Goal: Task Accomplishment & Management: Use online tool/utility

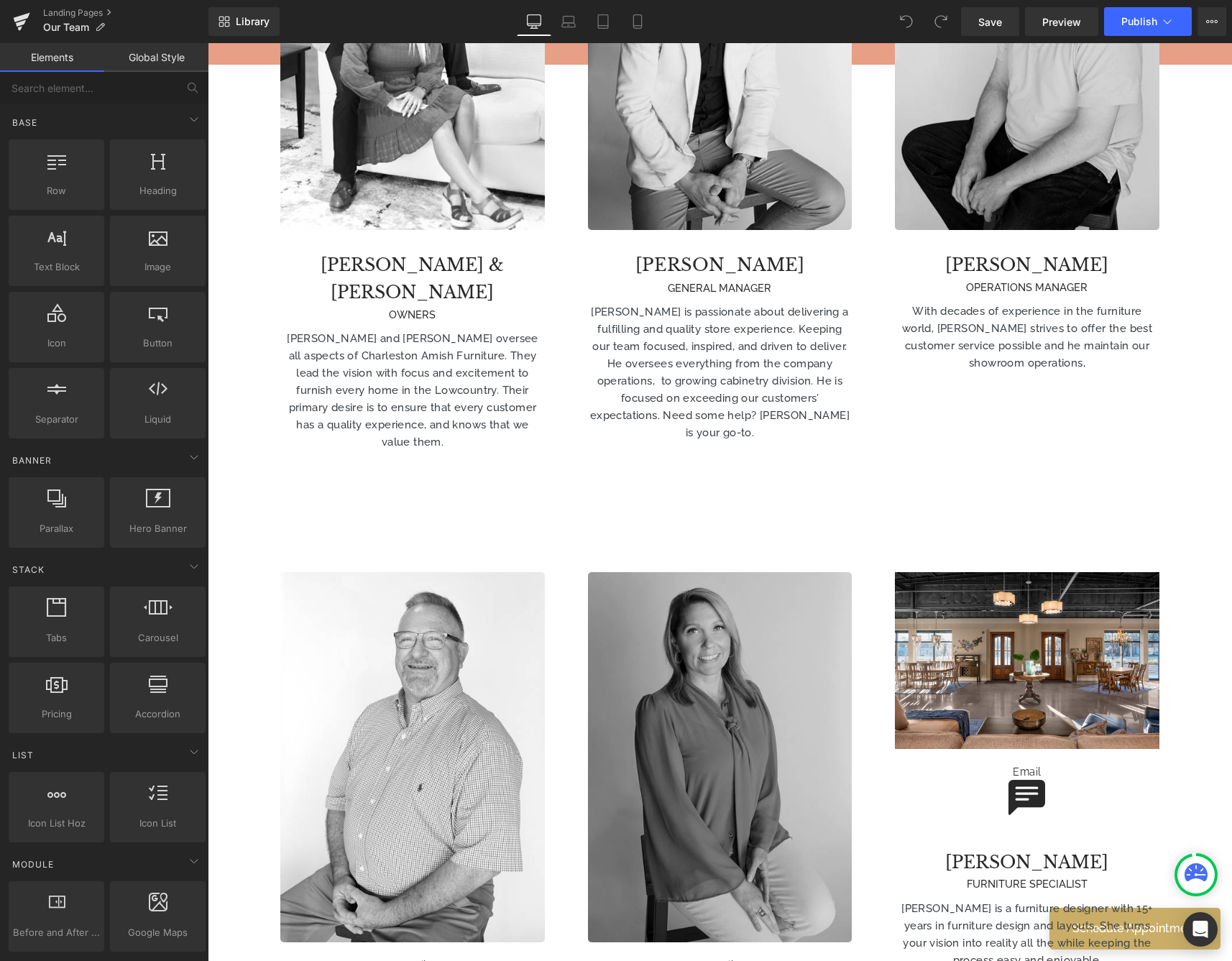
scroll to position [971, 0]
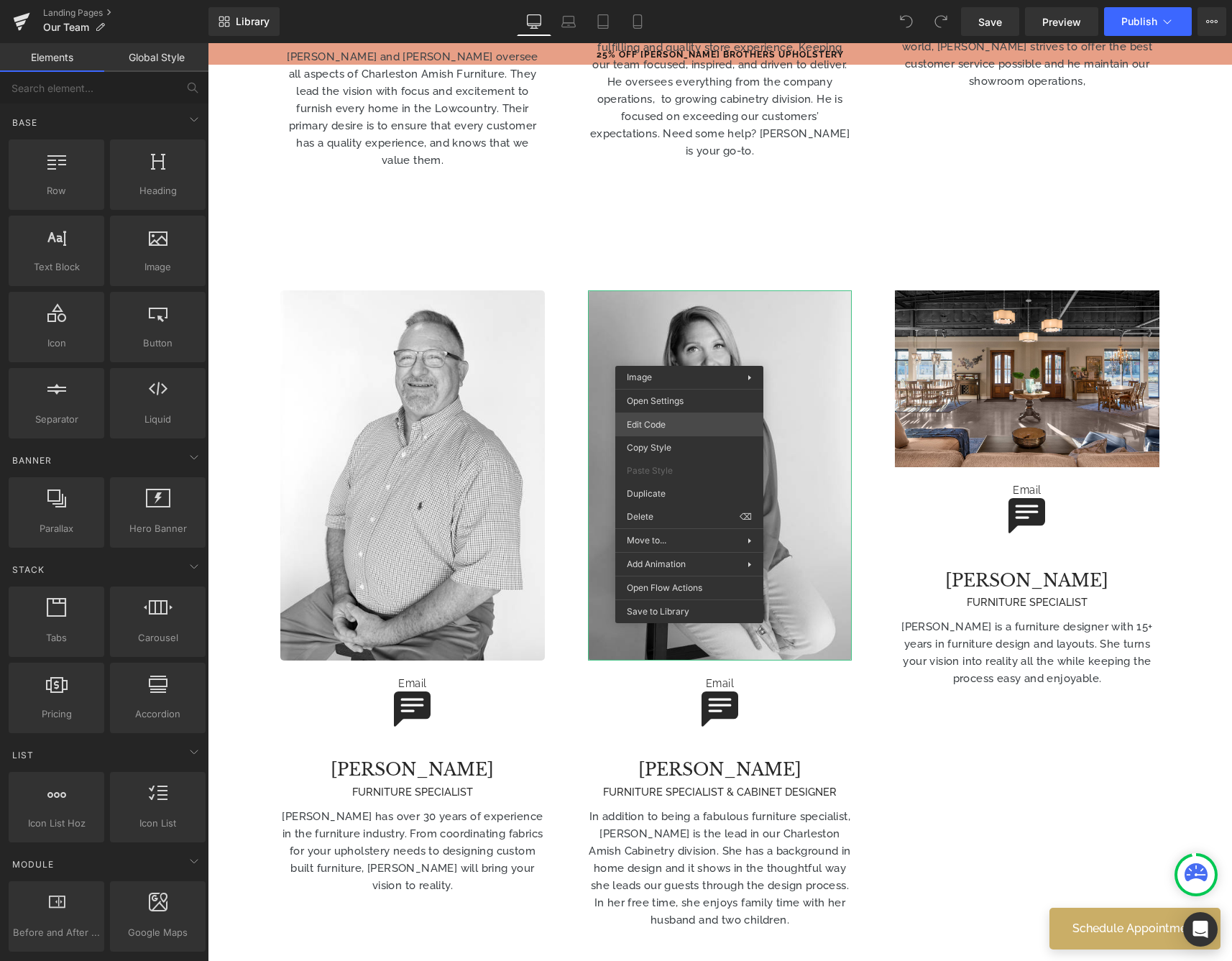
click at [677, 0] on div "You are previewing how the will restyle your page. You can not edit Elements in…" at bounding box center [616, 0] width 1232 height 0
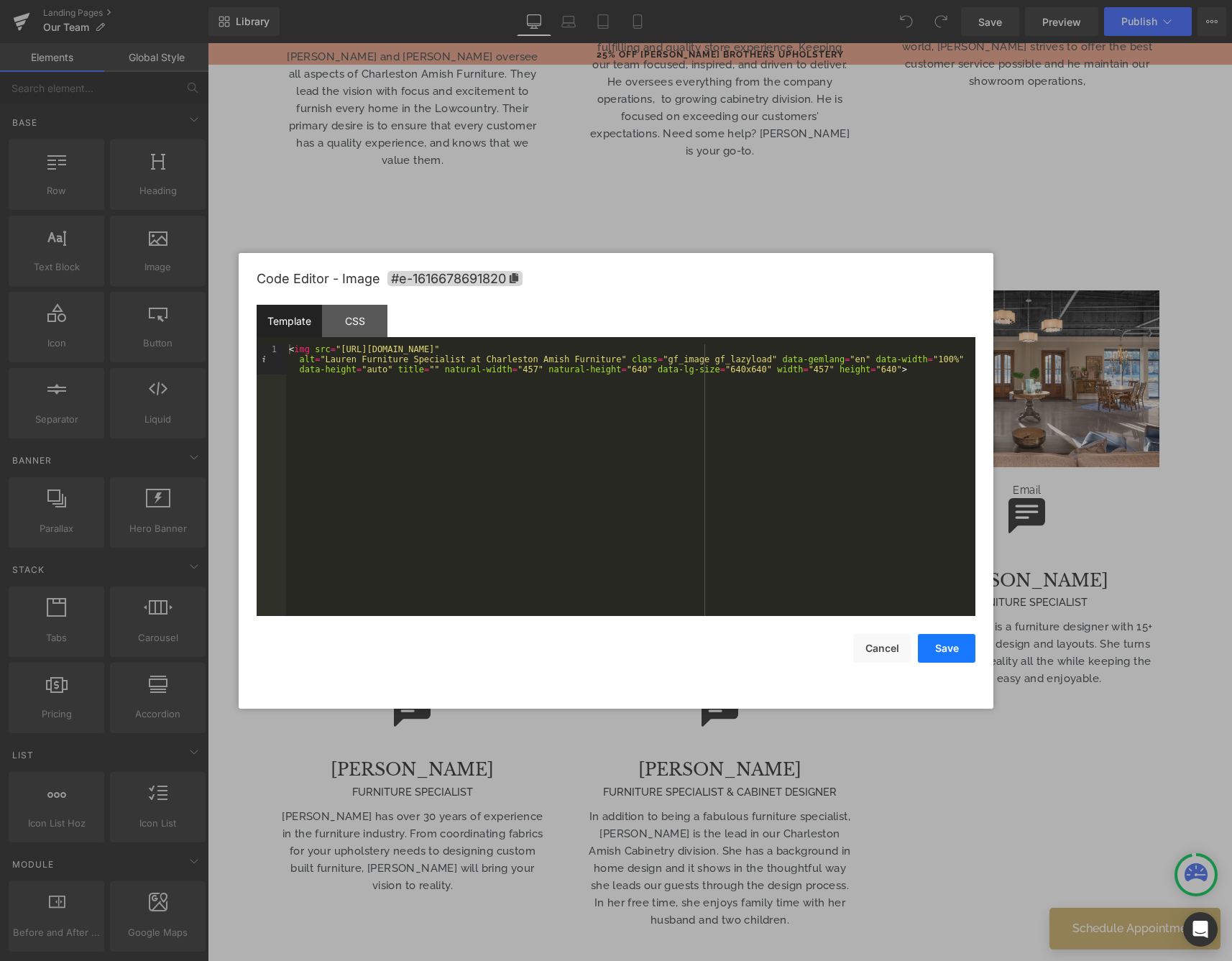
click at [933, 648] on button "Save" at bounding box center [947, 649] width 58 height 29
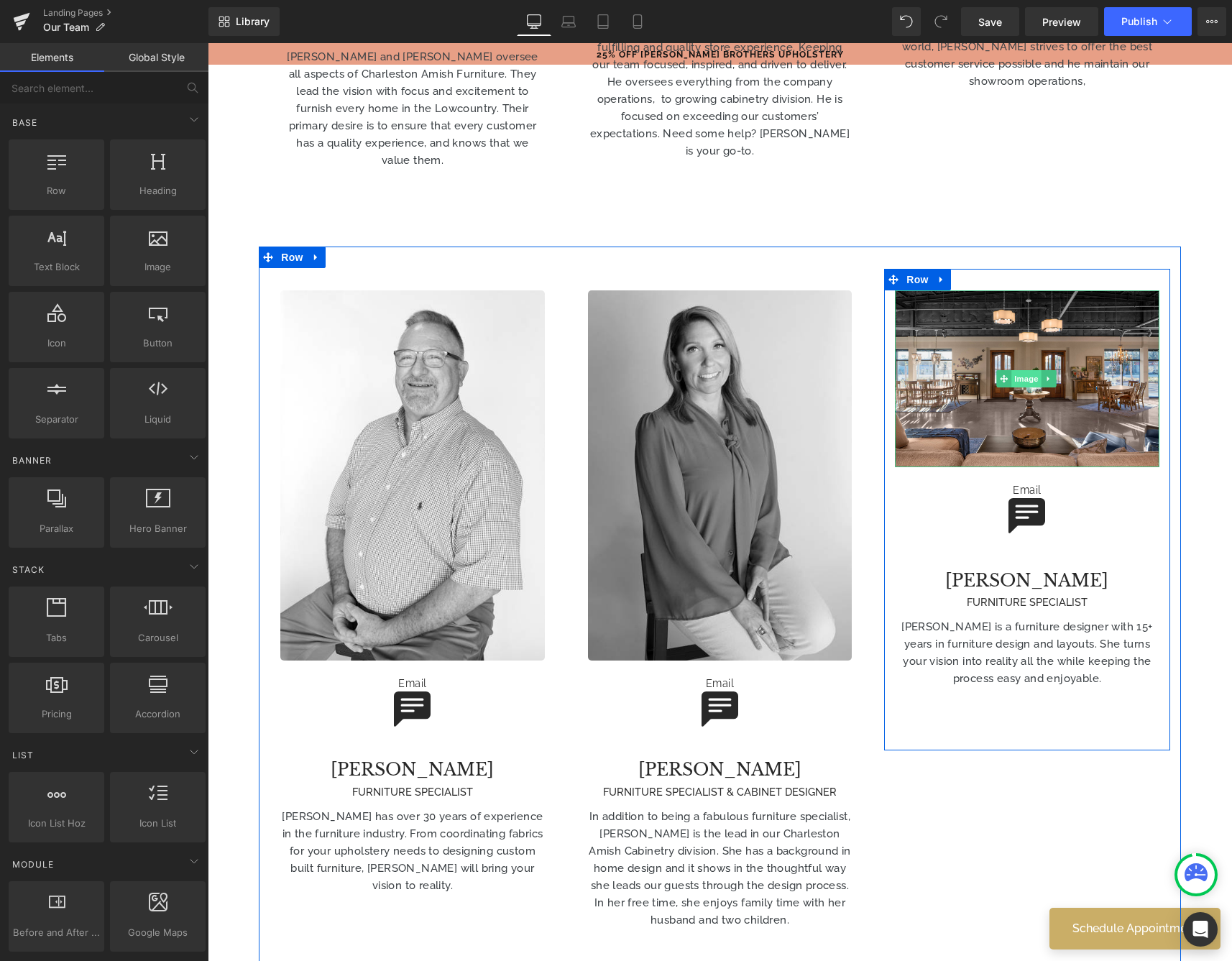
click at [1013, 370] on span "Image" at bounding box center [1025, 378] width 30 height 17
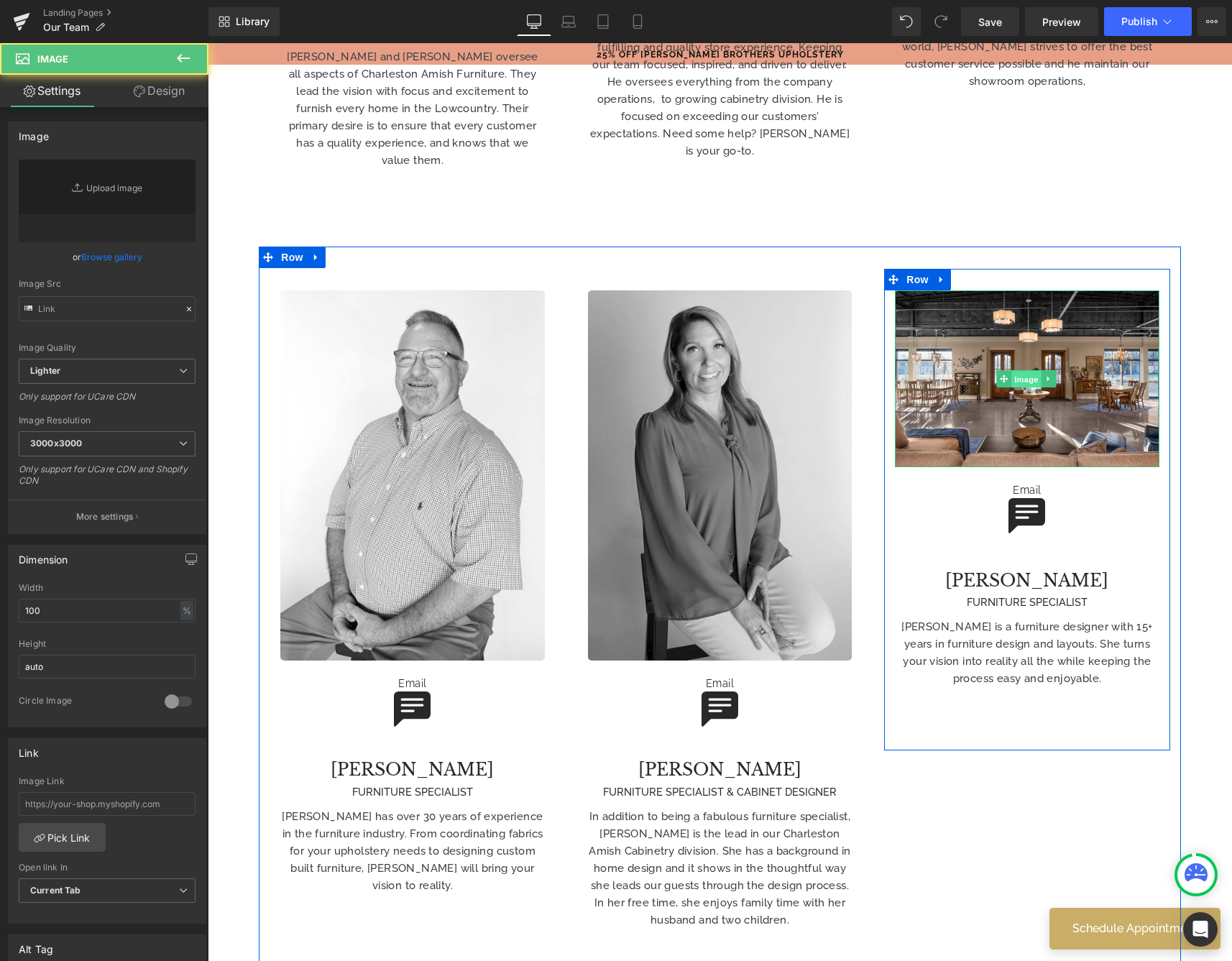
type input "[URL][DOMAIN_NAME]"
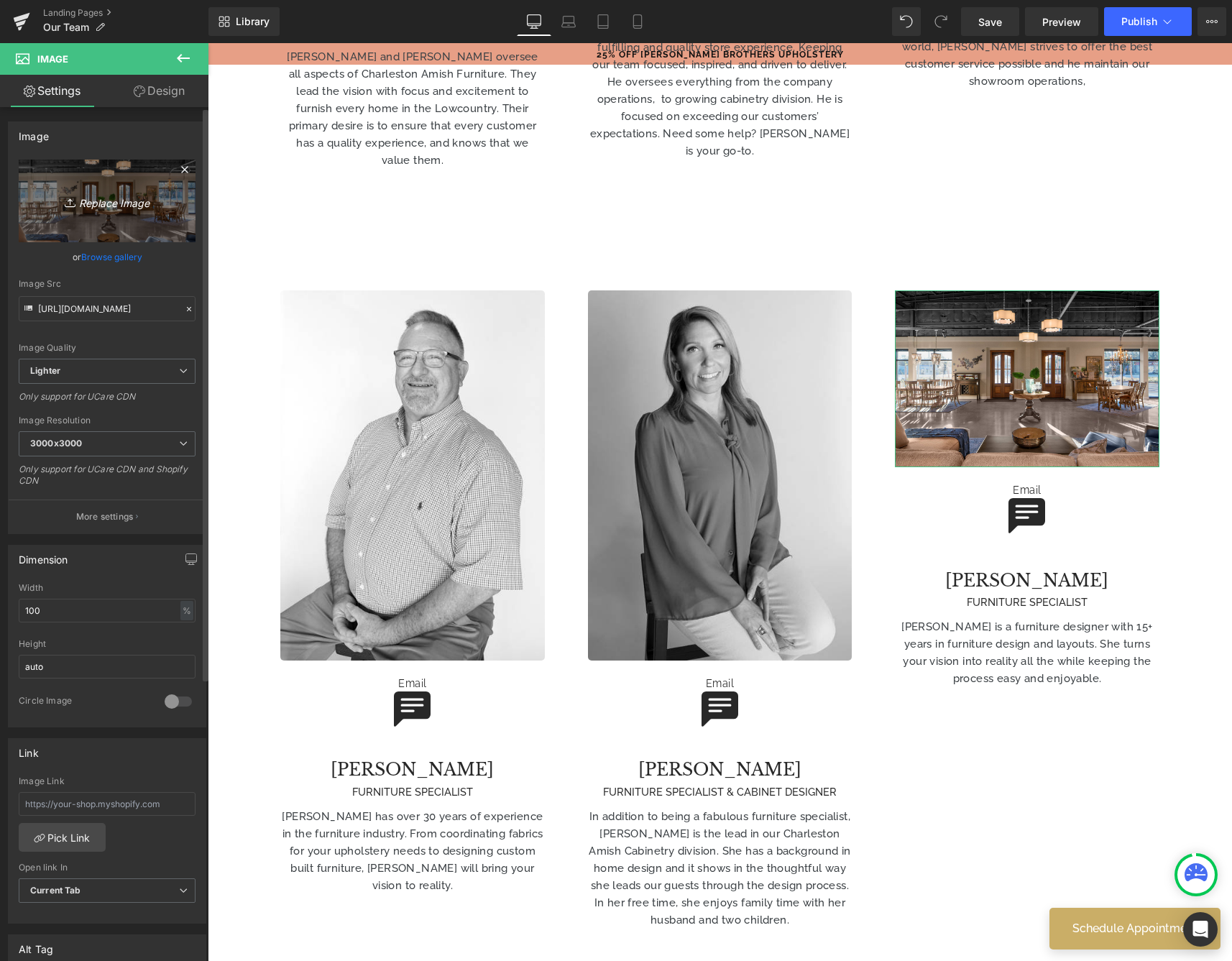
click at [105, 201] on icon "Replace Image" at bounding box center [107, 201] width 115 height 18
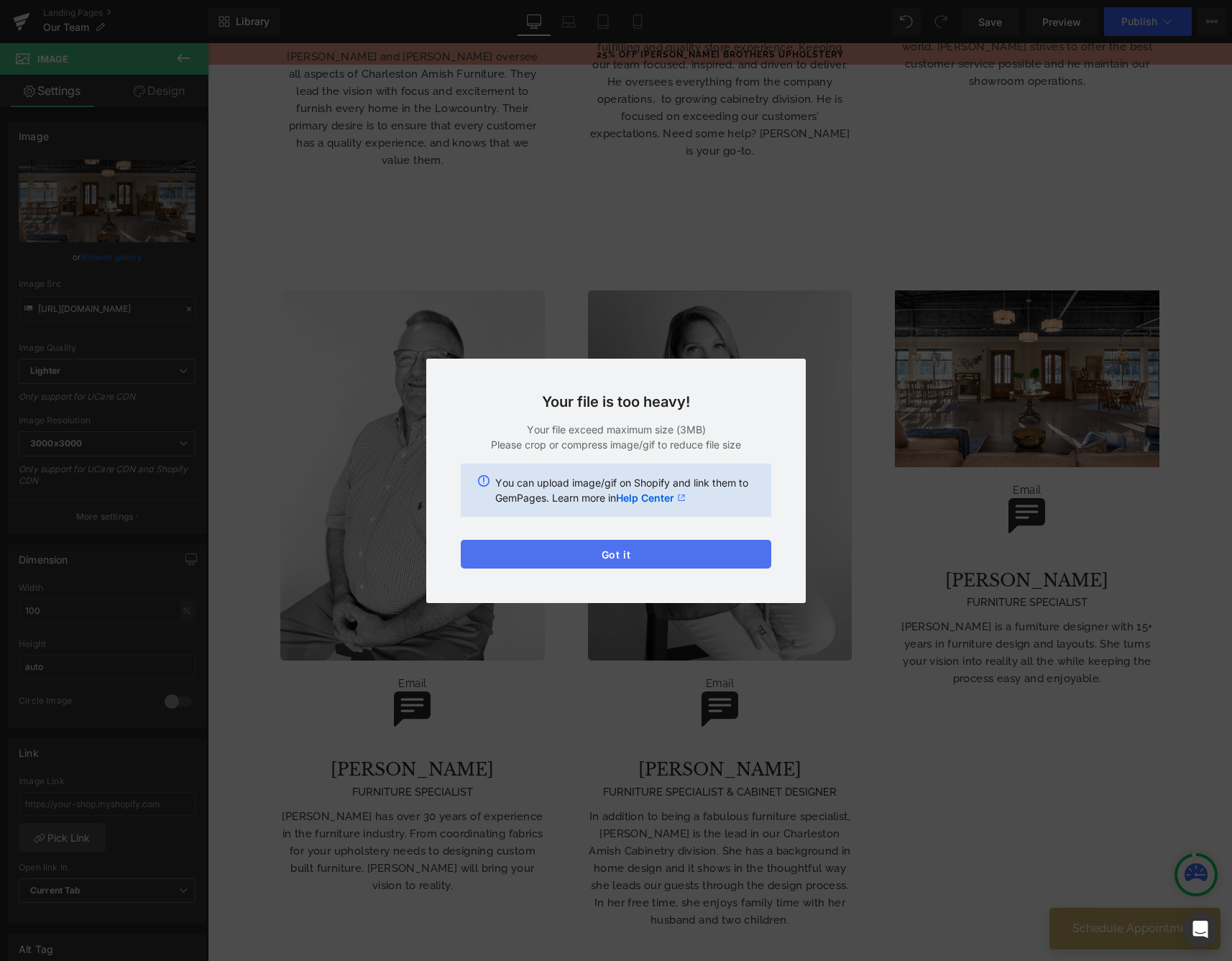
drag, startPoint x: 572, startPoint y: 550, endPoint x: 363, endPoint y: 506, distance: 213.6
click at [572, 550] on button "Got it" at bounding box center [616, 554] width 310 height 29
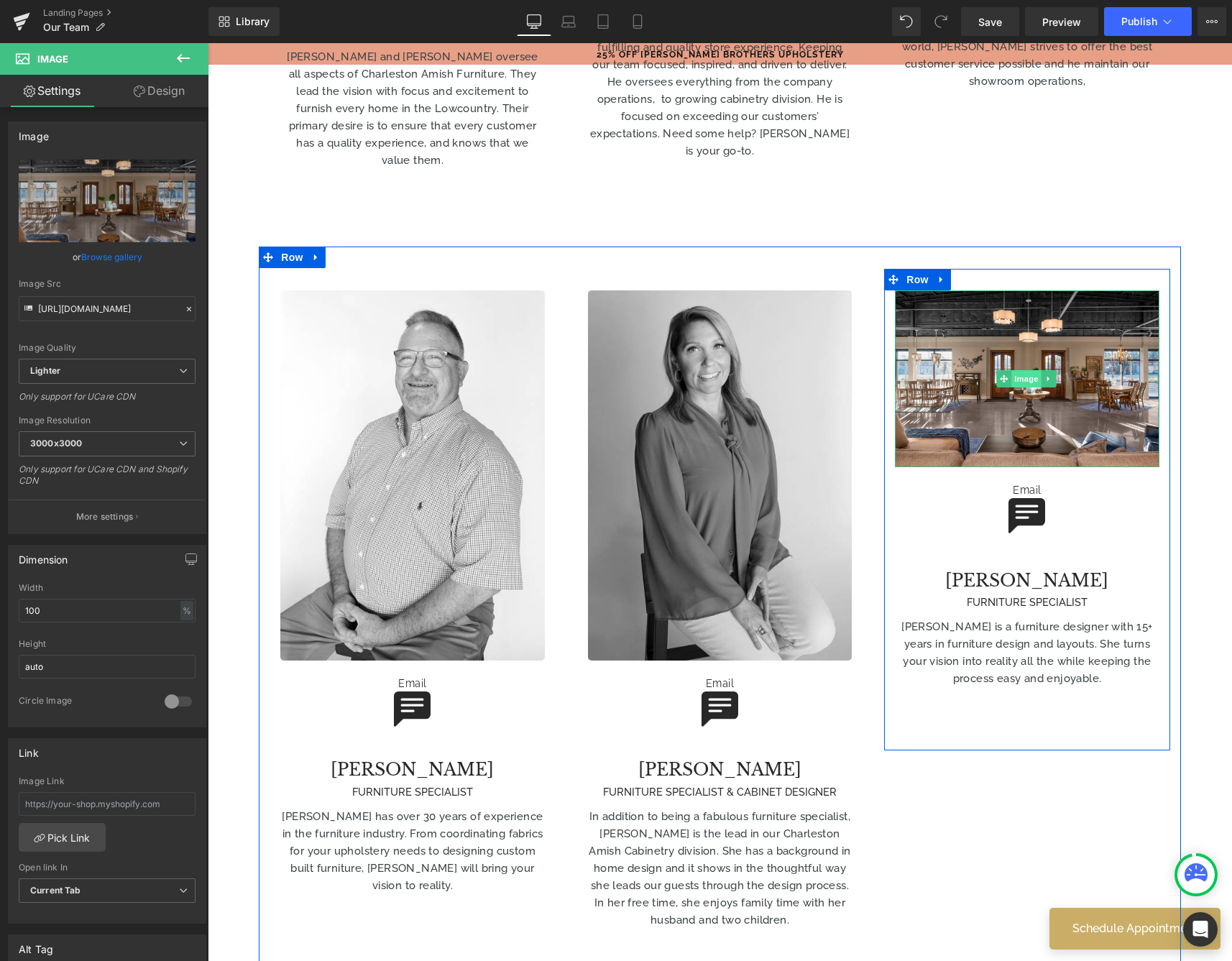
click at [1032, 370] on span "Image" at bounding box center [1025, 378] width 30 height 17
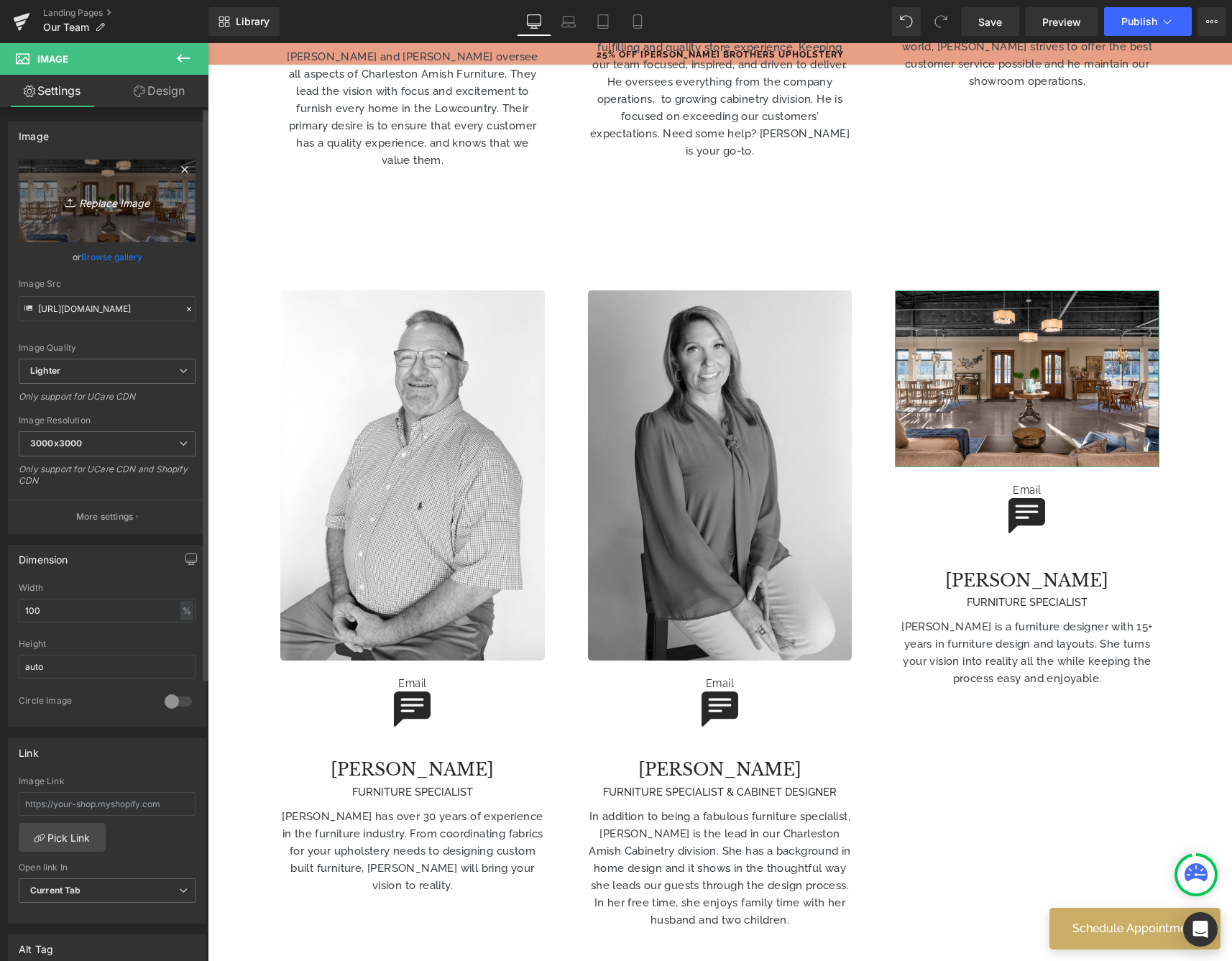
click at [127, 205] on icon "Replace Image" at bounding box center [107, 201] width 115 height 18
type input "C:\fakepath\782A9771_Nathalie_smaller.jpg"
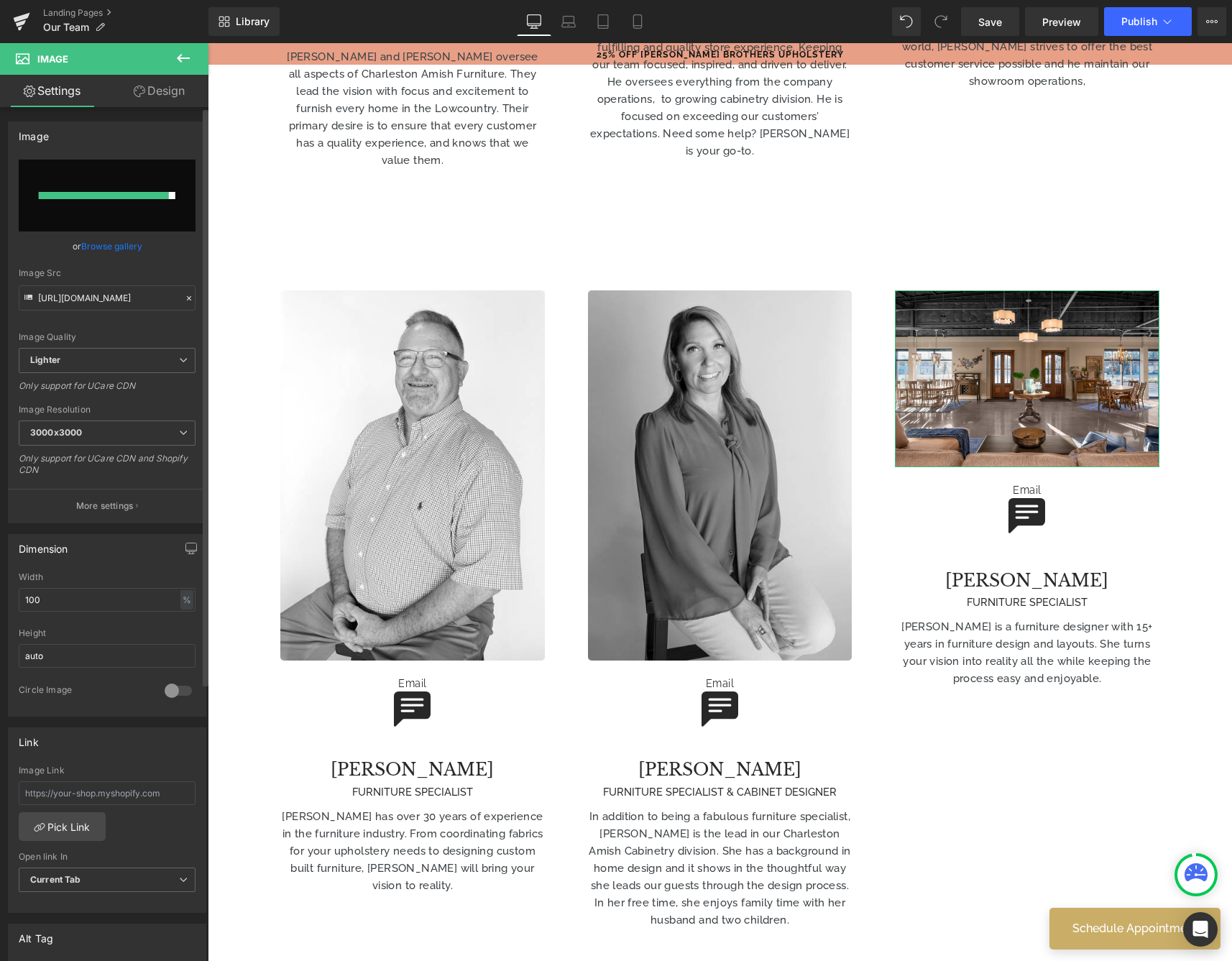
click at [106, 243] on link "Browse gallery" at bounding box center [112, 246] width 61 height 25
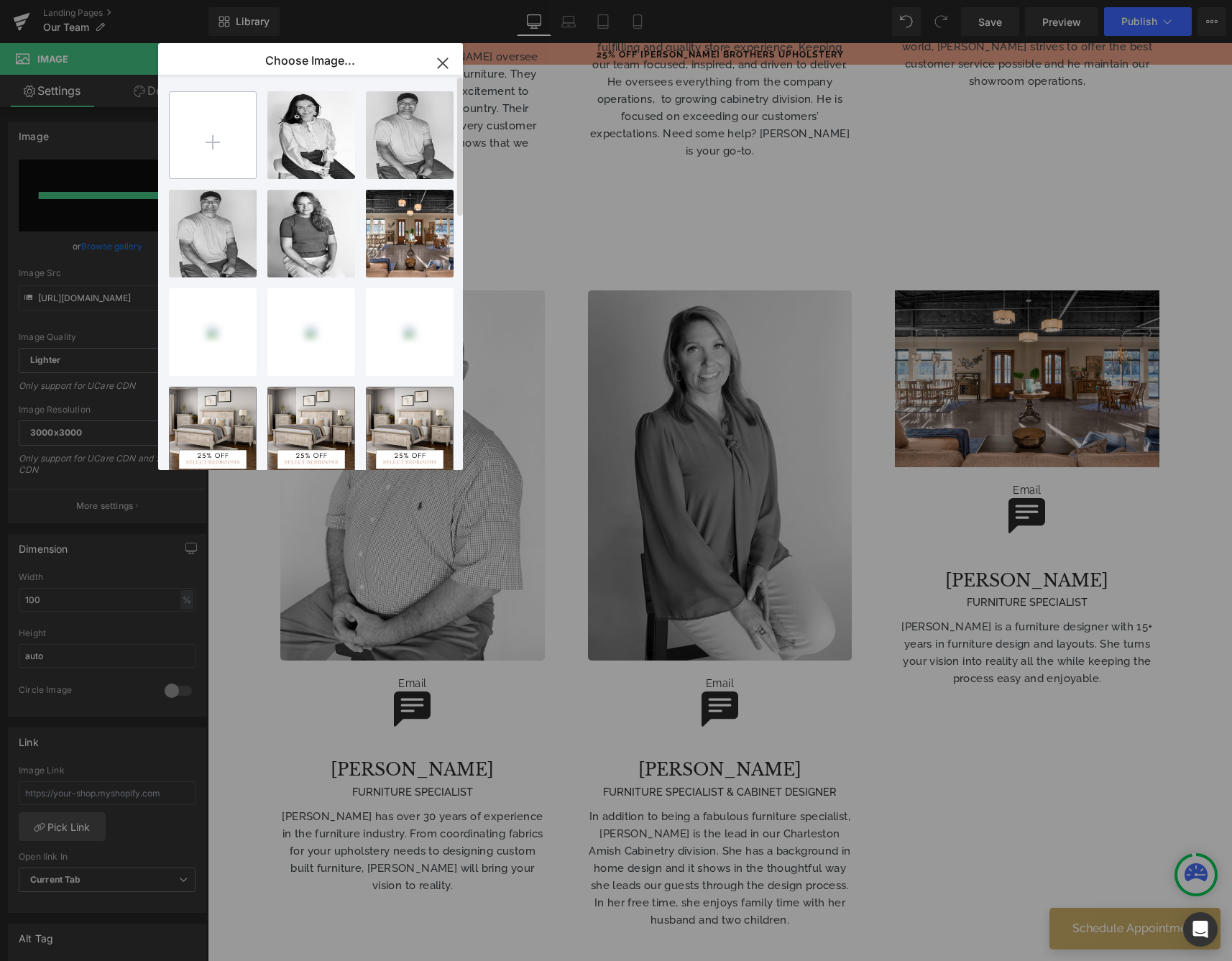
click at [212, 129] on input "file" at bounding box center [213, 135] width 87 height 87
type input "C:\fakepath\782A9771_Nathalie_smaller.jpg"
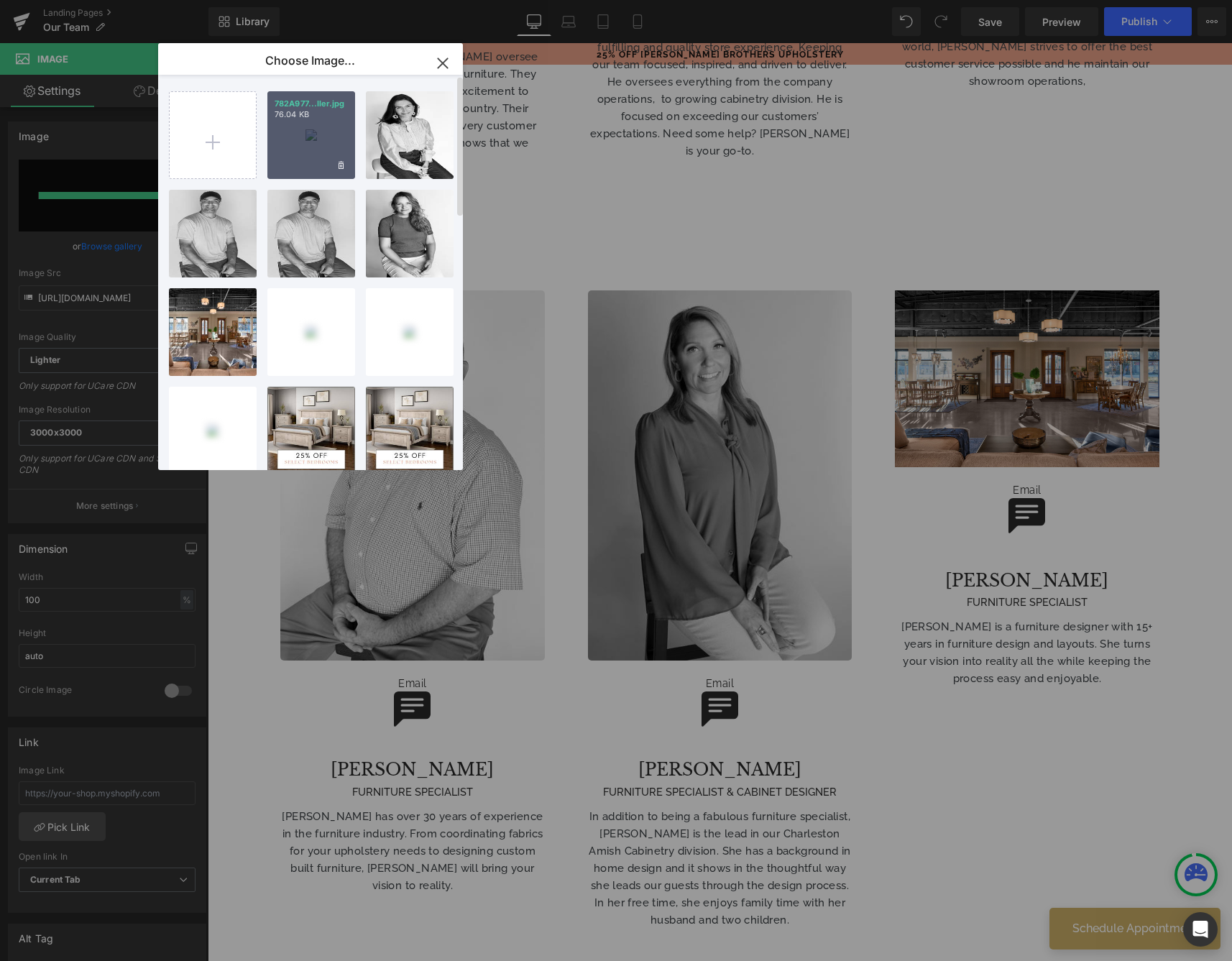
click at [336, 143] on div "782A977...ller.jpg 76.04 KB" at bounding box center [310, 134] width 87 height 88
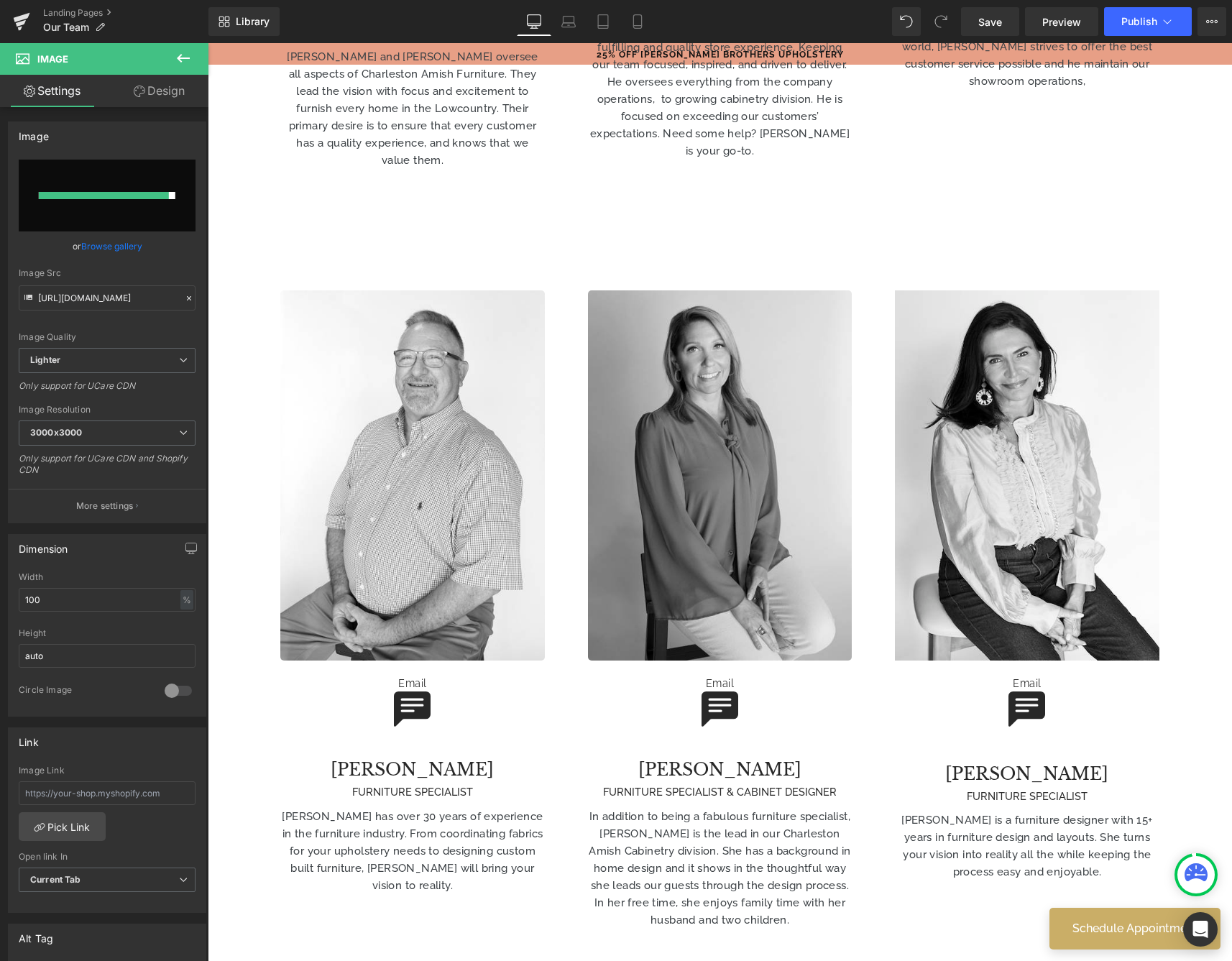
type input "[URL][DOMAIN_NAME]"
click at [979, 13] on link "Save" at bounding box center [989, 22] width 59 height 29
click at [1141, 20] on span "Publish" at bounding box center [1139, 22] width 36 height 12
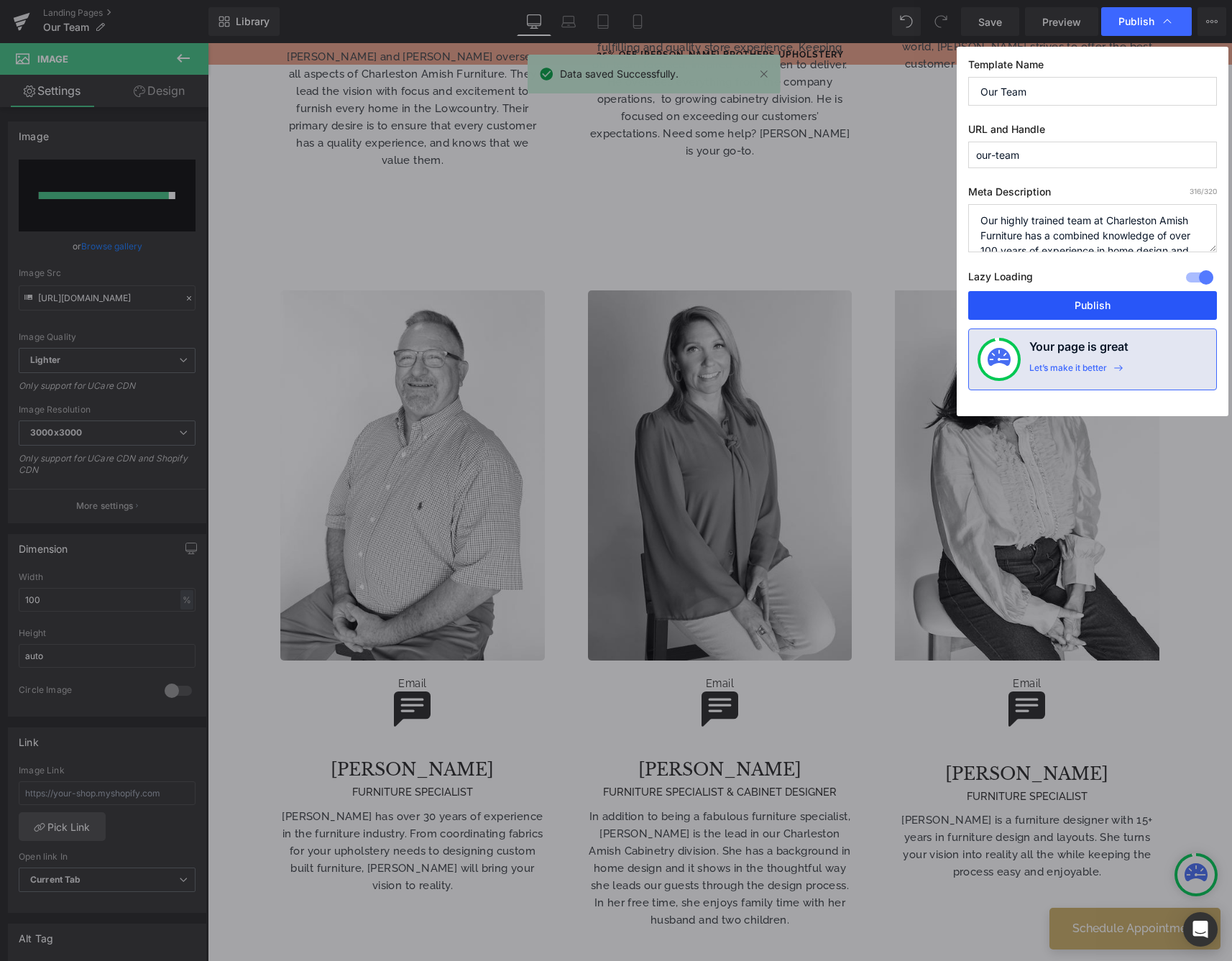
click at [1055, 306] on button "Publish" at bounding box center [1092, 306] width 249 height 29
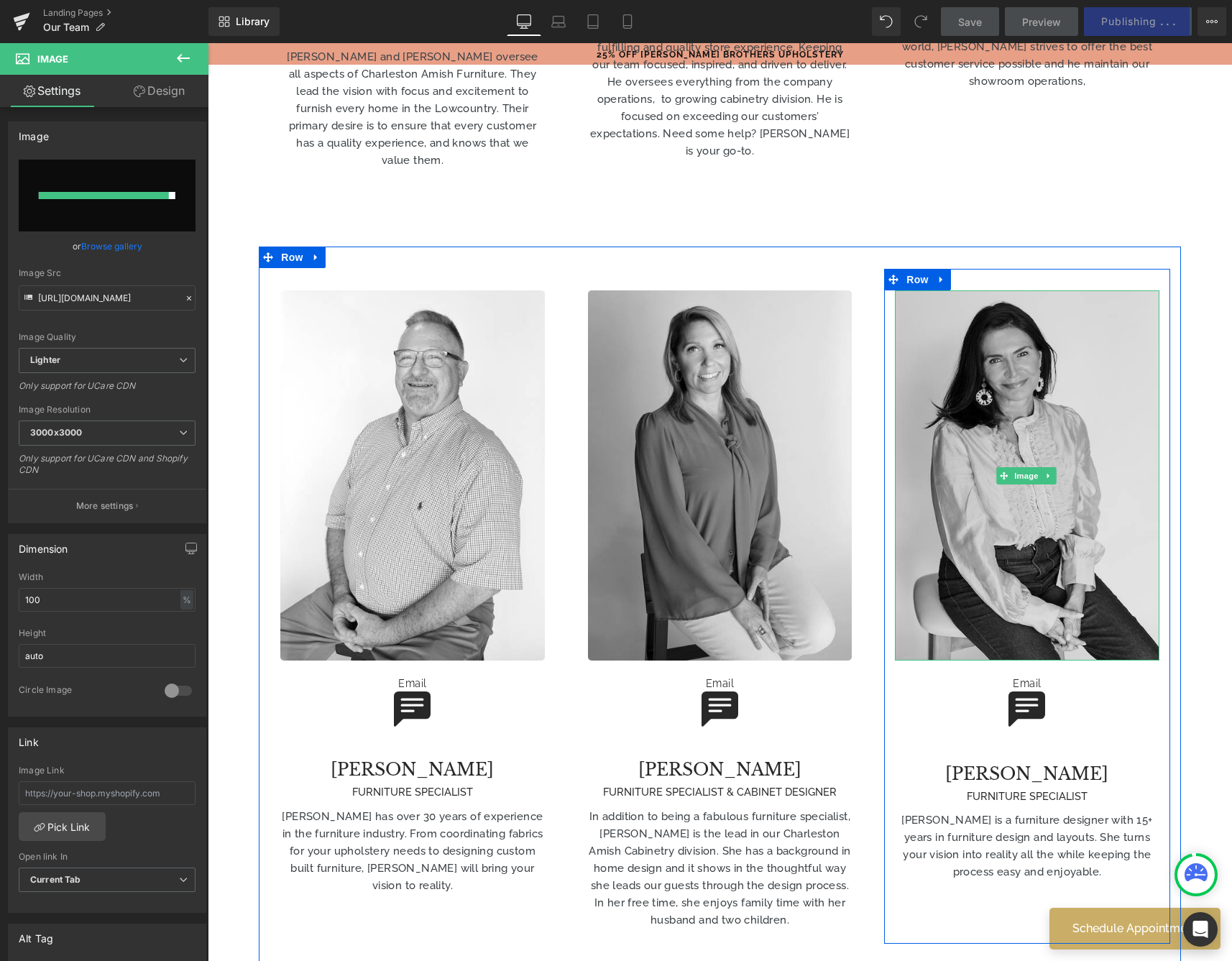
click at [999, 291] on img at bounding box center [1026, 476] width 263 height 370
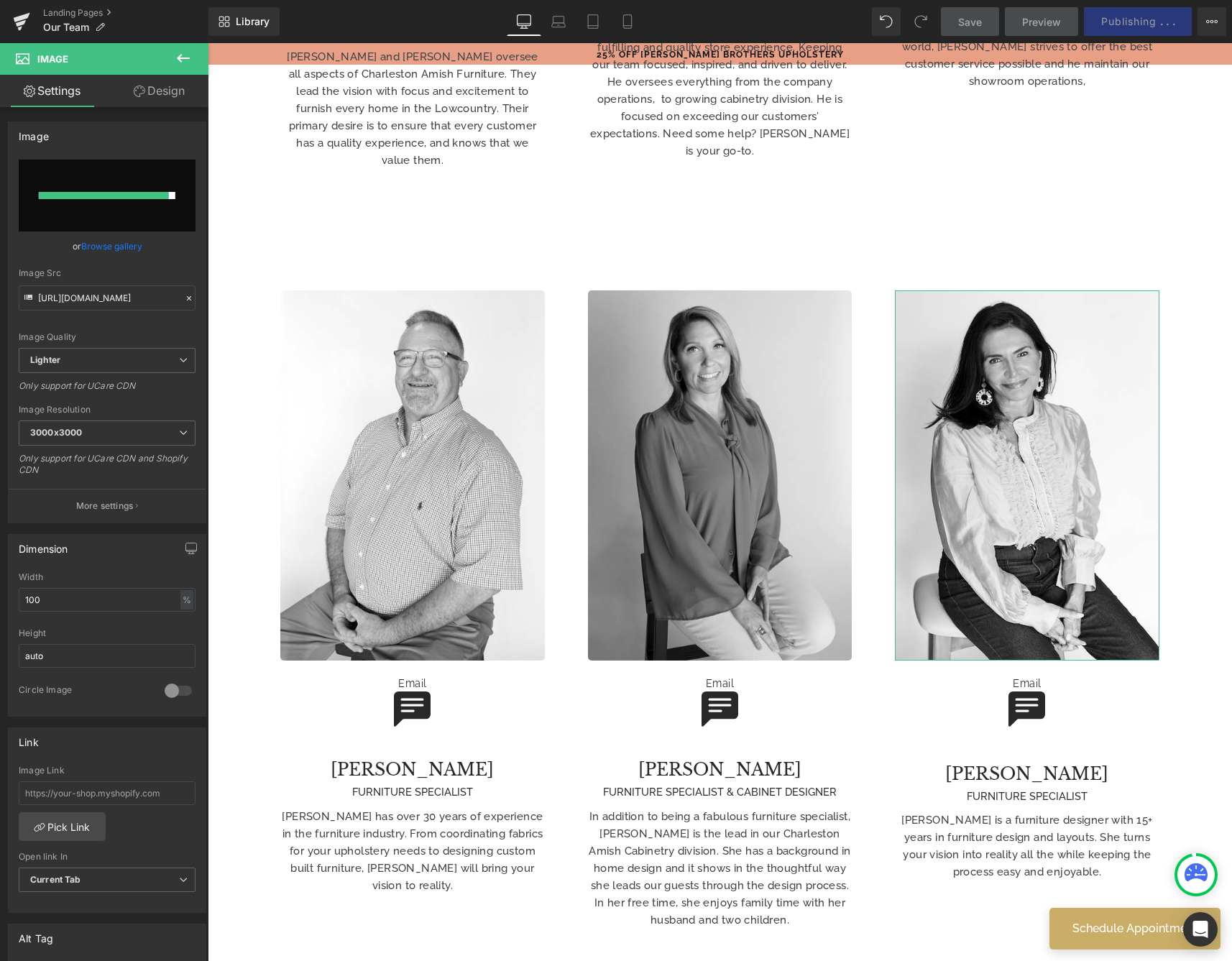
click at [179, 90] on link "Design" at bounding box center [160, 91] width 105 height 32
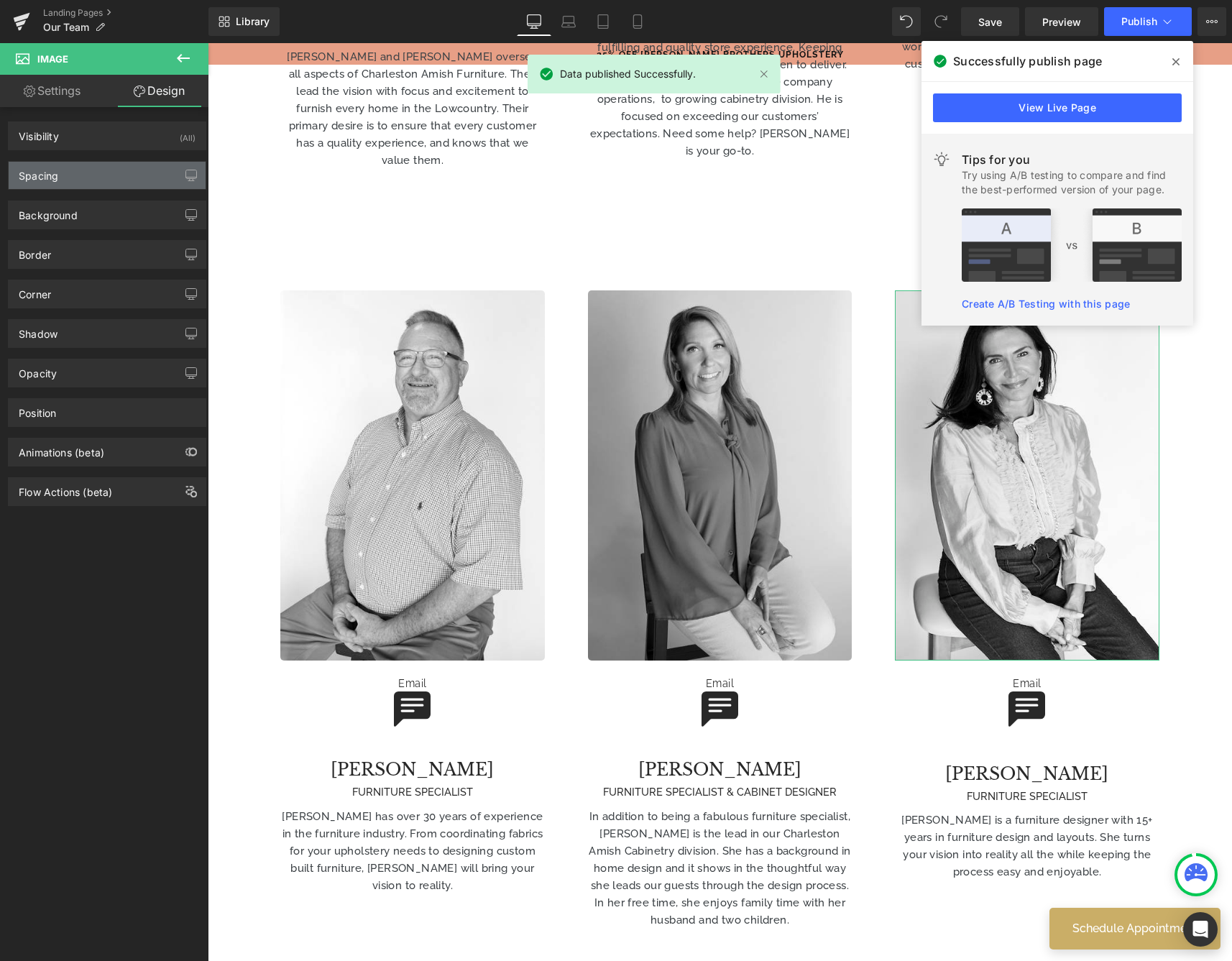
click at [141, 171] on div "Spacing" at bounding box center [107, 175] width 197 height 27
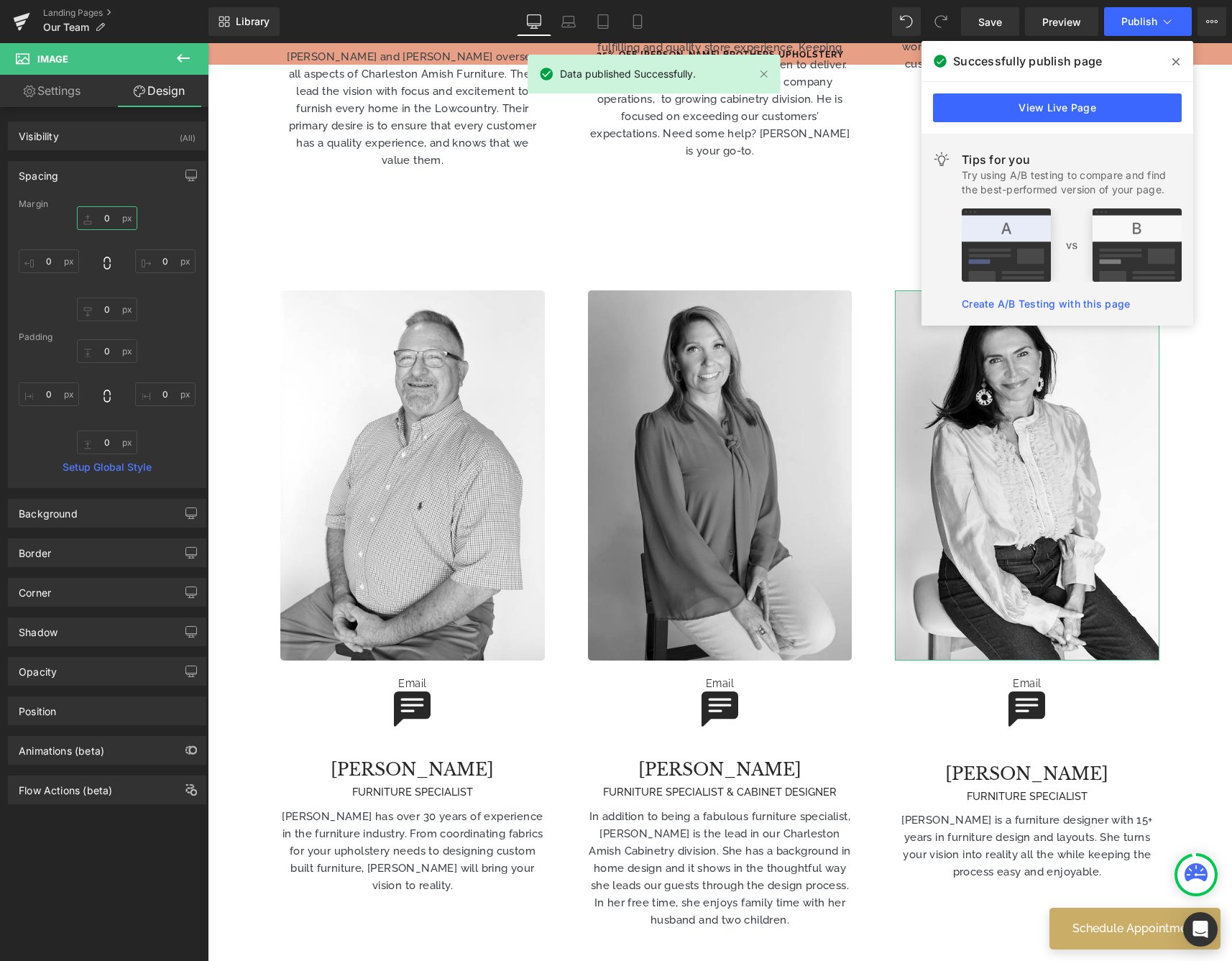
click at [112, 211] on input "0" at bounding box center [106, 218] width 60 height 23
click at [114, 356] on input "0" at bounding box center [106, 351] width 60 height 23
click at [1177, 63] on icon at bounding box center [1176, 62] width 7 height 7
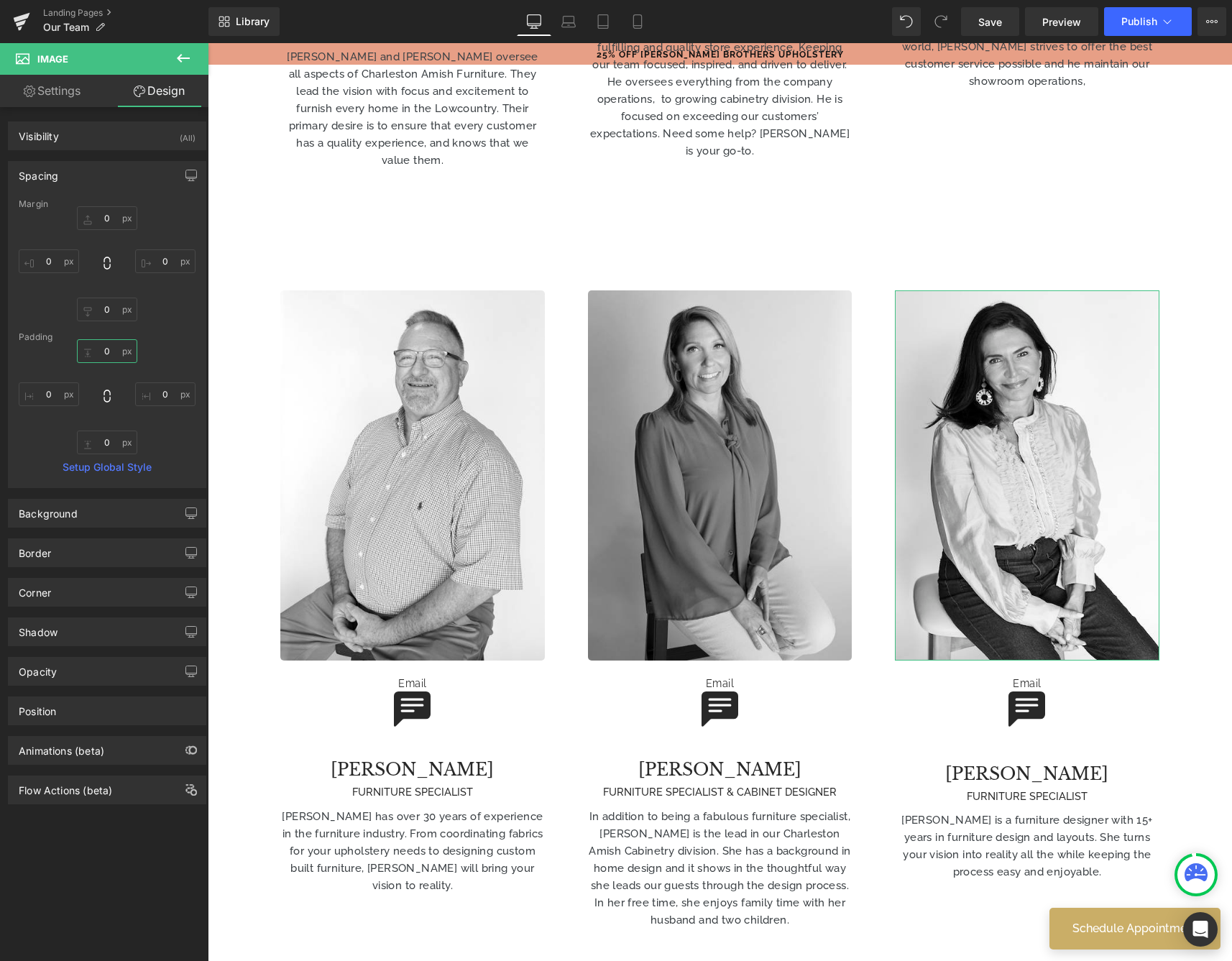
click at [112, 349] on input "0" at bounding box center [106, 351] width 60 height 23
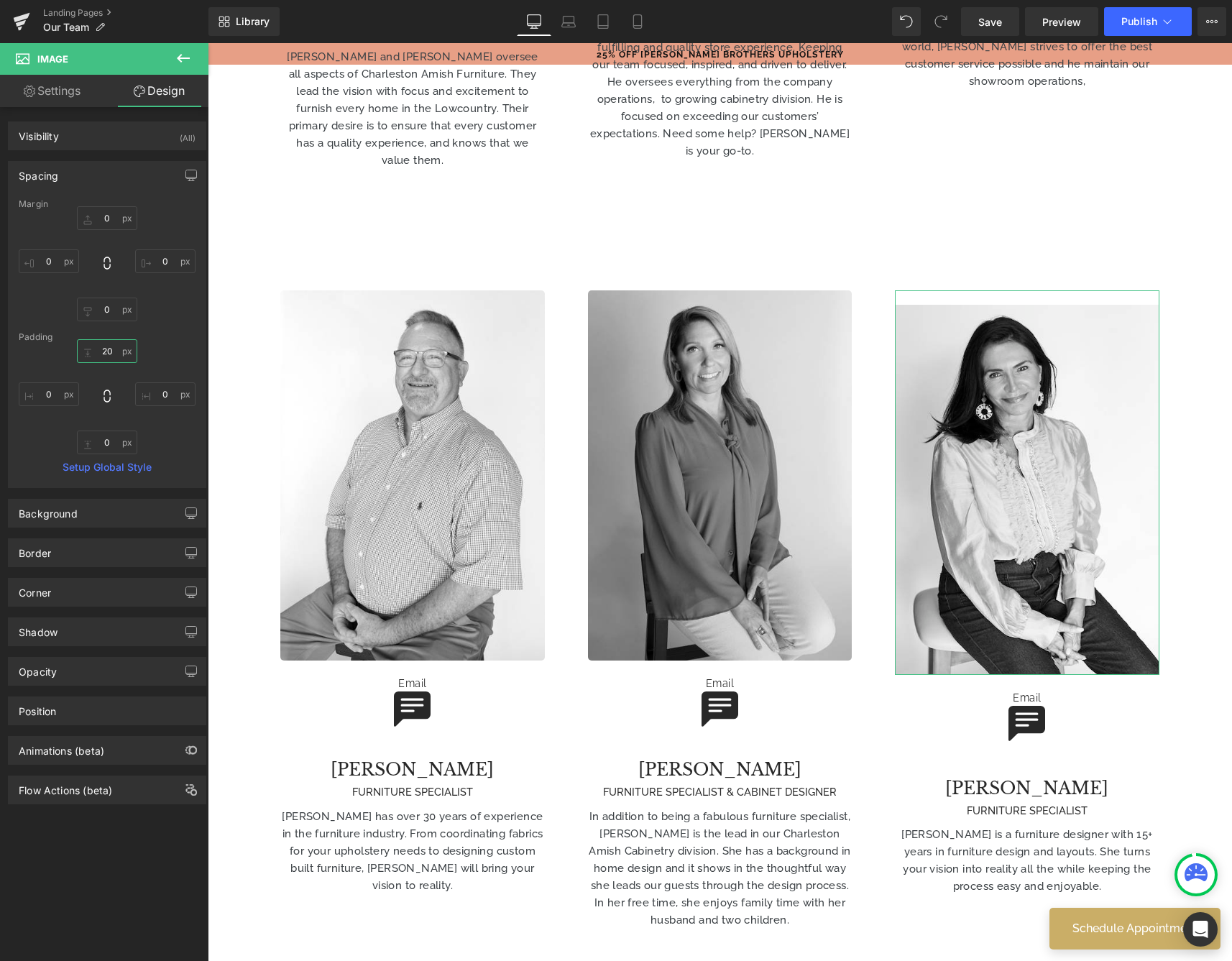
type input "2"
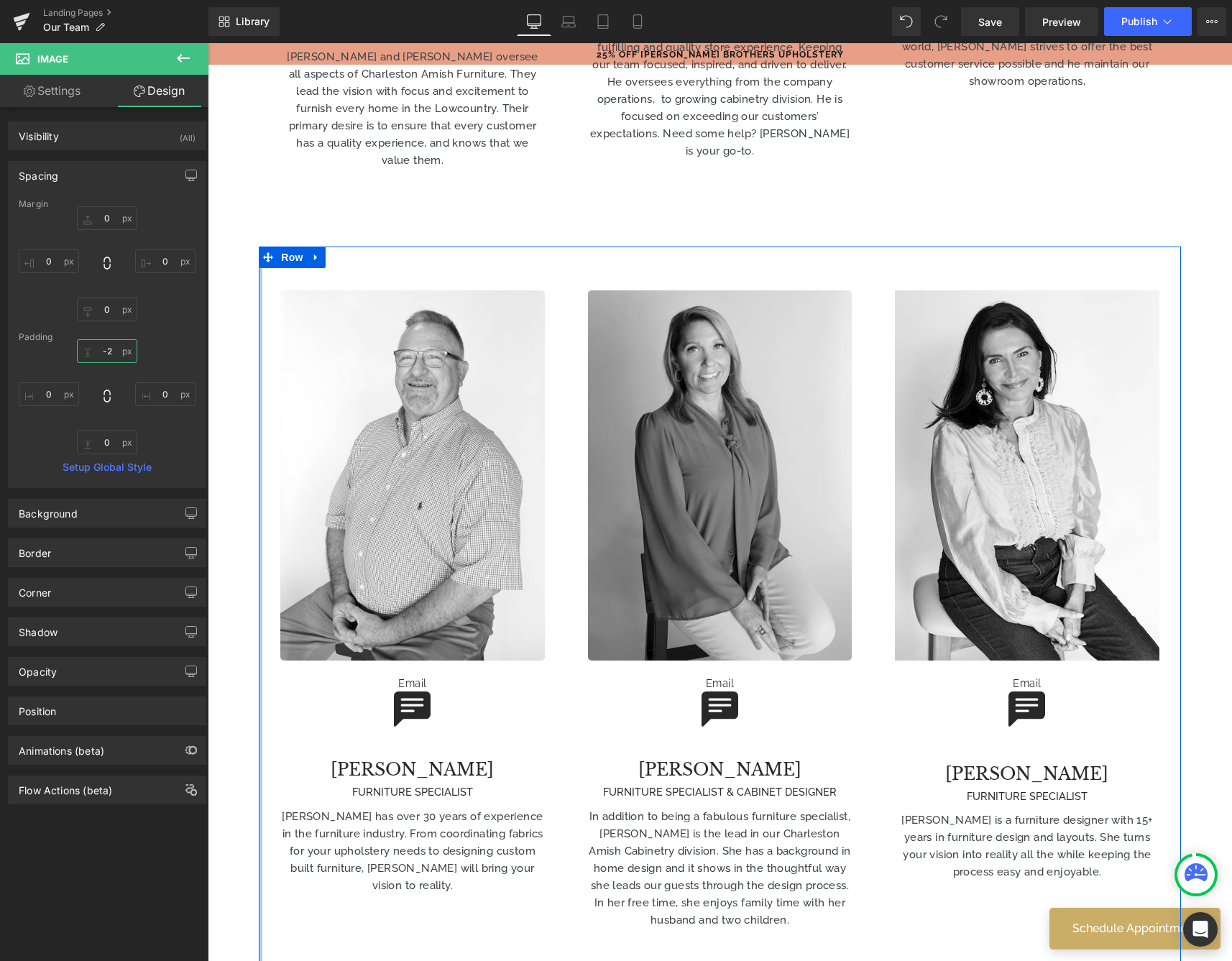
type input "-"
click at [110, 213] on input "0" at bounding box center [106, 218] width 60 height 23
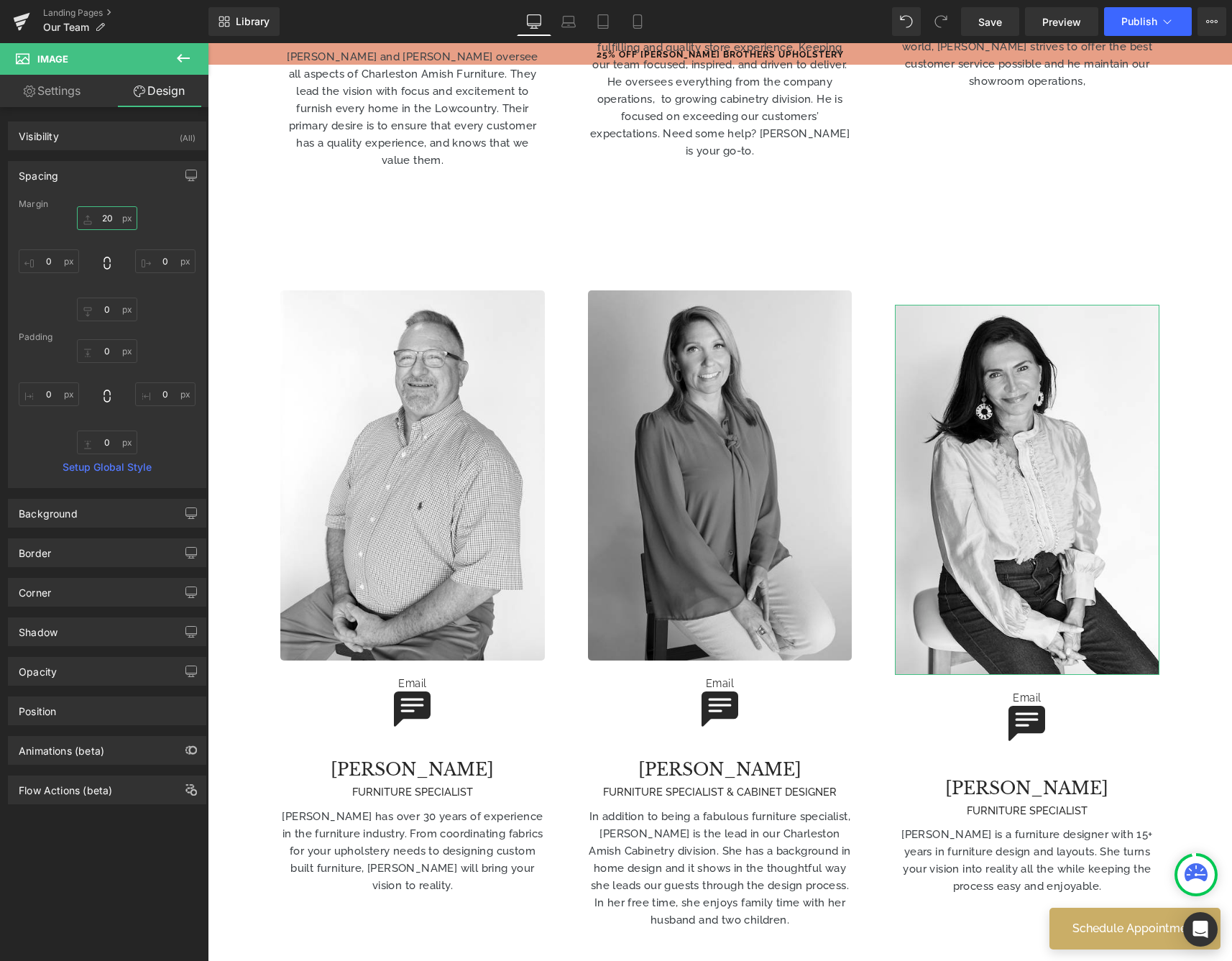
type input "2"
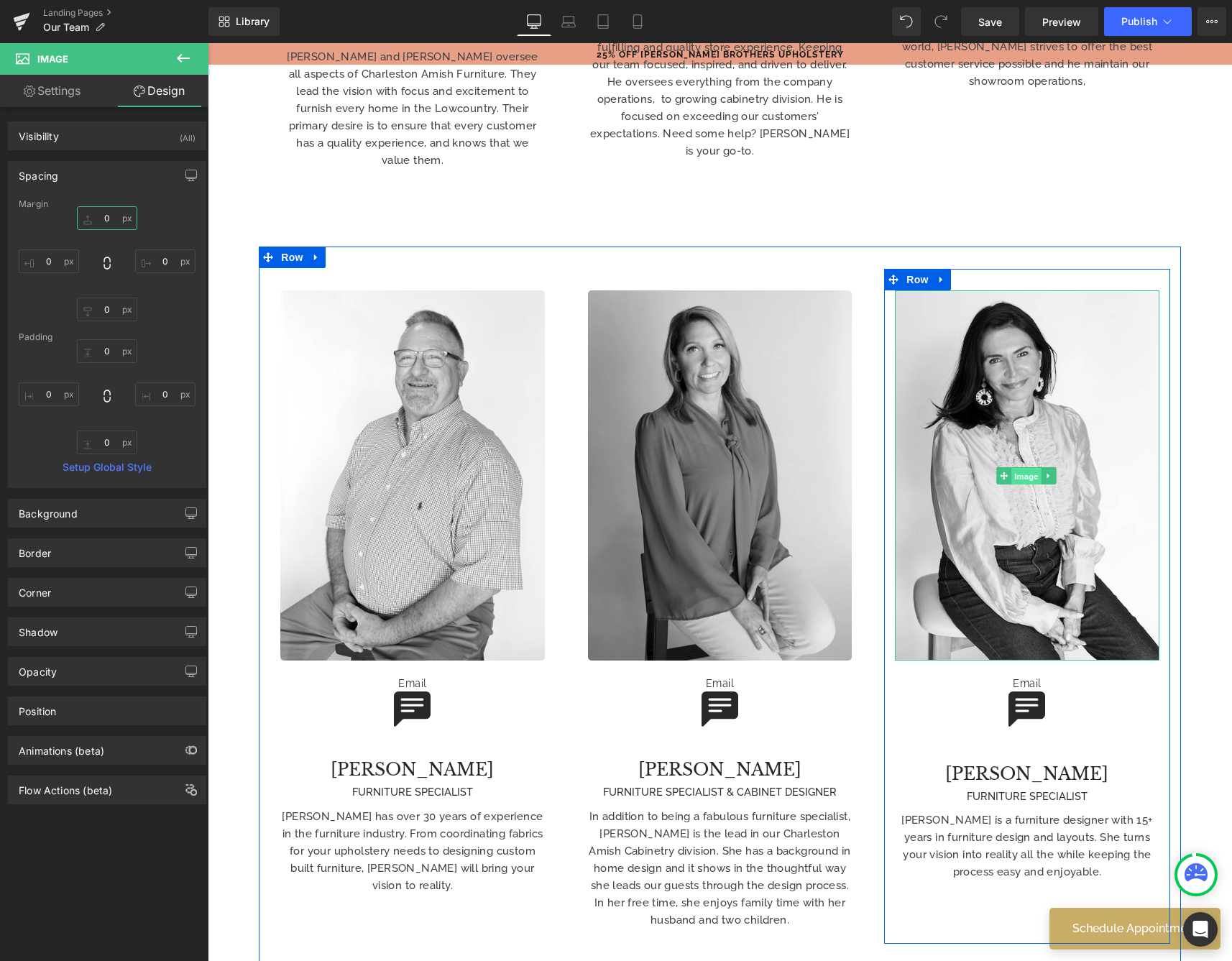
click at [1025, 468] on span "Image" at bounding box center [1025, 476] width 30 height 17
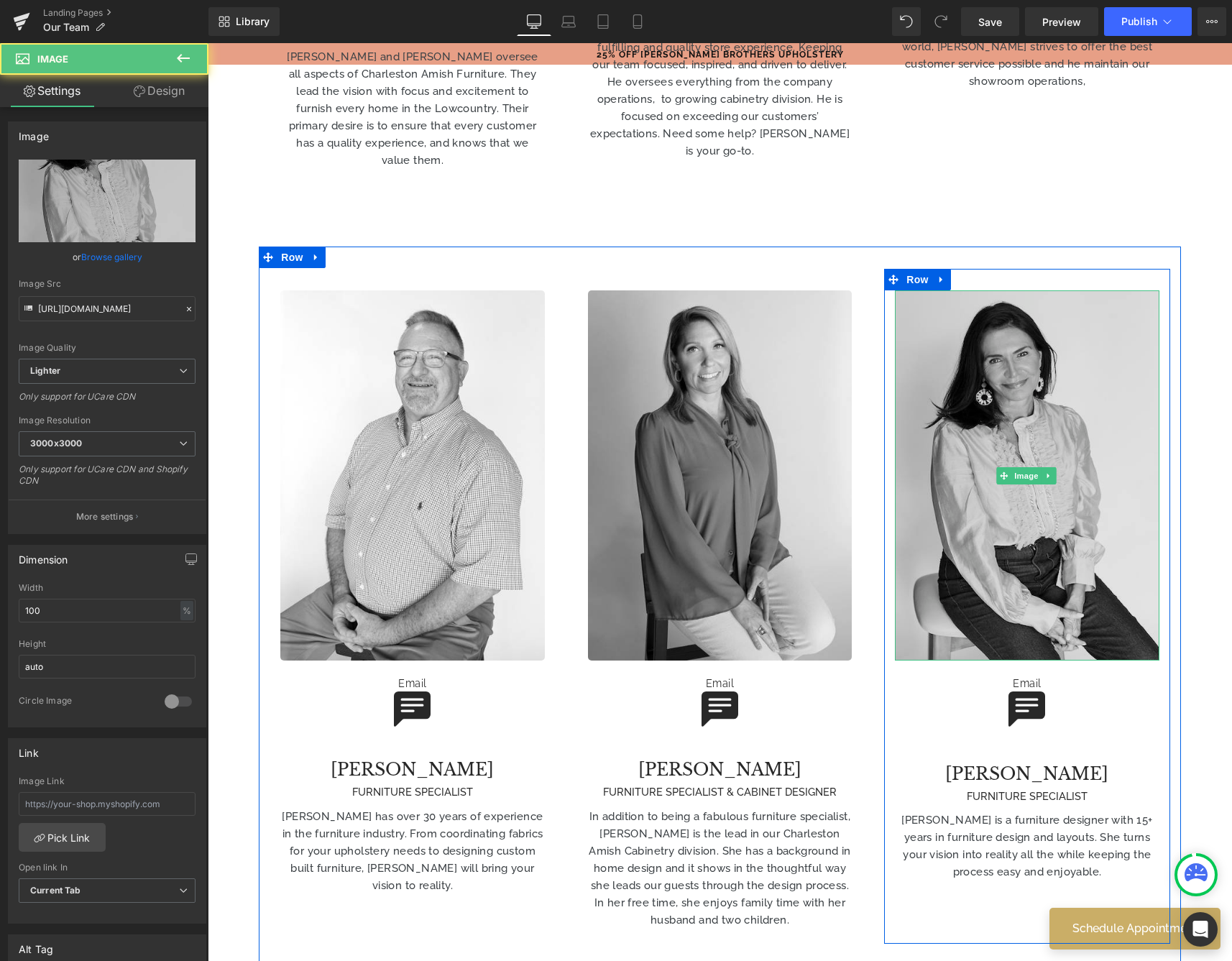
click at [1028, 365] on img at bounding box center [1026, 476] width 263 height 370
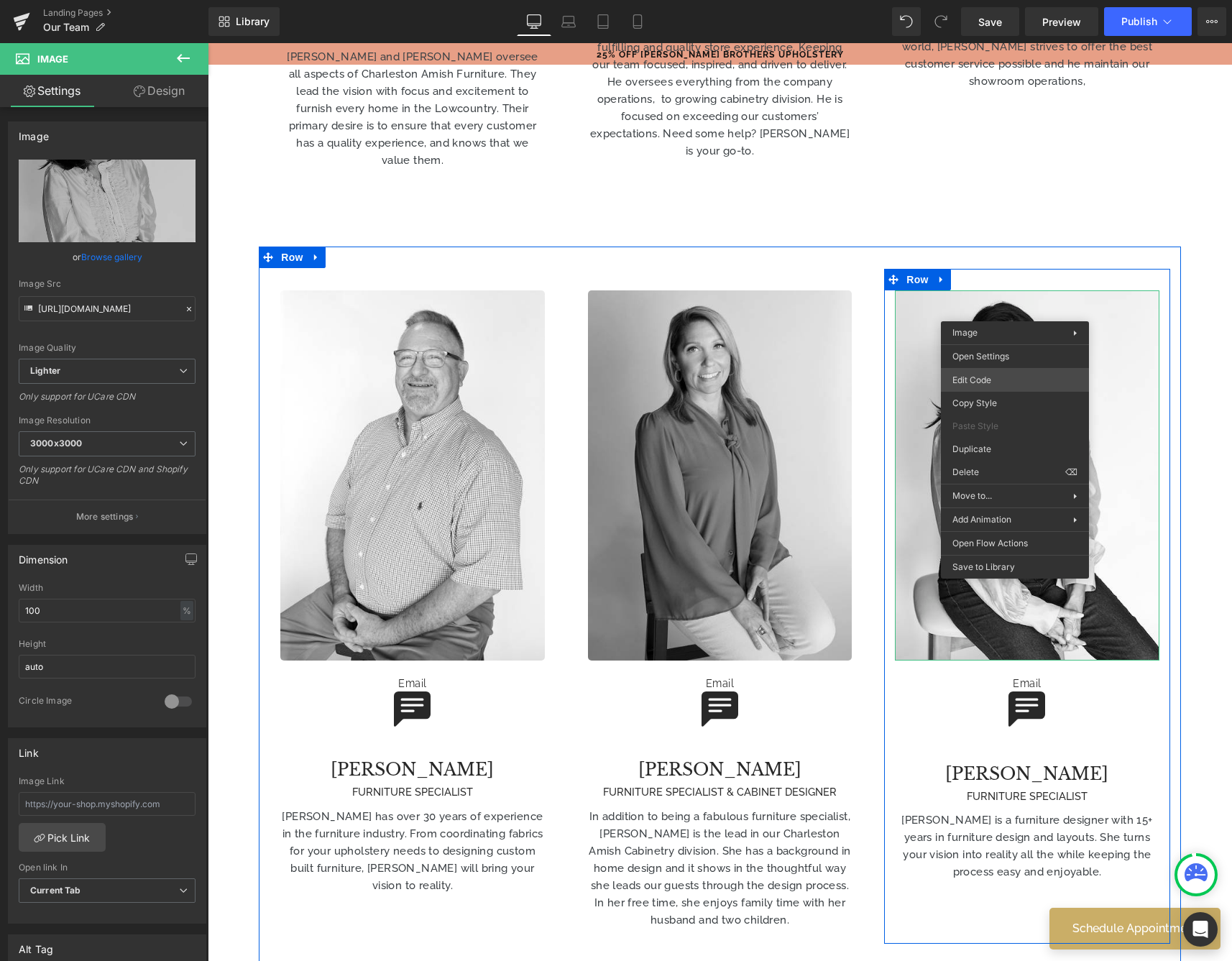
click at [985, 0] on div "Image You are previewing how the will restyle your page. You can not edit Eleme…" at bounding box center [616, 0] width 1232 height 0
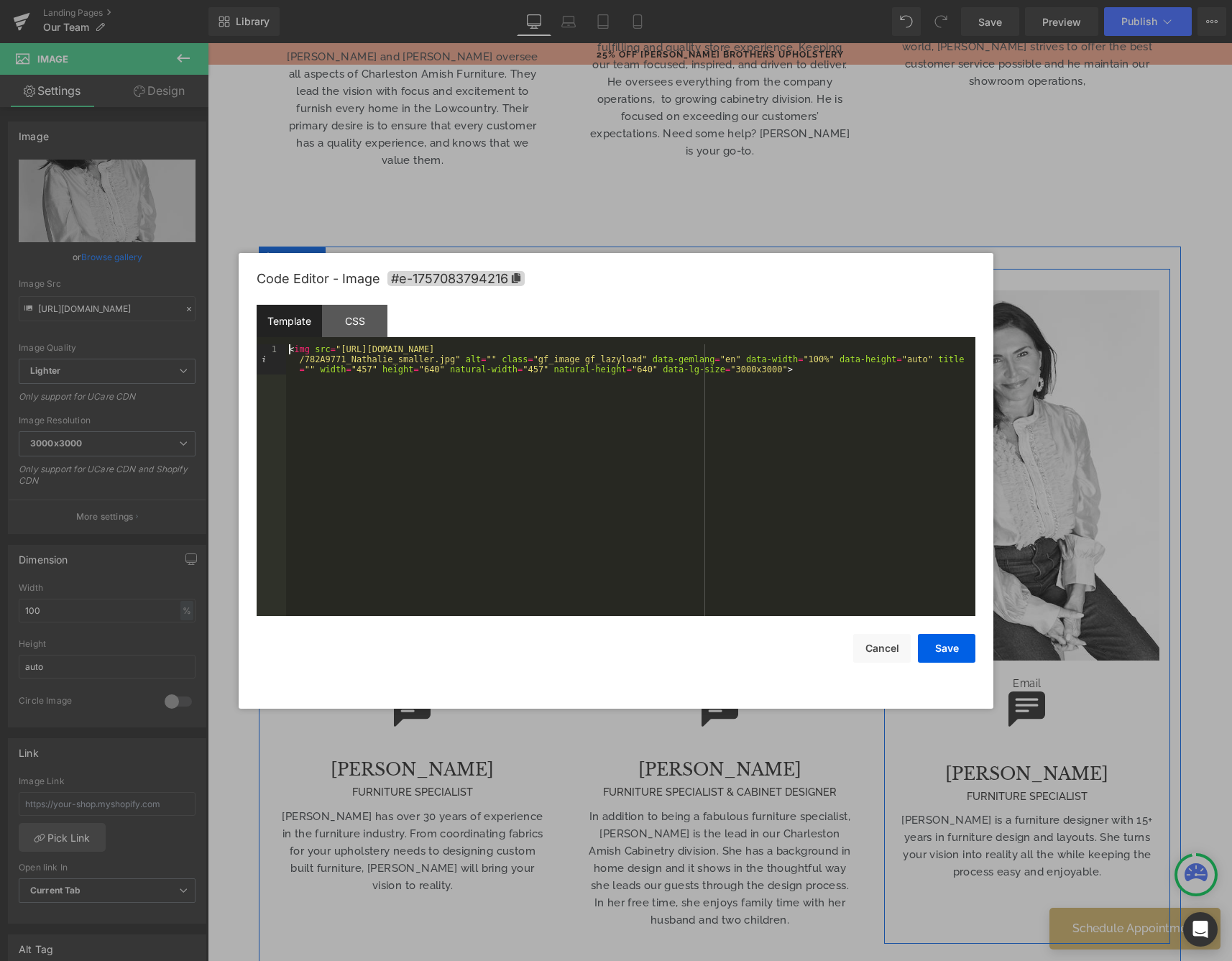
click at [650, 372] on div "< img src = "[URL][DOMAIN_NAME] /782A9771_Nathalie_smaller.jpg" alt = "" class …" at bounding box center [630, 511] width 689 height 332
click at [961, 650] on button "Save" at bounding box center [947, 649] width 58 height 29
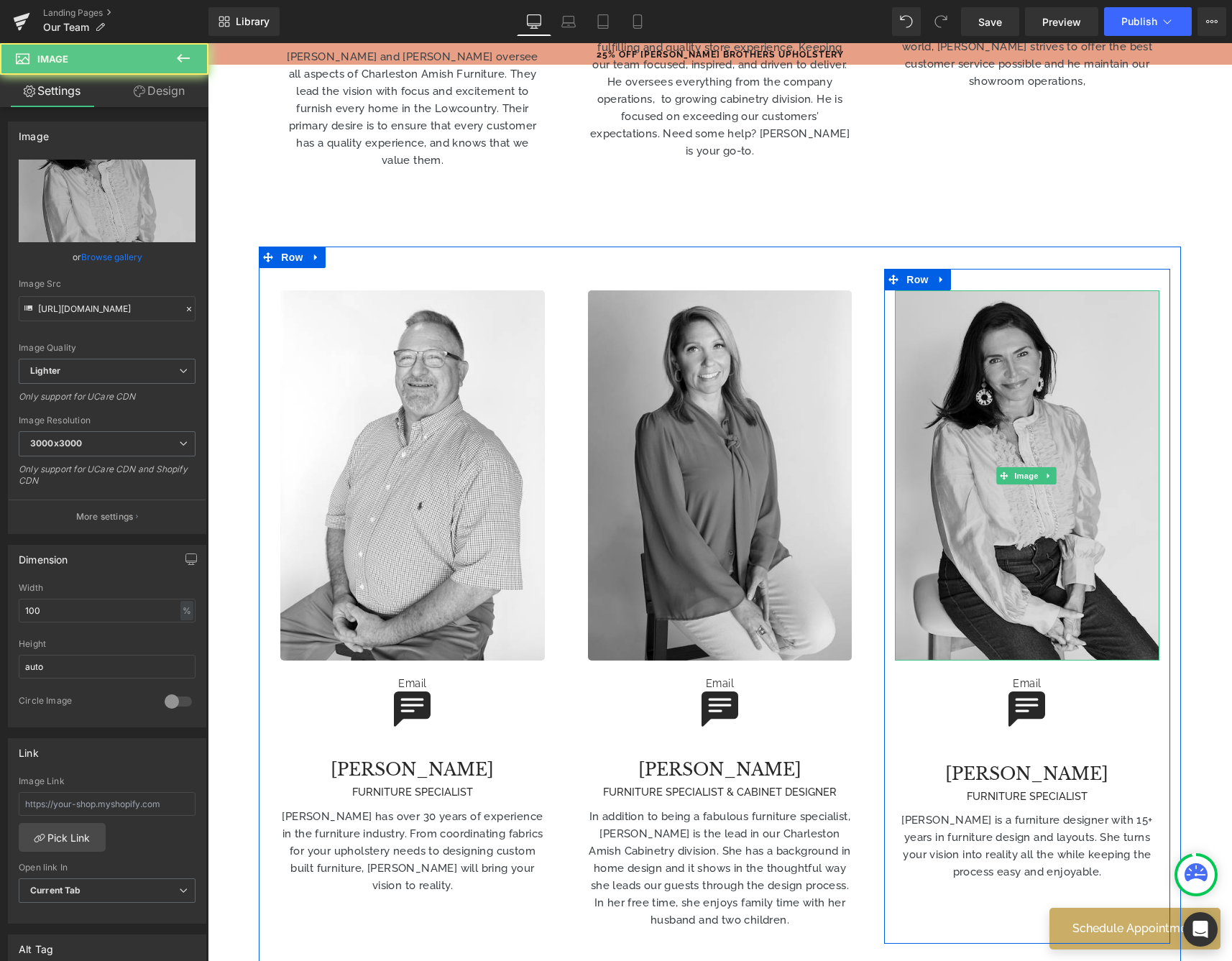
click at [1077, 344] on img at bounding box center [1026, 476] width 263 height 370
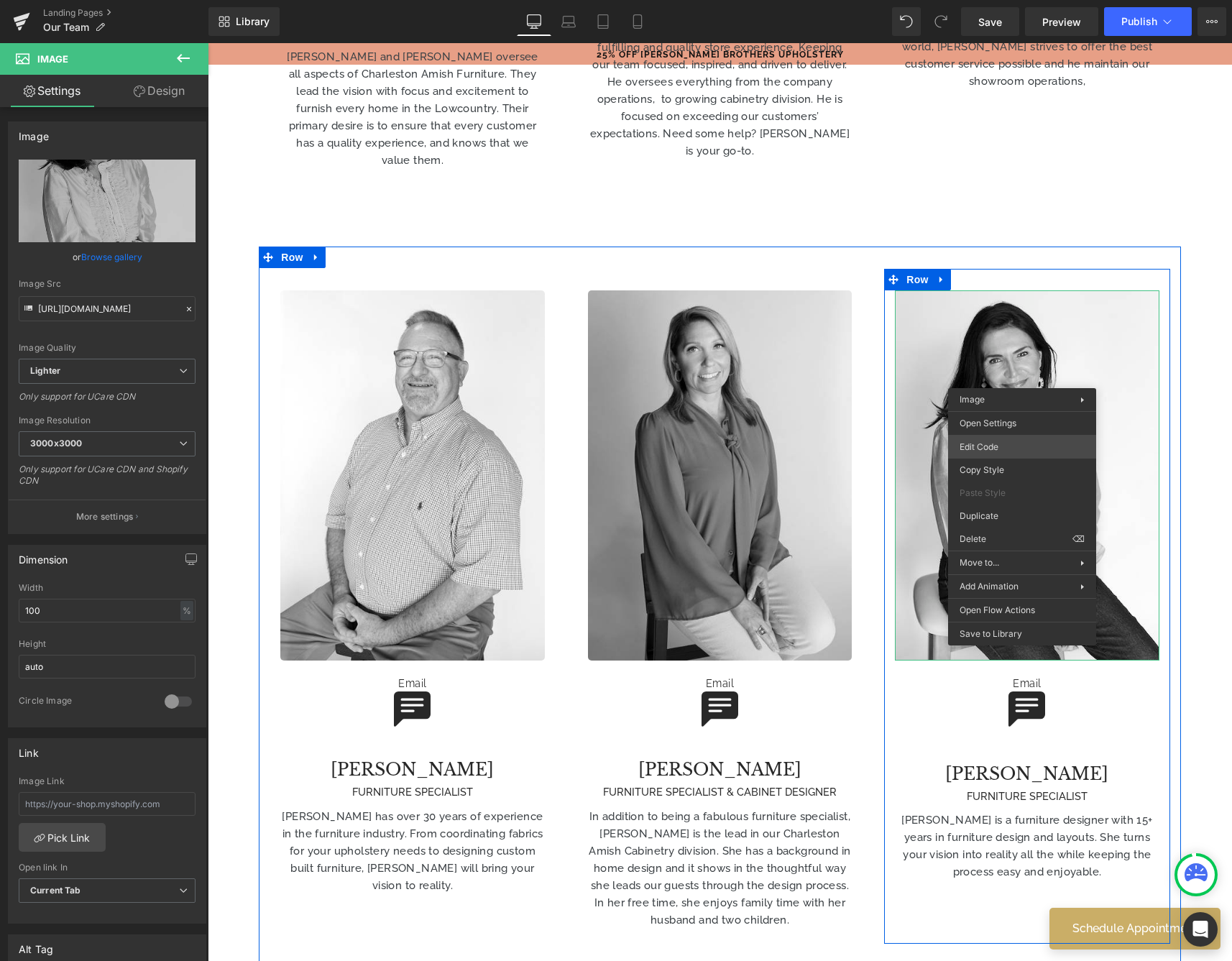
click at [988, 0] on div "Image You are previewing how the will restyle your page. You can not edit Eleme…" at bounding box center [616, 0] width 1232 height 0
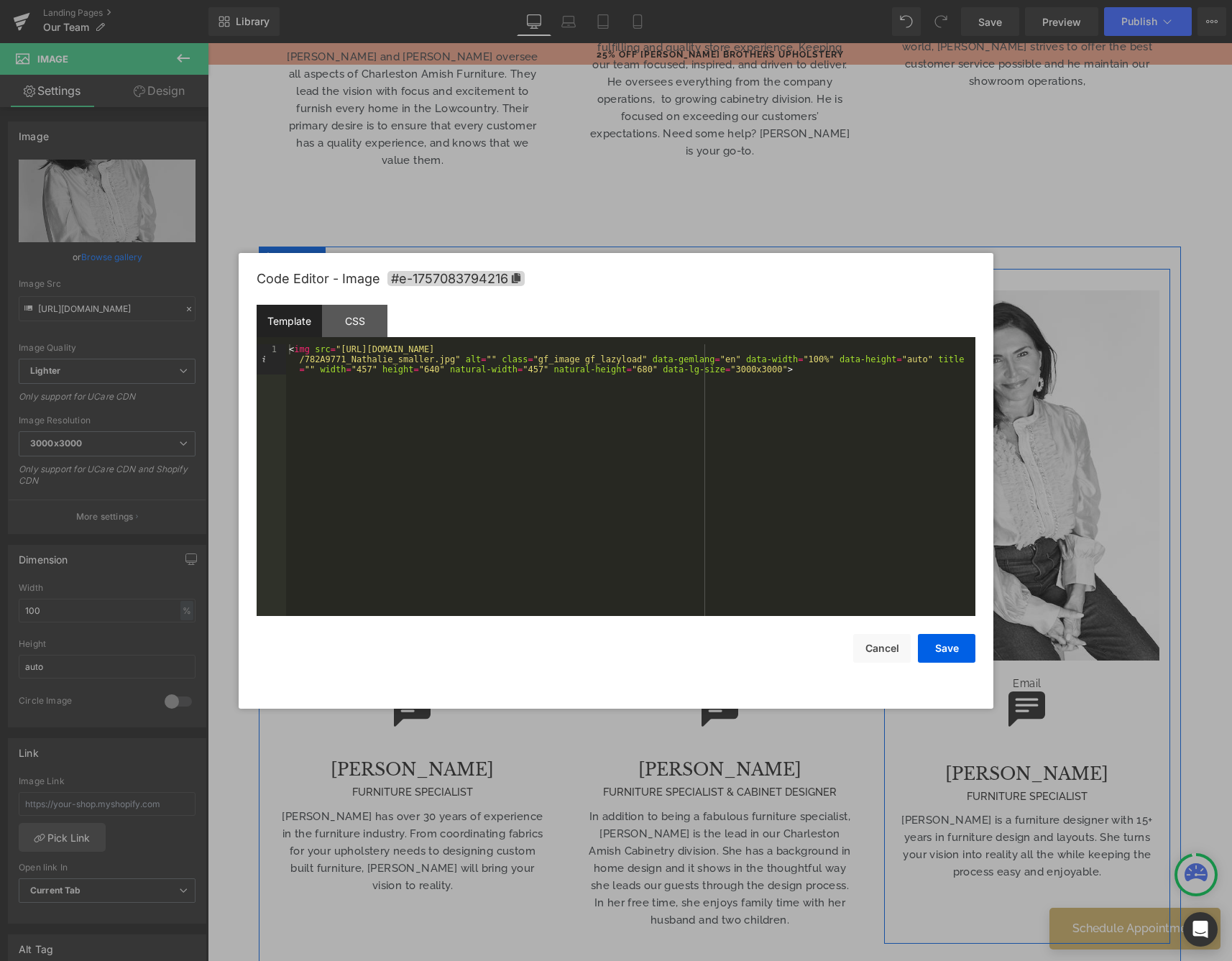
click at [646, 372] on div "< img src = "[URL][DOMAIN_NAME] /782A9771_Nathalie_smaller.jpg" alt = "" class …" at bounding box center [630, 511] width 689 height 332
click at [435, 366] on div "< img src = "[URL][DOMAIN_NAME] /782A9771_Nathalie_smaller.jpg" alt = "" class …" at bounding box center [630, 511] width 689 height 332
click at [649, 373] on div "< img src = "[URL][DOMAIN_NAME] /782A9771_Nathalie_smaller.jpg" alt = "" class …" at bounding box center [630, 511] width 689 height 332
click at [936, 651] on button "Save" at bounding box center [947, 649] width 58 height 29
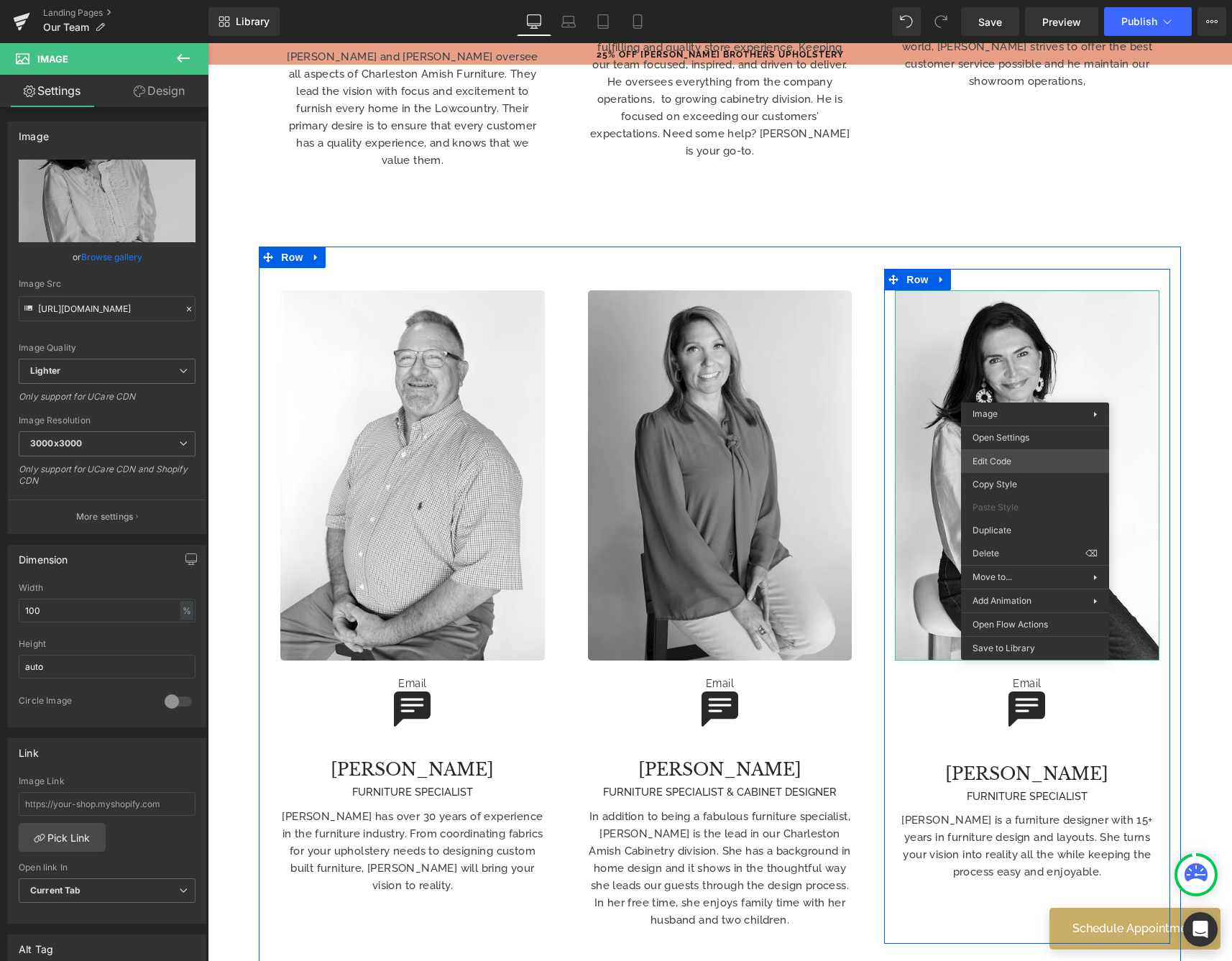
click at [1014, 468] on body "Image You are previewing how the will restyle your page. You can not edit Eleme…" at bounding box center [616, 480] width 1232 height 961
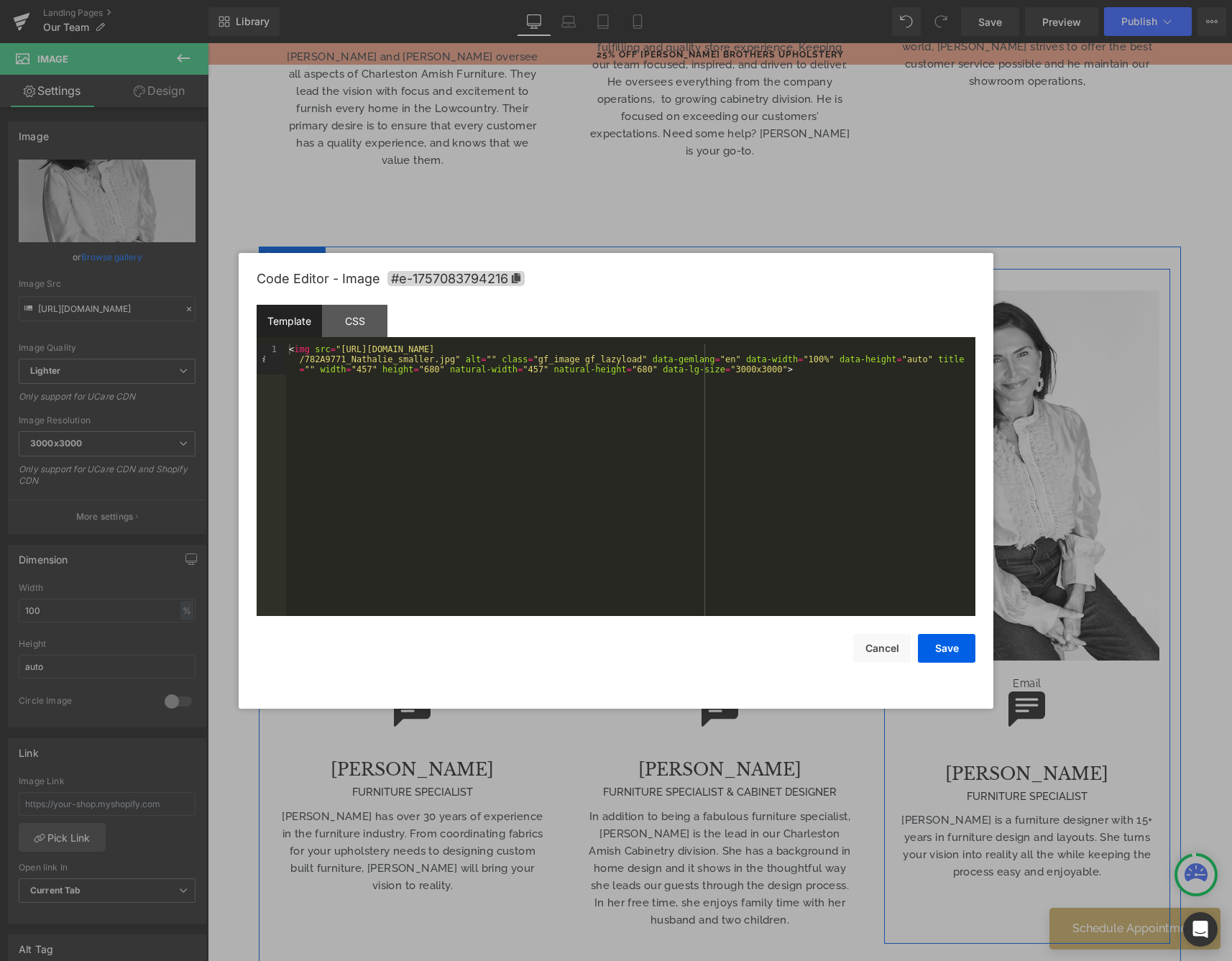
click at [649, 369] on div "< img src = "[URL][DOMAIN_NAME] /782A9771_Nathalie_smaller.jpg" alt = "" class …" at bounding box center [630, 511] width 689 height 332
click at [434, 370] on div "< img src = "[URL][DOMAIN_NAME] /782A9771_Nathalie_smaller.jpg" alt = "" class …" at bounding box center [630, 511] width 689 height 332
click at [349, 310] on div "CSS" at bounding box center [354, 321] width 66 height 32
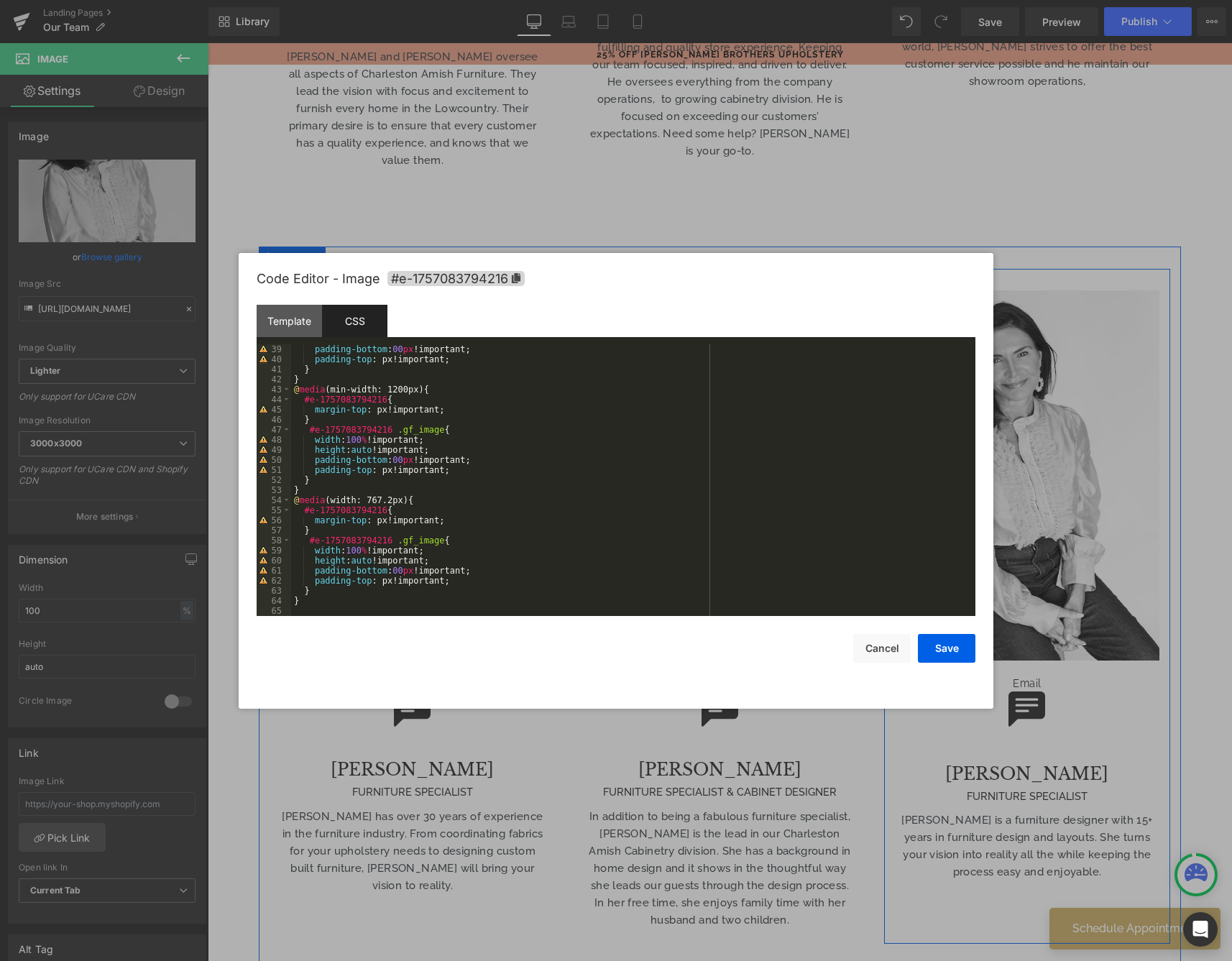
scroll to position [383, 0]
click at [966, 657] on button "Save" at bounding box center [947, 649] width 58 height 29
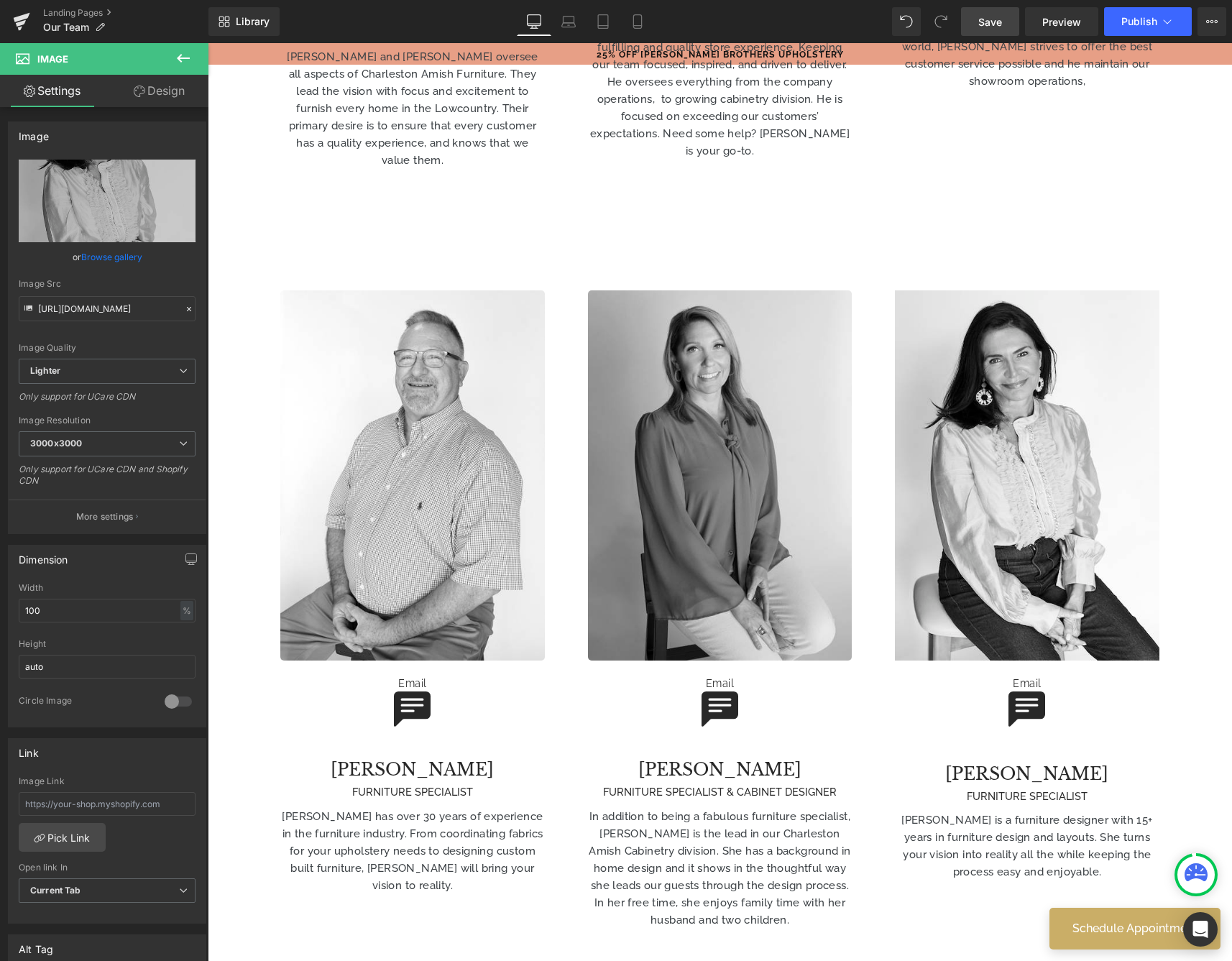
click at [977, 23] on link "Save" at bounding box center [989, 22] width 59 height 29
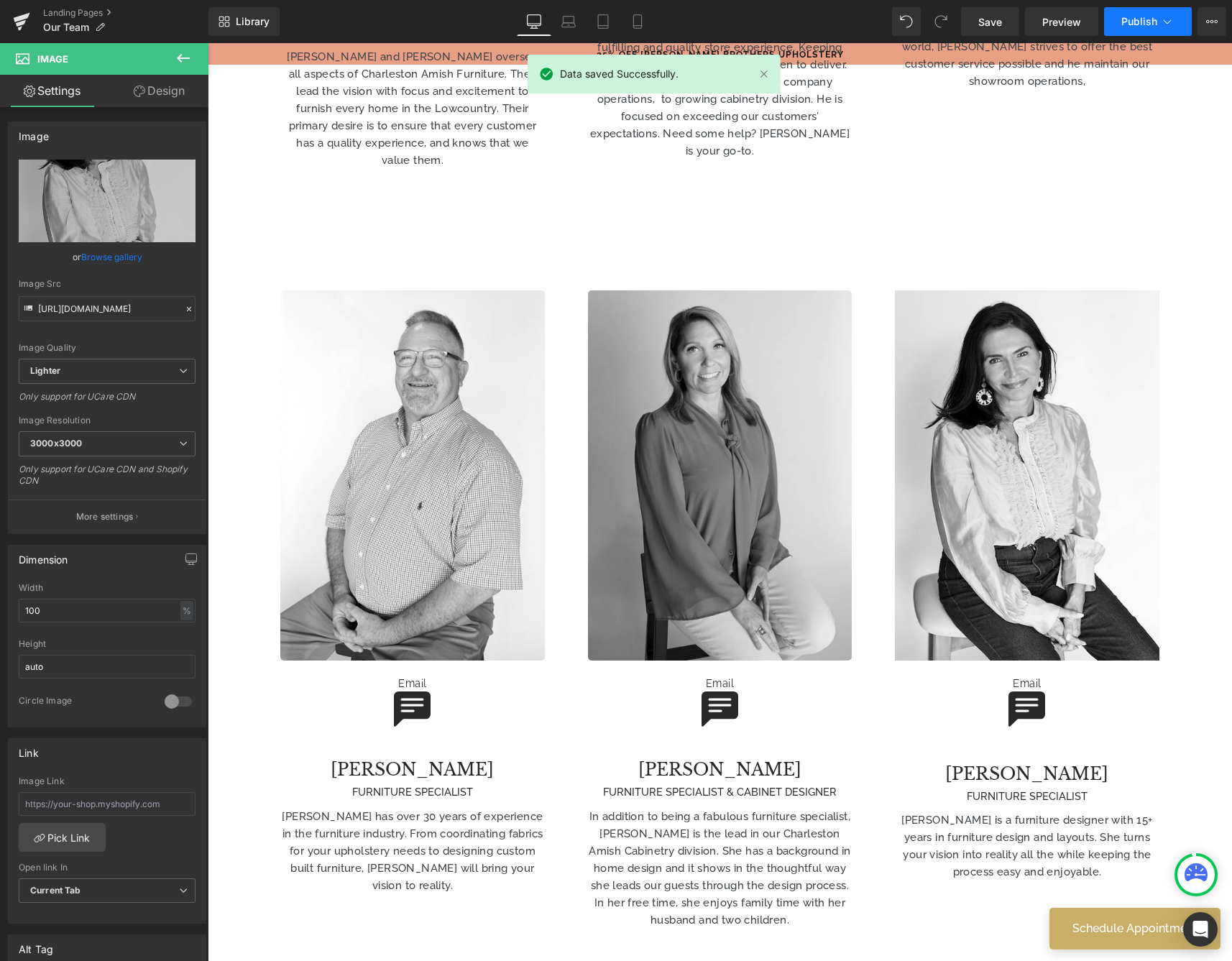
click at [1135, 25] on span "Publish" at bounding box center [1139, 22] width 36 height 12
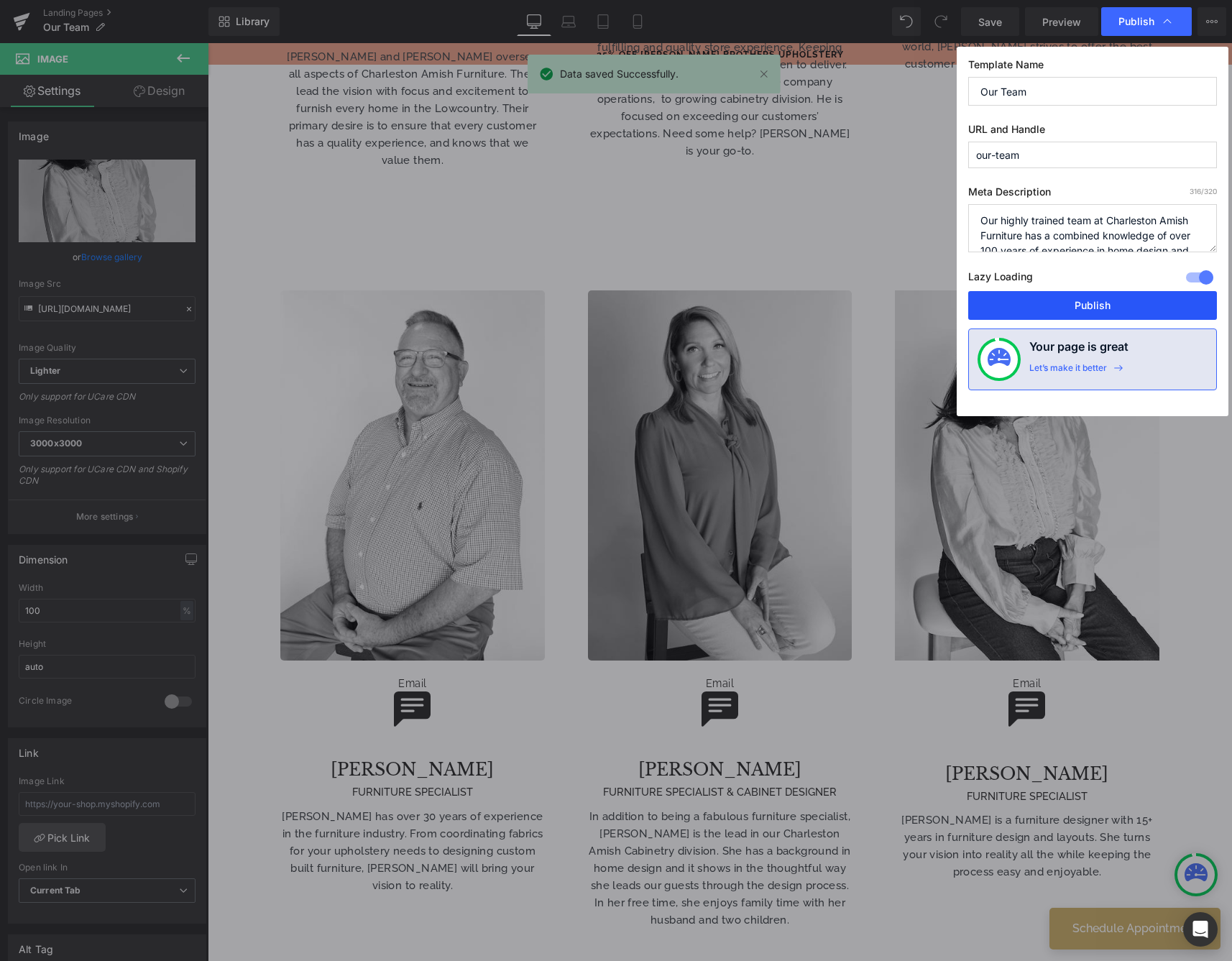
click at [1063, 309] on button "Publish" at bounding box center [1092, 306] width 249 height 29
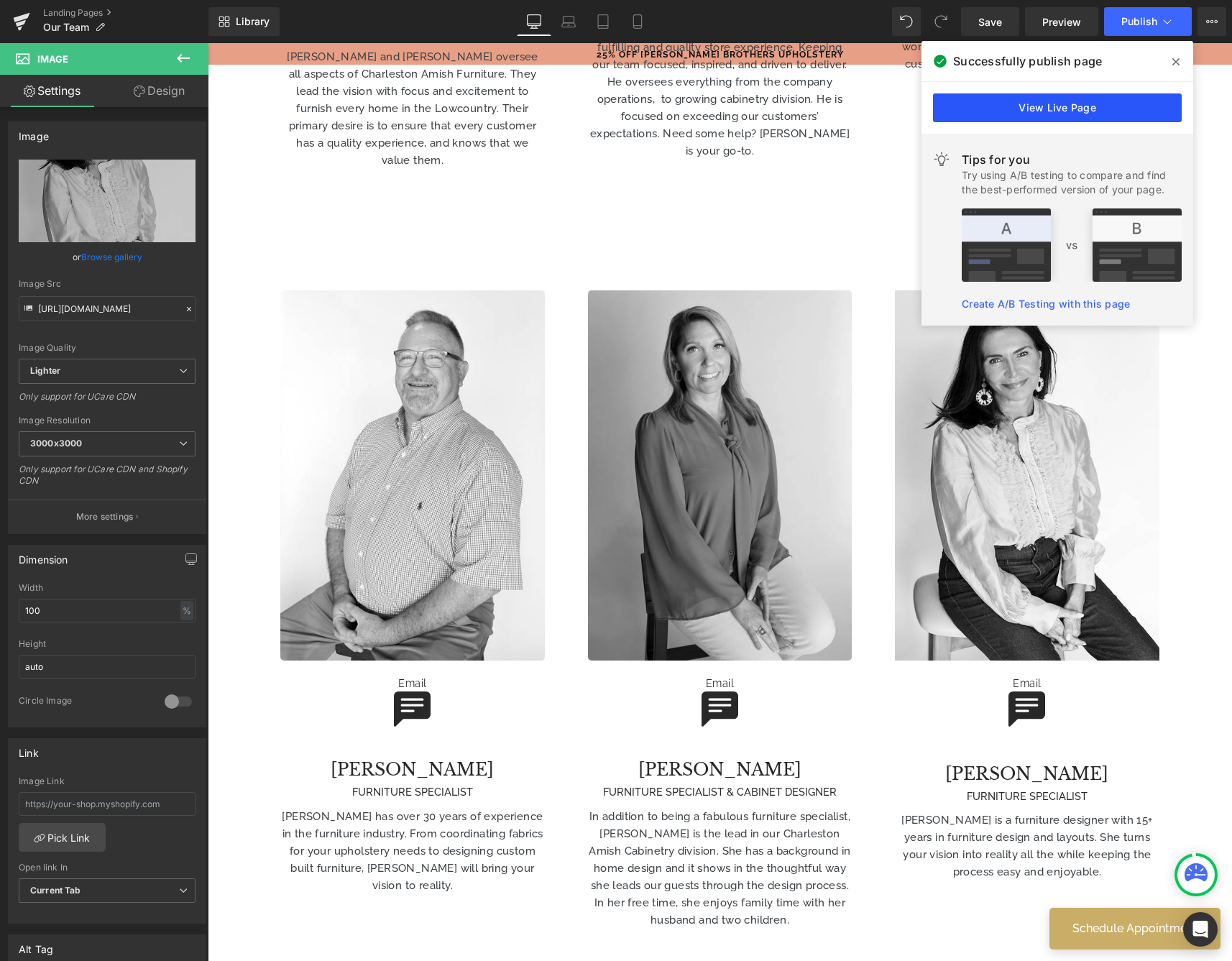
click at [1141, 115] on link "View Live Page" at bounding box center [1057, 108] width 249 height 29
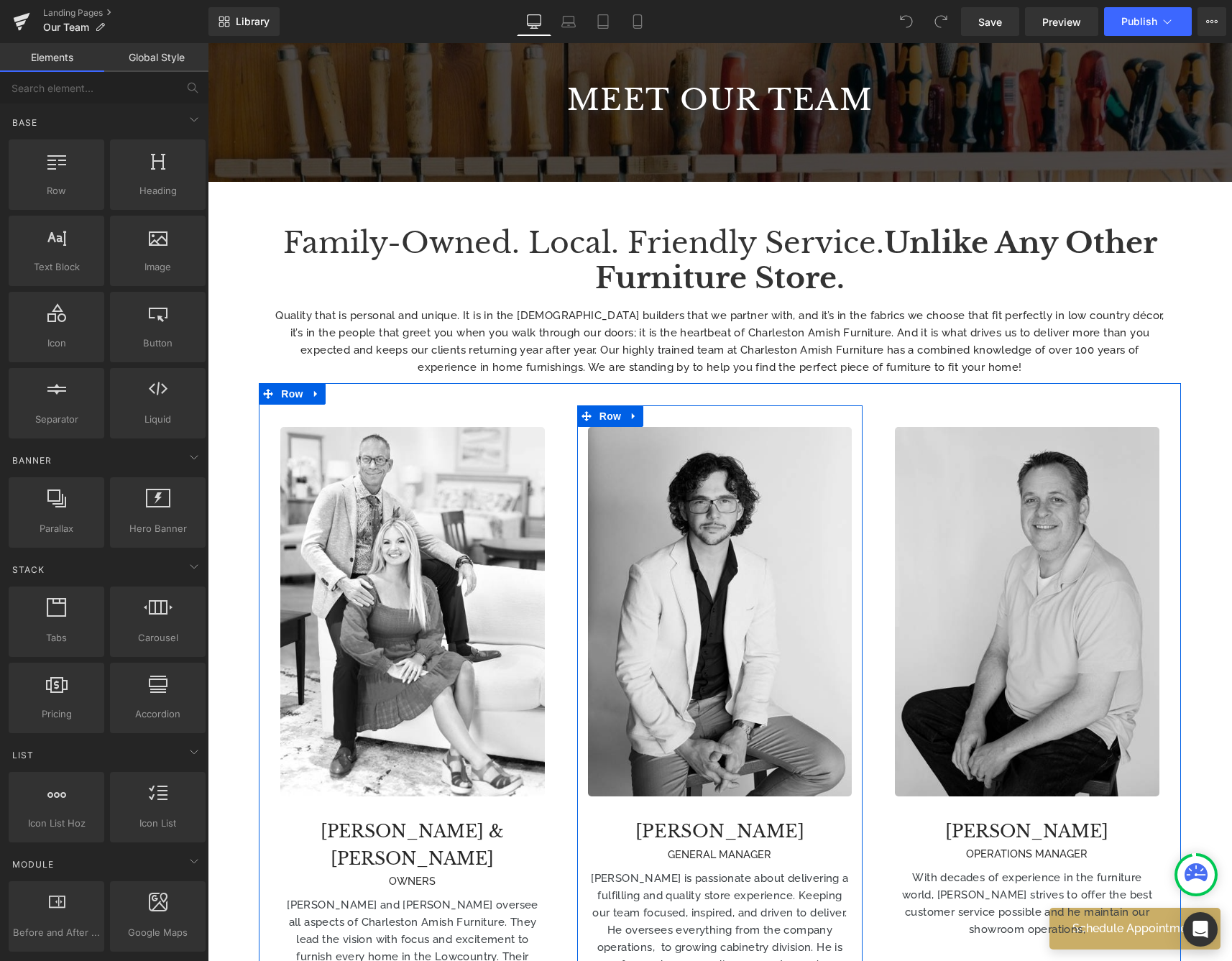
scroll to position [243, 0]
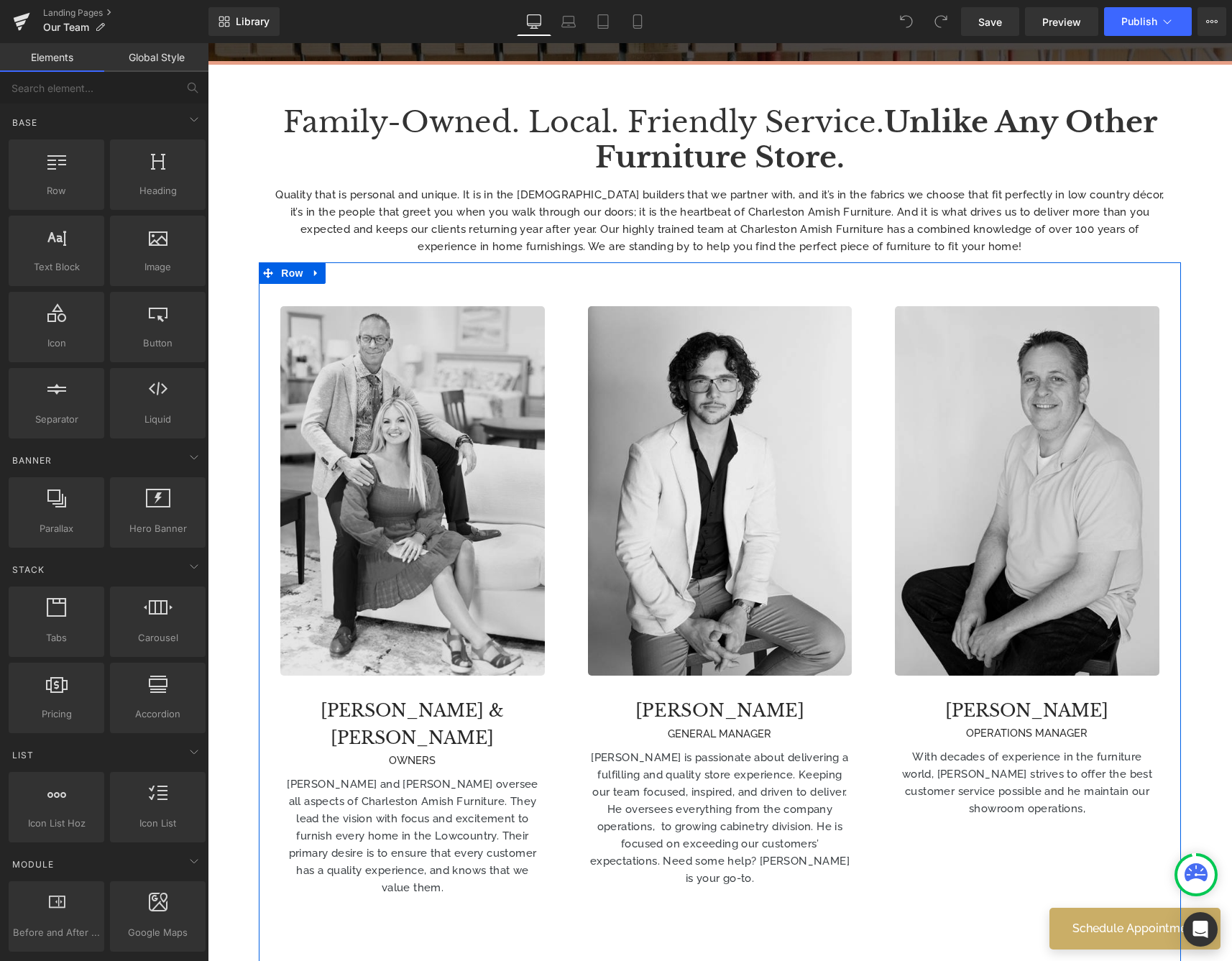
click at [348, 444] on img at bounding box center [412, 491] width 263 height 370
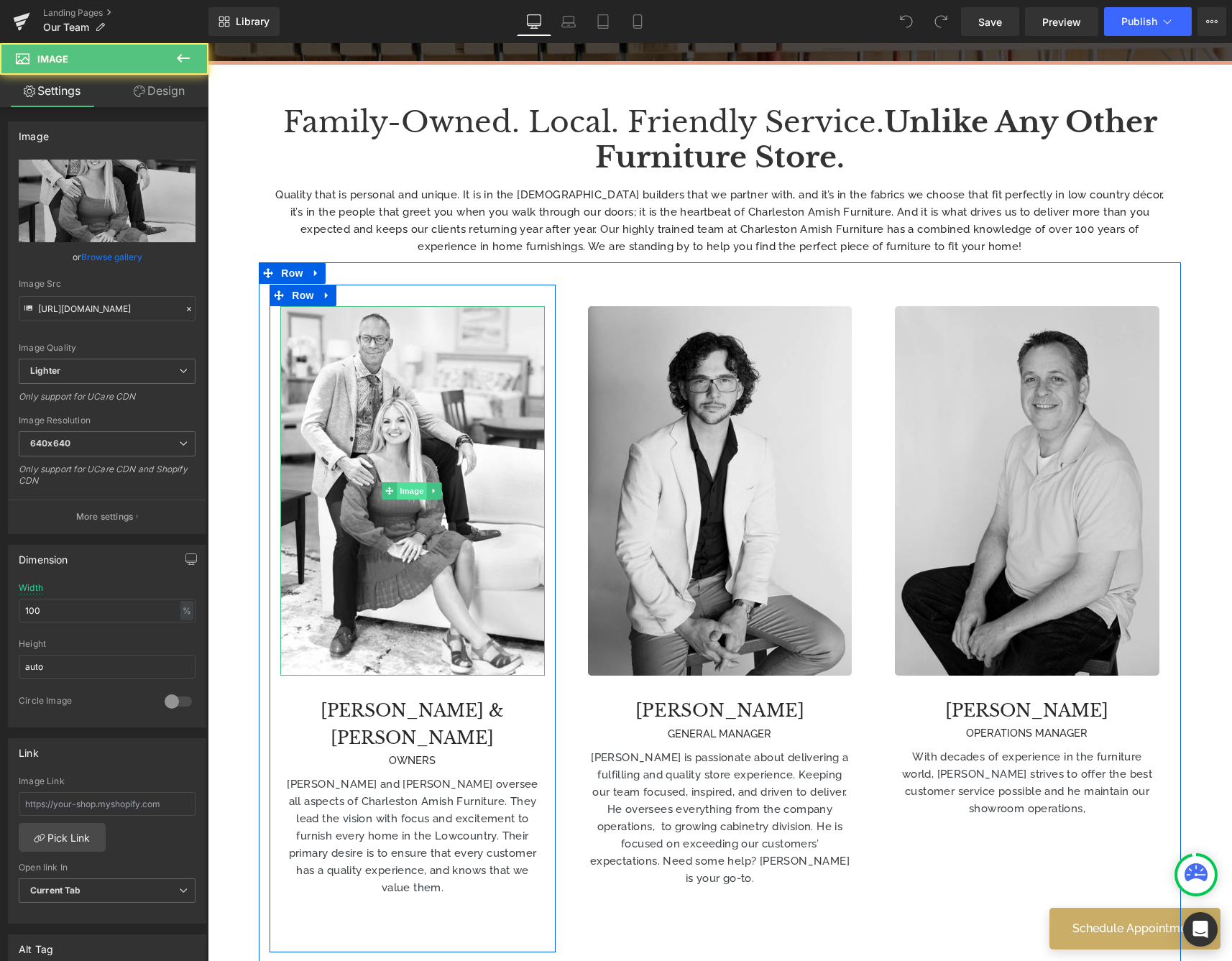
click at [405, 491] on span "Image" at bounding box center [411, 491] width 30 height 17
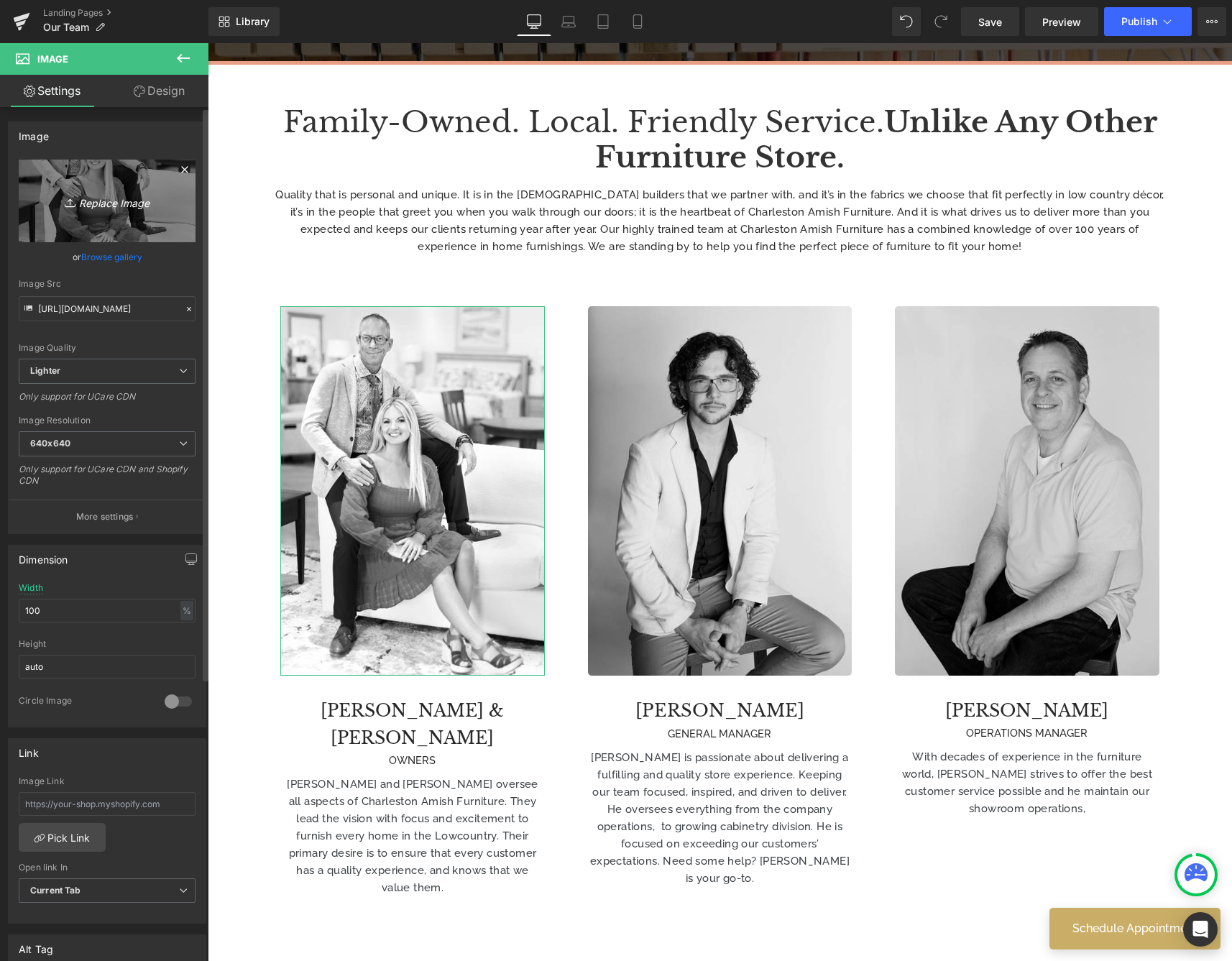
click at [130, 195] on icon "Replace Image" at bounding box center [107, 201] width 115 height 18
type input "C:\fakepath\MATT&BETH copy.jpg"
click at [108, 208] on icon "Replace Image" at bounding box center [107, 201] width 115 height 18
click at [124, 257] on link "Browse gallery" at bounding box center [112, 257] width 61 height 25
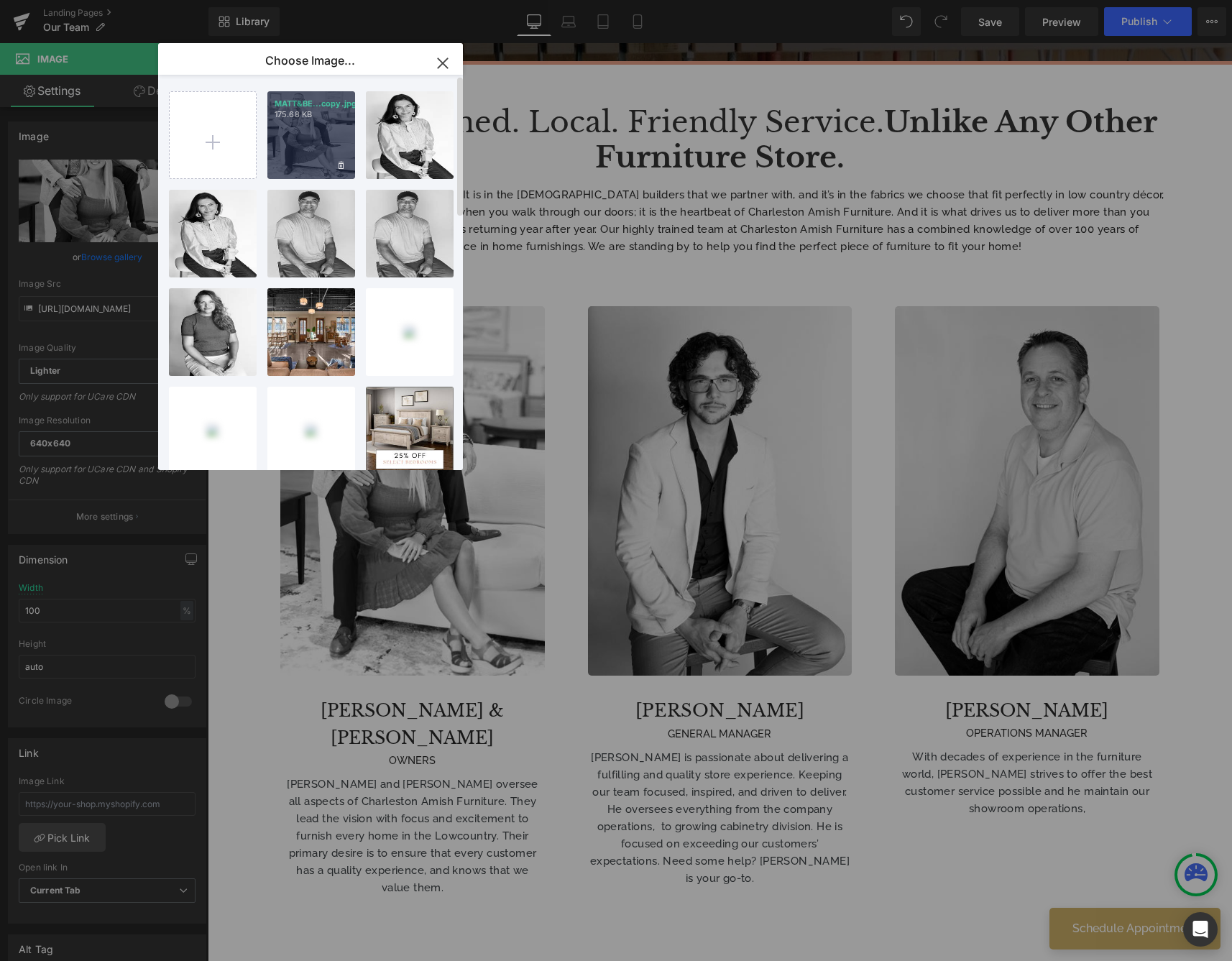
click at [298, 136] on div "MATT&BE...copy.jpg 175.68 KB" at bounding box center [310, 134] width 87 height 88
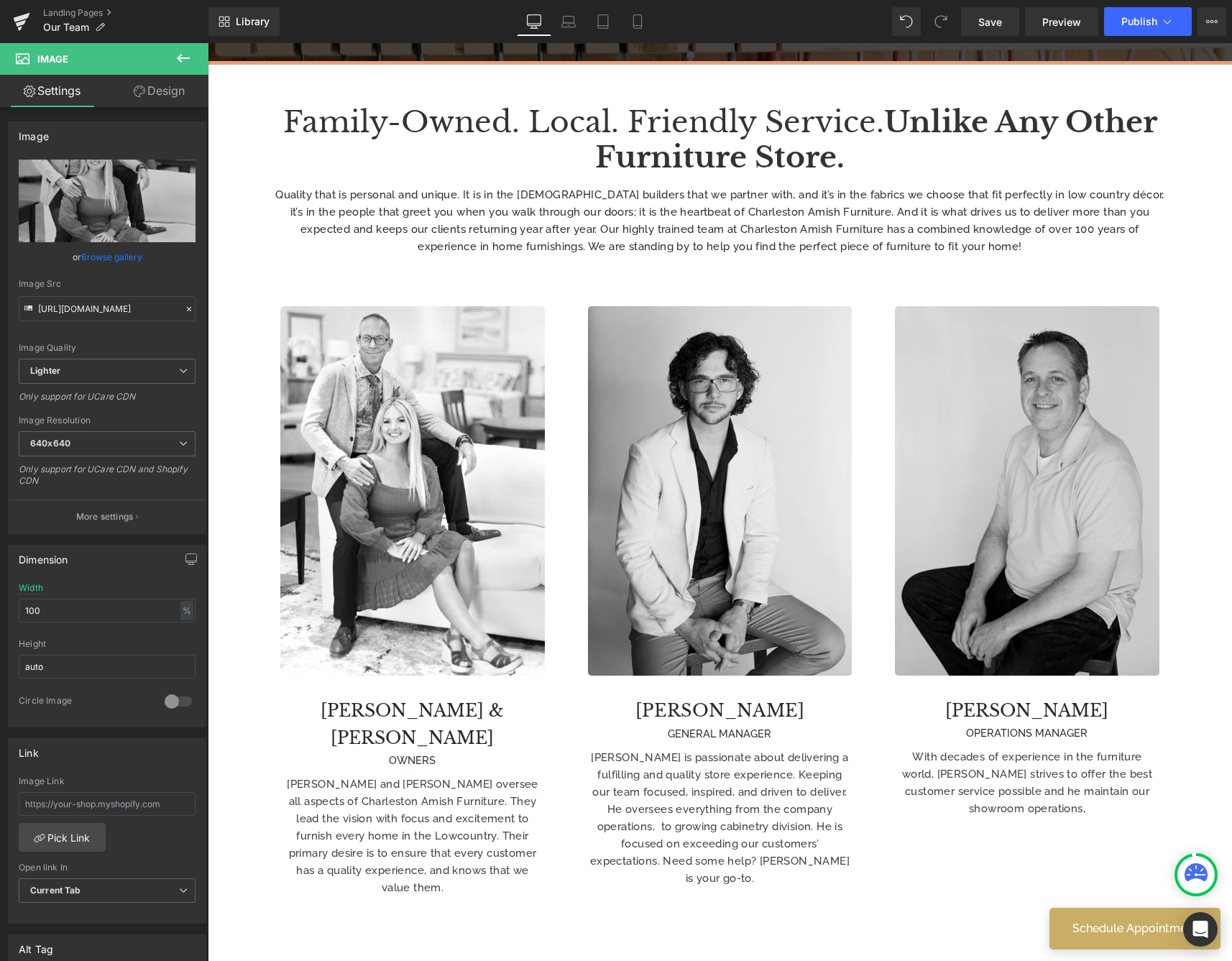
type input "https://ucarecdn.com/6a2fd9de-1822-4951-86e9-083e06c16dbf/-/format/auto/-/previ…"
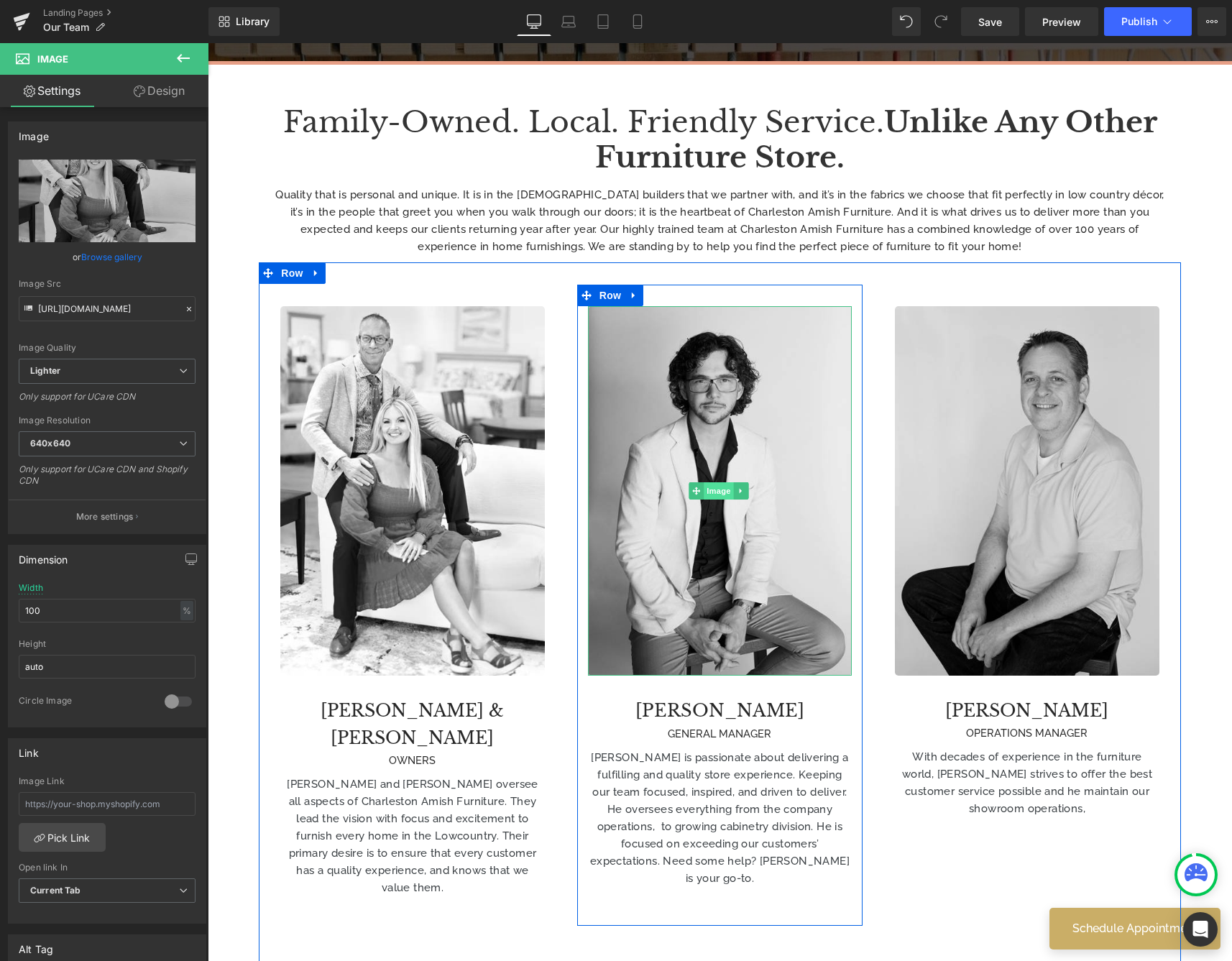
click at [709, 489] on span "Image" at bounding box center [718, 491] width 30 height 17
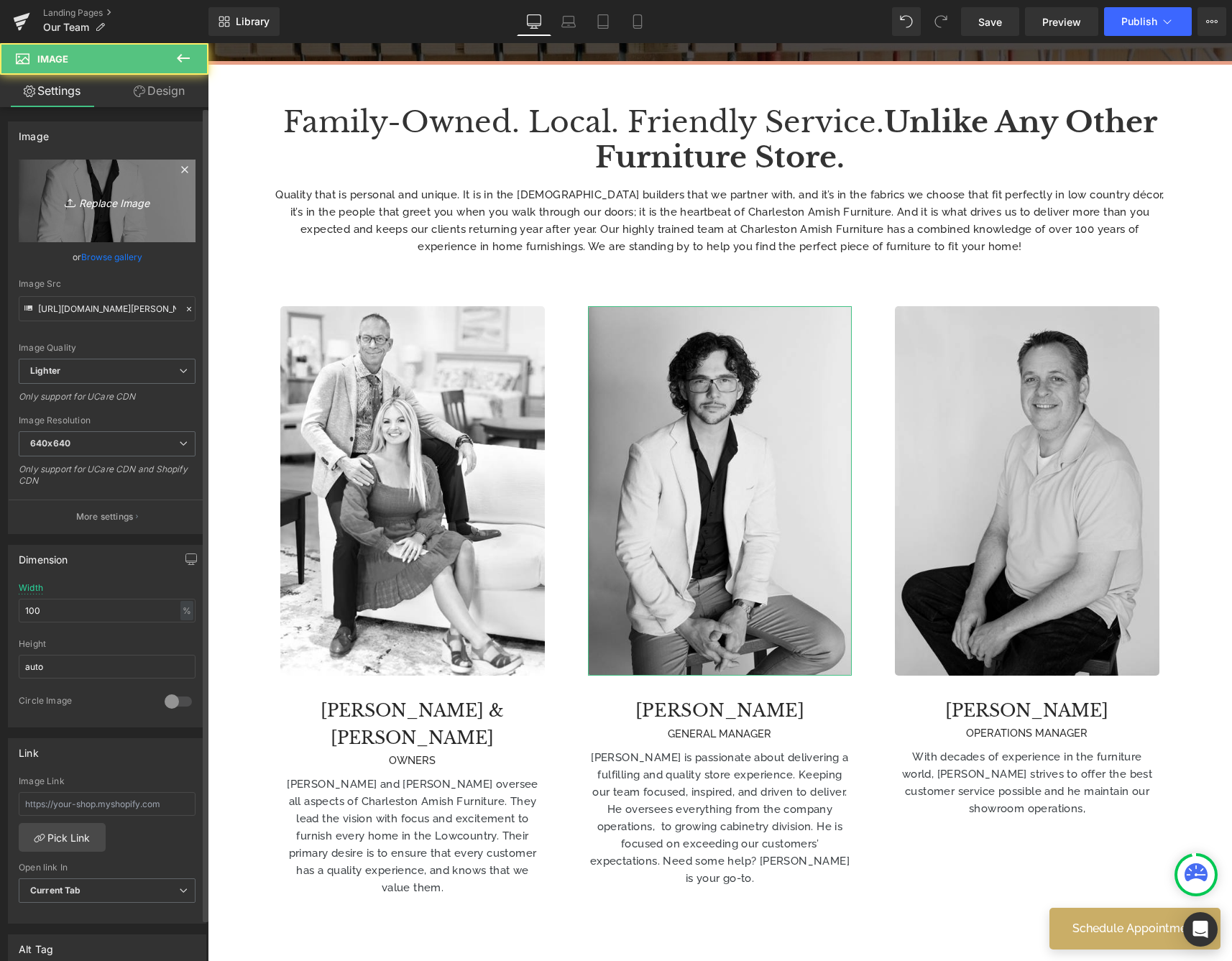
click at [107, 209] on icon "Replace Image" at bounding box center [107, 201] width 115 height 18
type input "C:\fakepath\JUDSON copy.jpg"
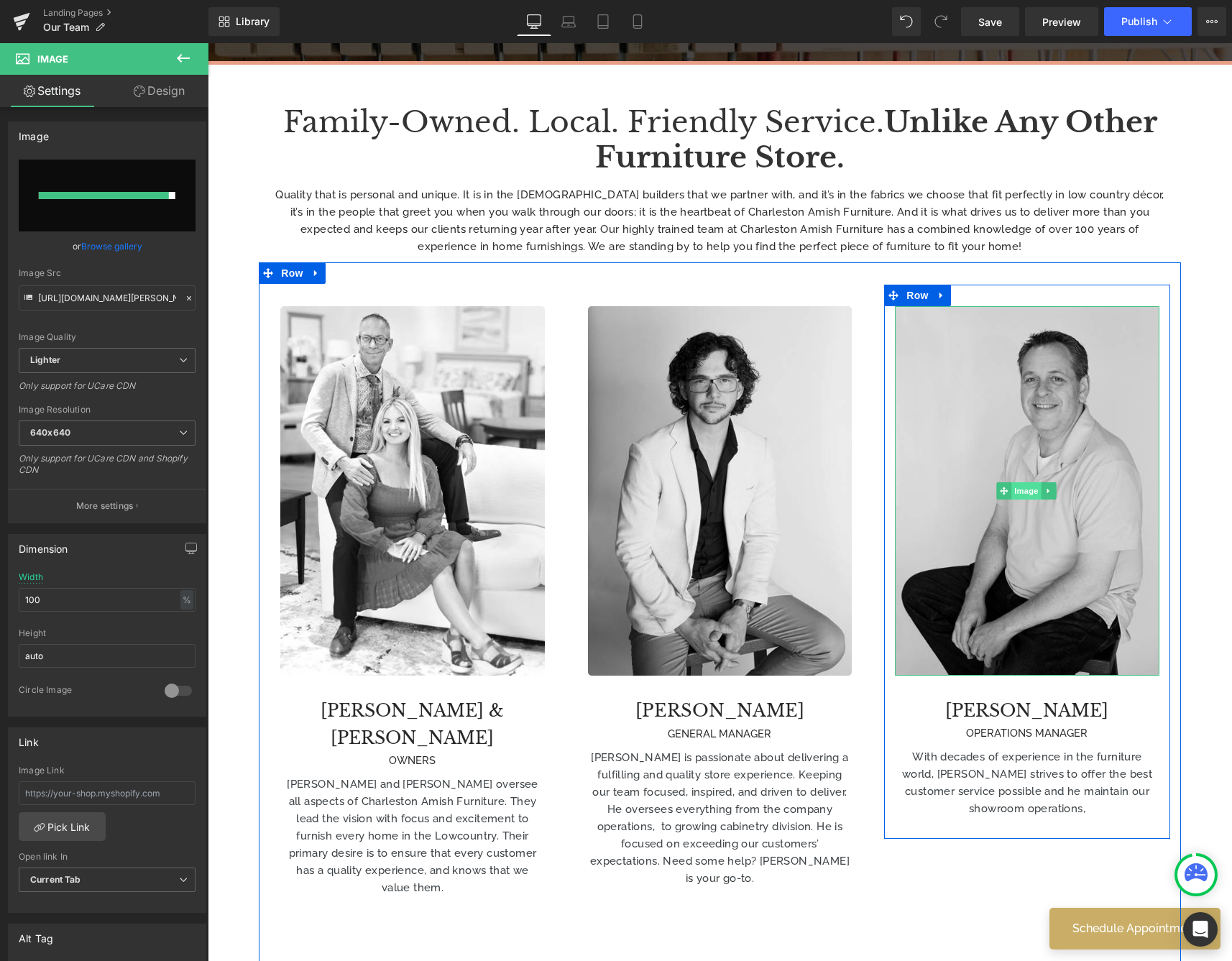
click at [1018, 486] on span "Image" at bounding box center [1025, 491] width 30 height 17
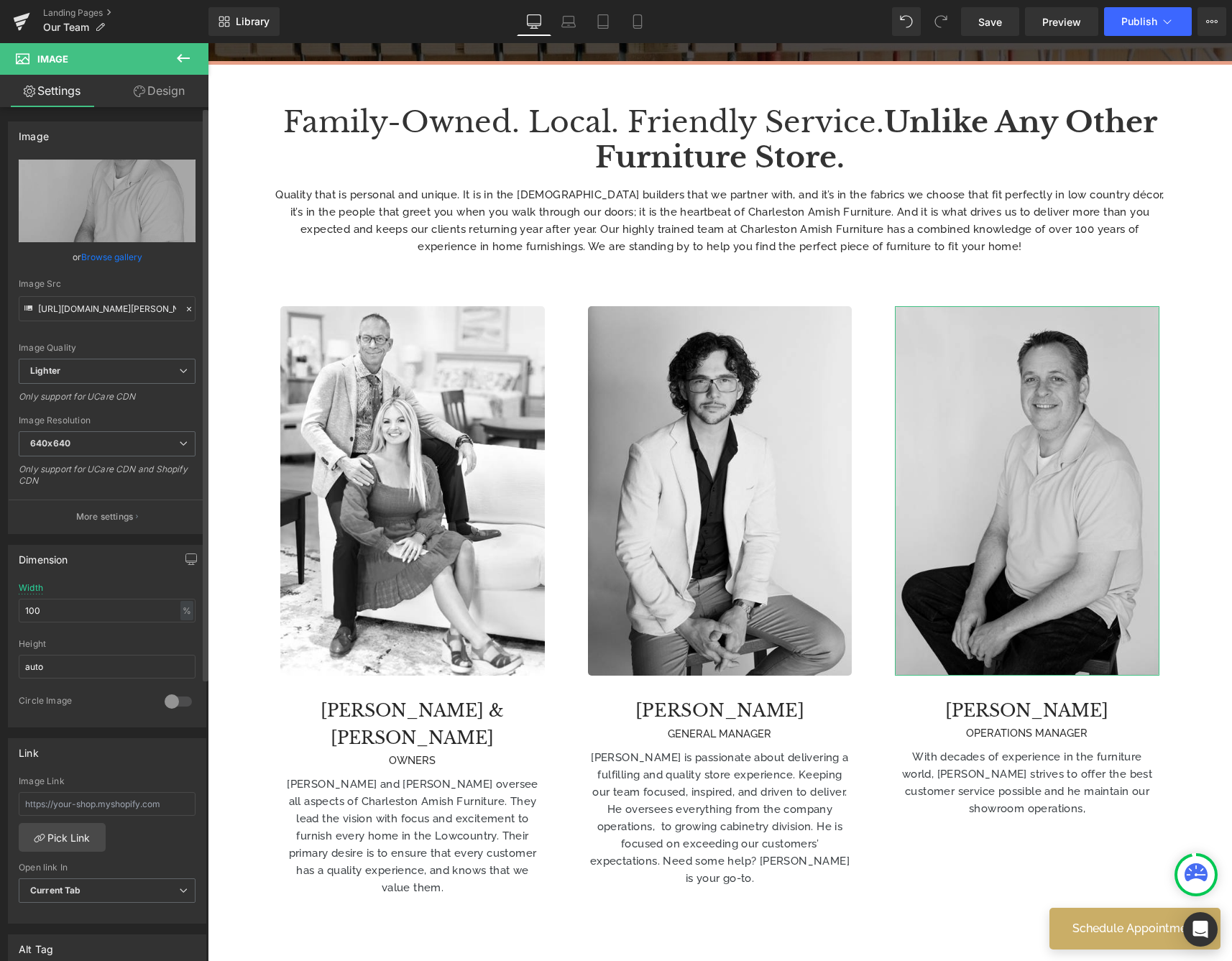
click at [129, 262] on link "Browse gallery" at bounding box center [112, 257] width 61 height 25
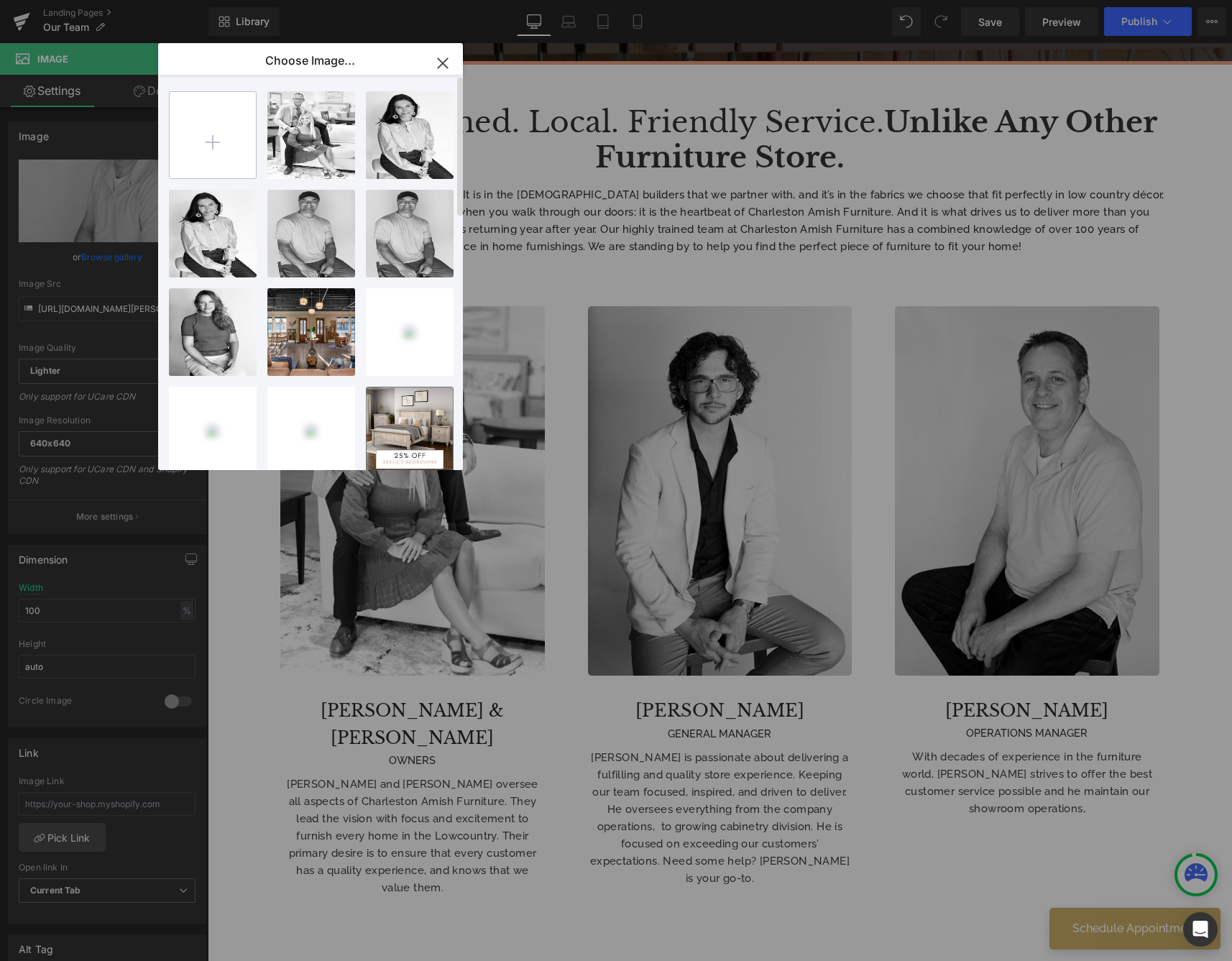
click at [189, 143] on input "file" at bounding box center [213, 135] width 87 height 87
type input "C:\fakepath\BRANDON.avif"
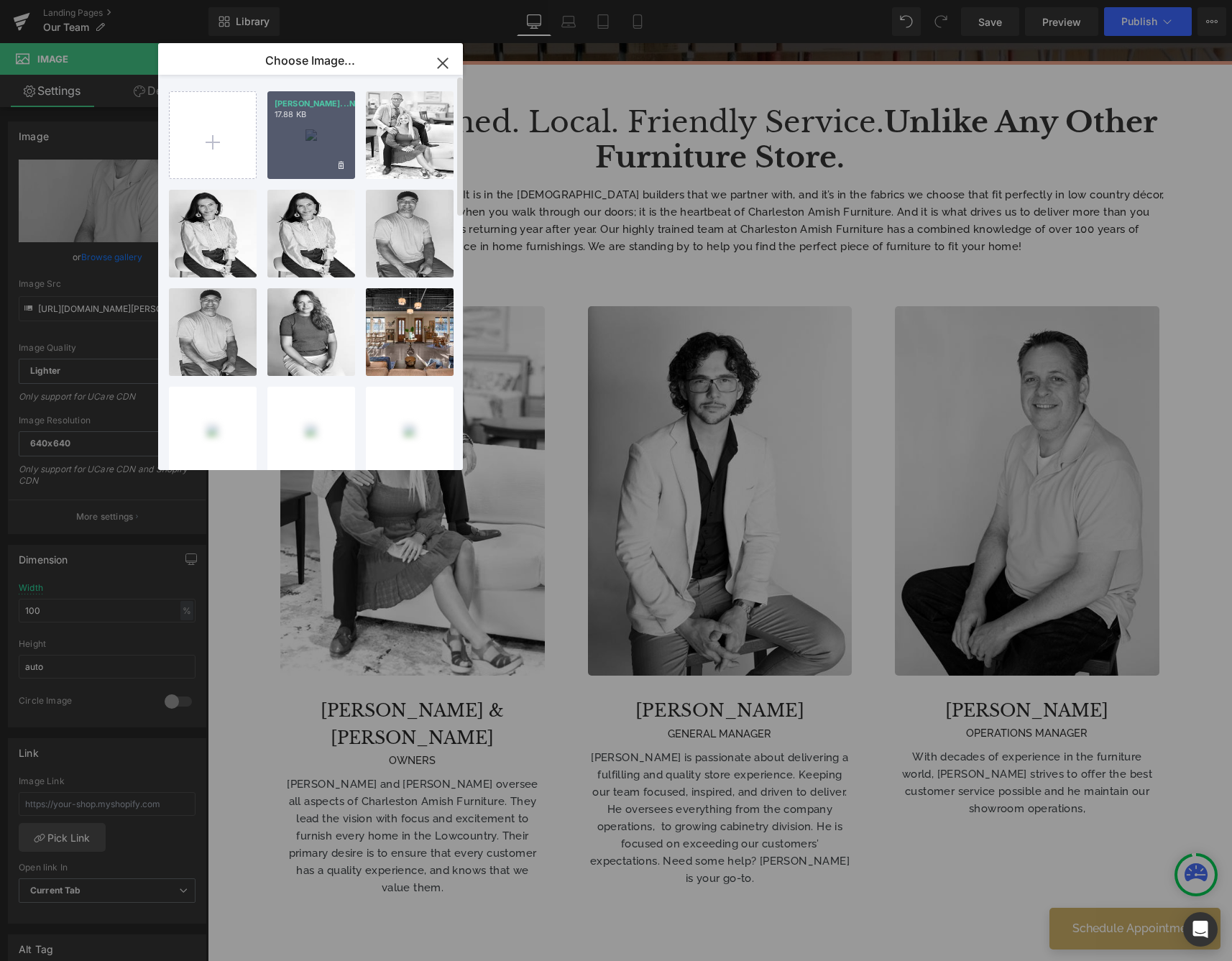
click at [290, 144] on div "BRANDON...NDON.avif 17.88 KB" at bounding box center [310, 134] width 87 height 88
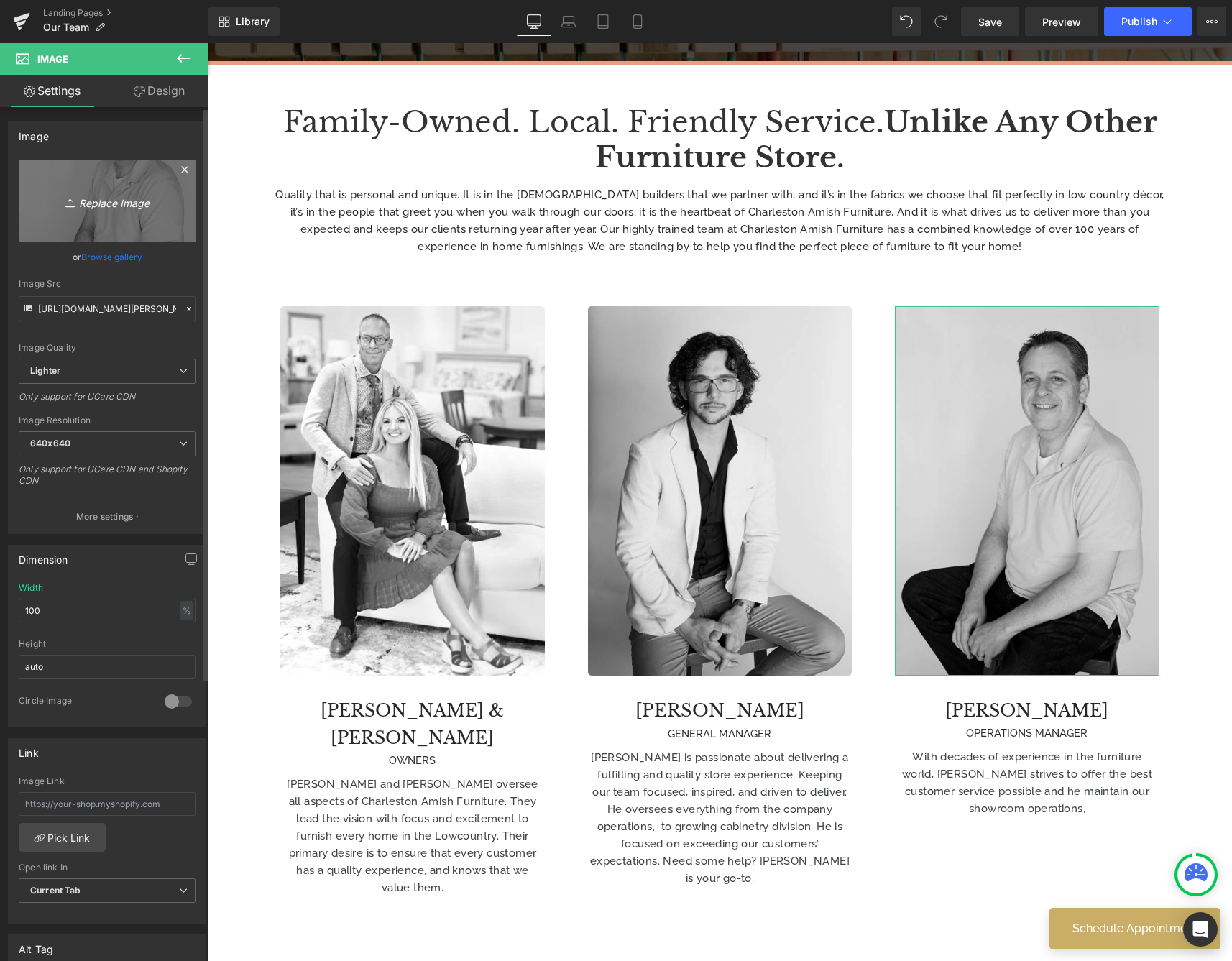
click at [87, 206] on icon "Replace Image" at bounding box center [107, 201] width 115 height 18
click at [126, 259] on link "Browse gallery" at bounding box center [112, 257] width 61 height 25
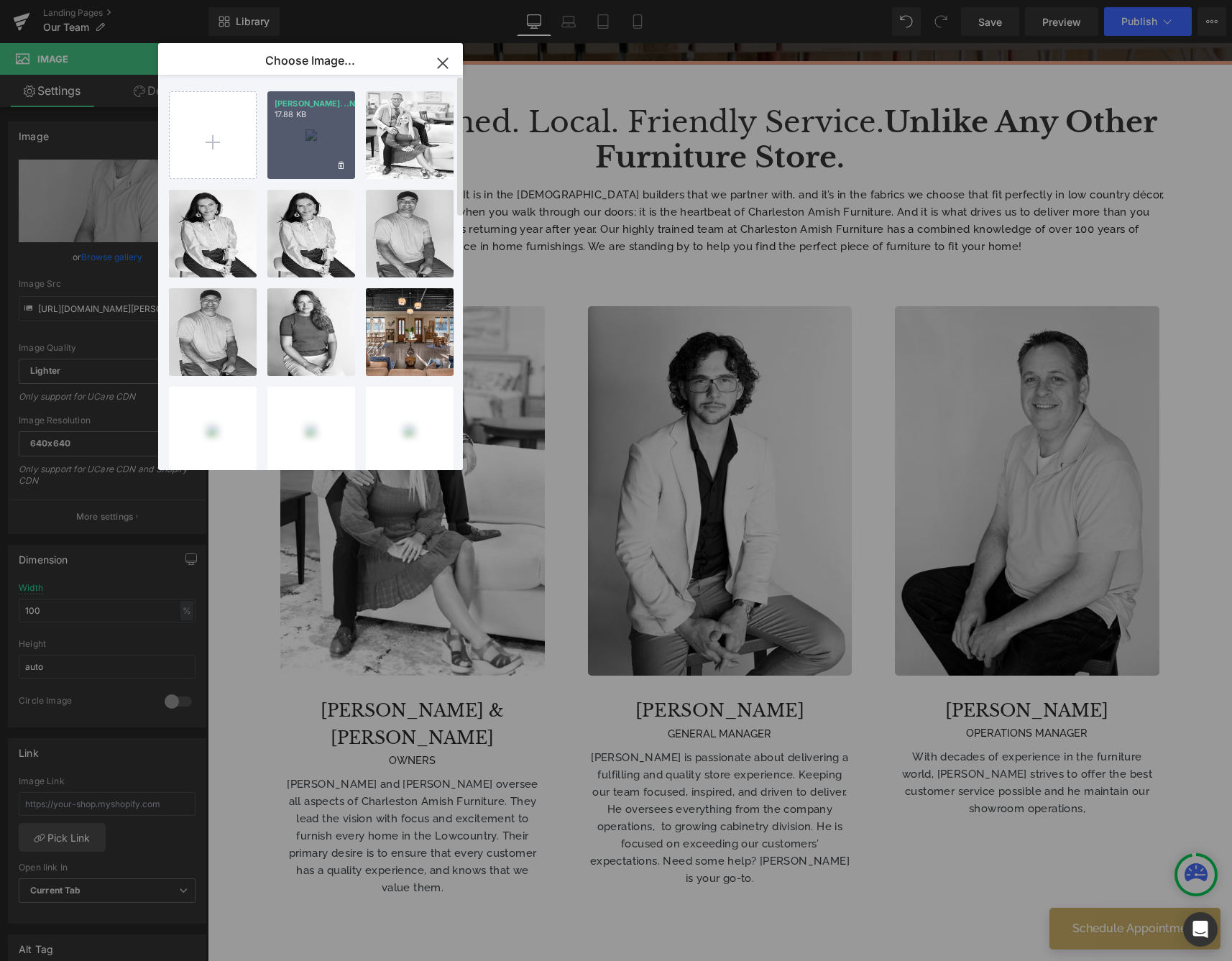
click at [303, 169] on div "BRANDON...NDON.avif 17.88 KB" at bounding box center [310, 134] width 87 height 88
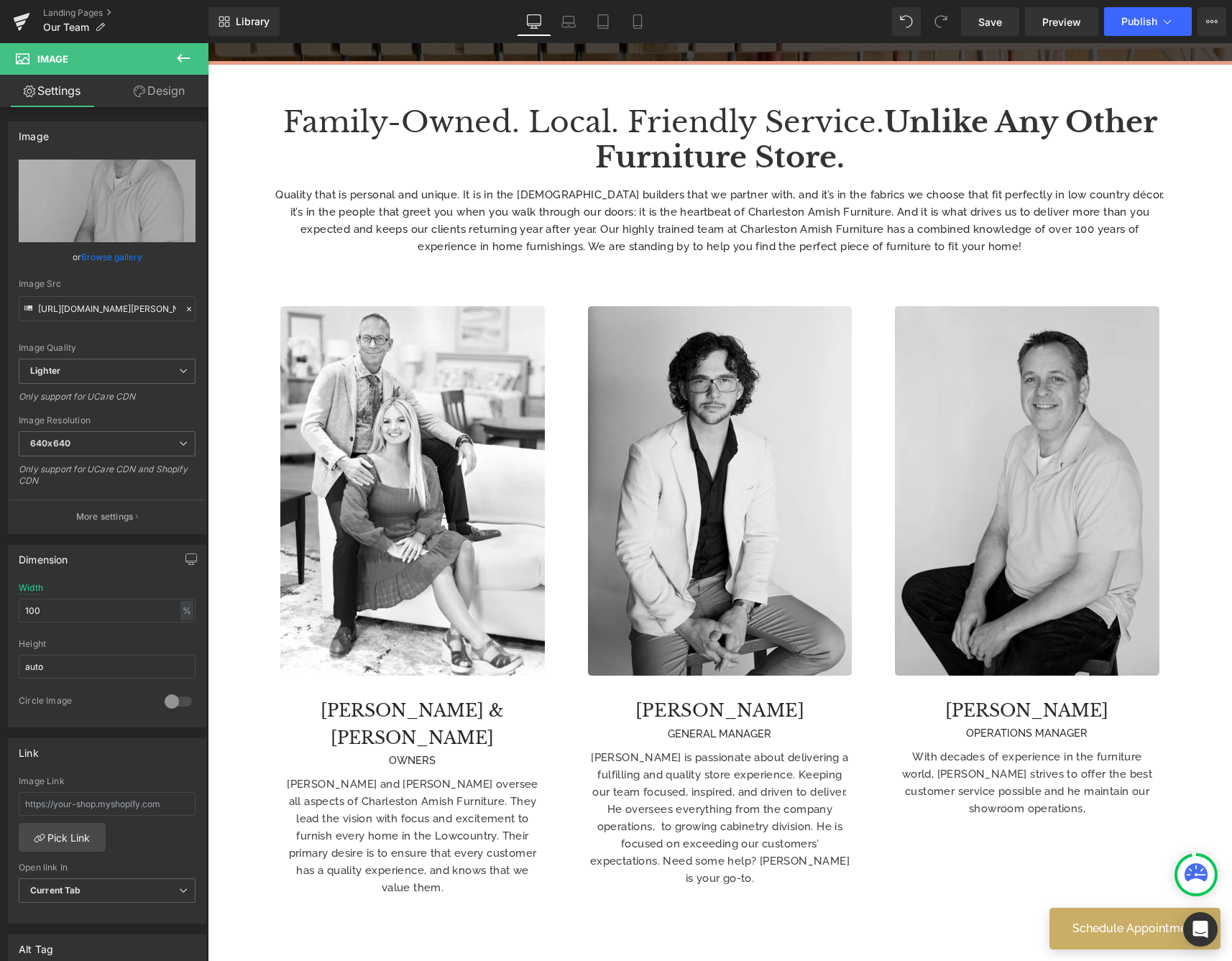
type input "https://ucarecdn.com/80d471be-347c-4345-b1f4-f5226f1f4524/-/format/auto/-/previ…"
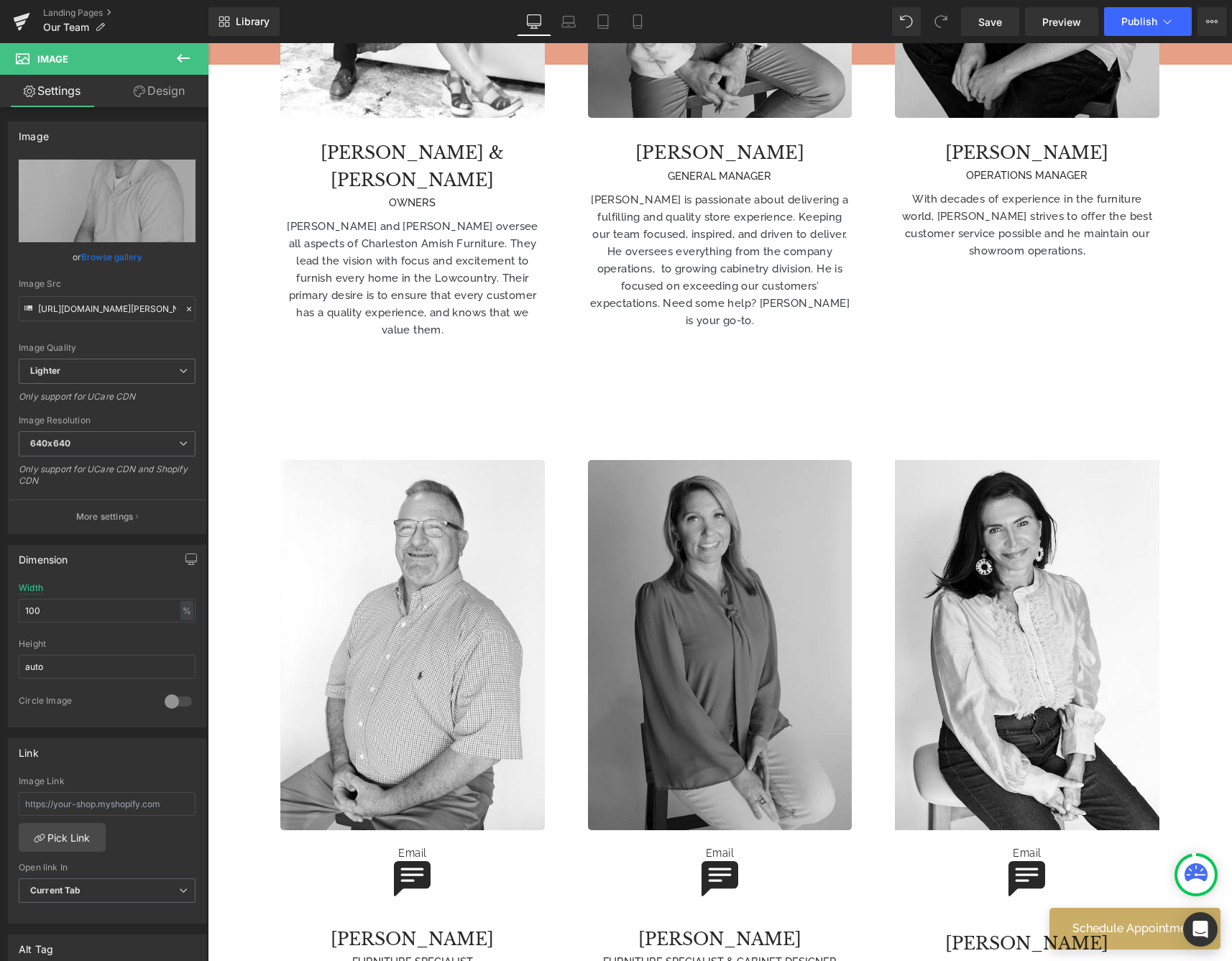
scroll to position [1084, 0]
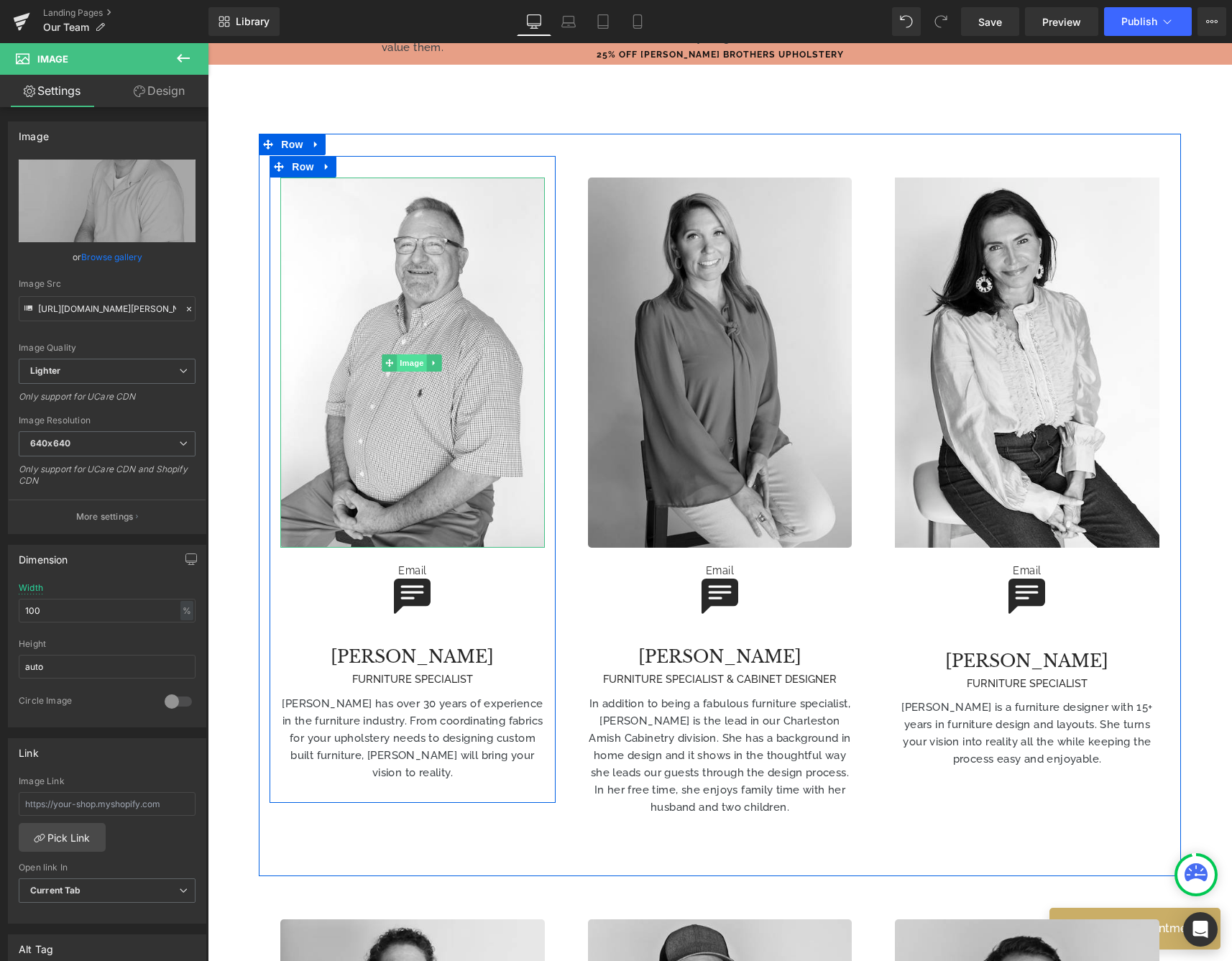
click at [398, 355] on span "Image" at bounding box center [411, 363] width 30 height 17
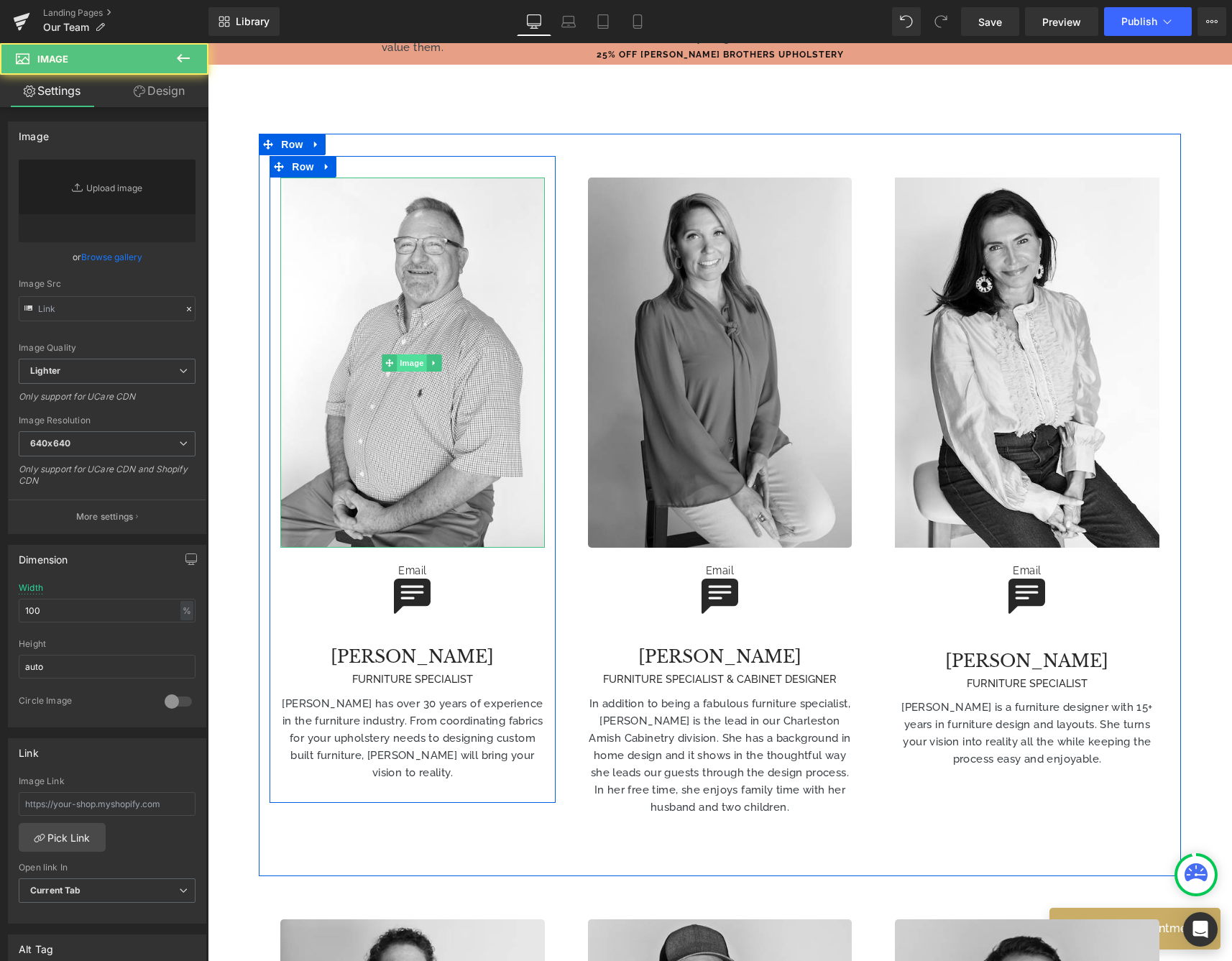
type input "https://ucarecdn.com/38fa8e50-c0d6-46c7-8c9f-d28a1c42039d/-/format/auto/-/previ…"
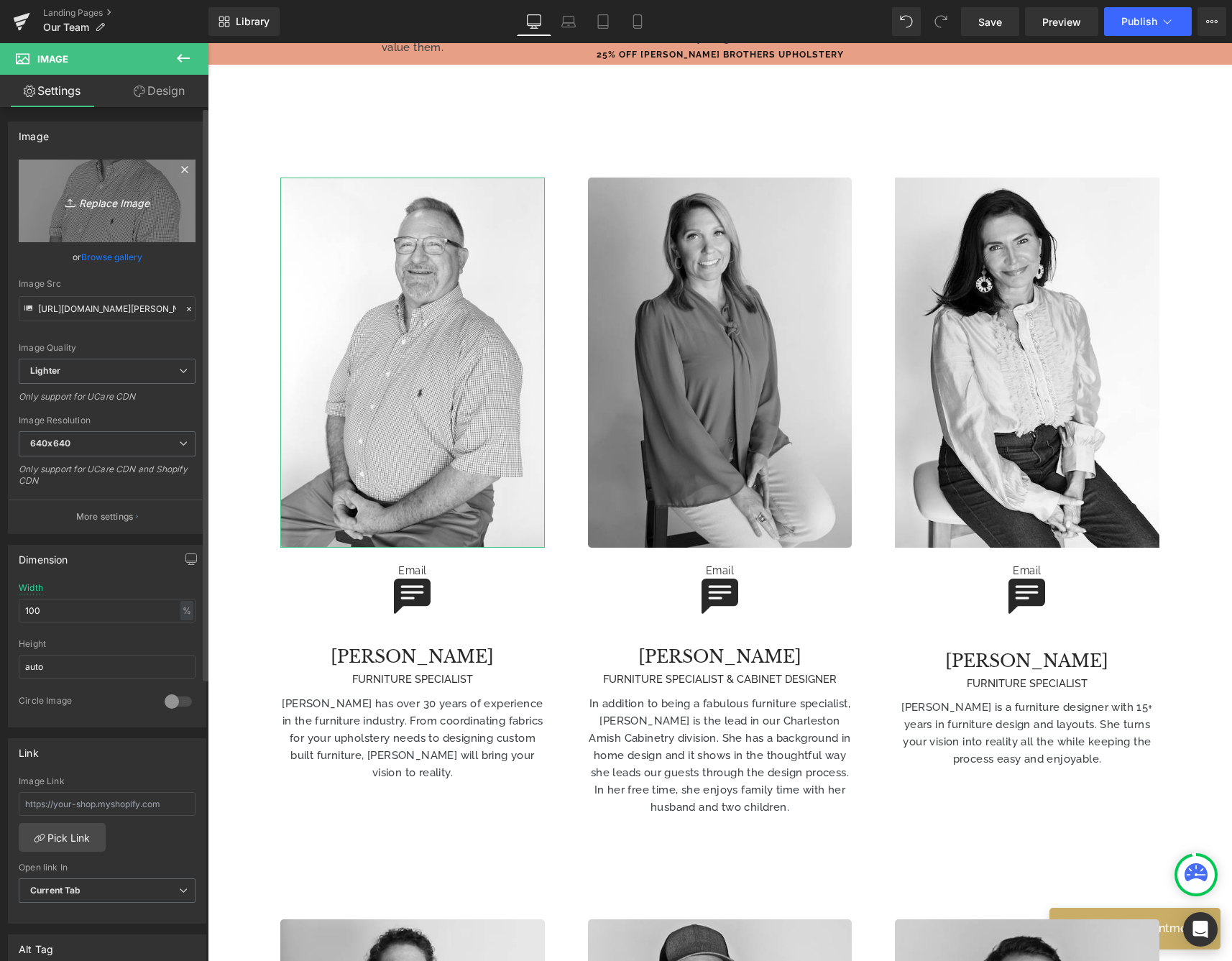
click at [92, 215] on link "Replace Image" at bounding box center [107, 201] width 177 height 83
type input "C:\fakepath\CRAIG copy.jpg"
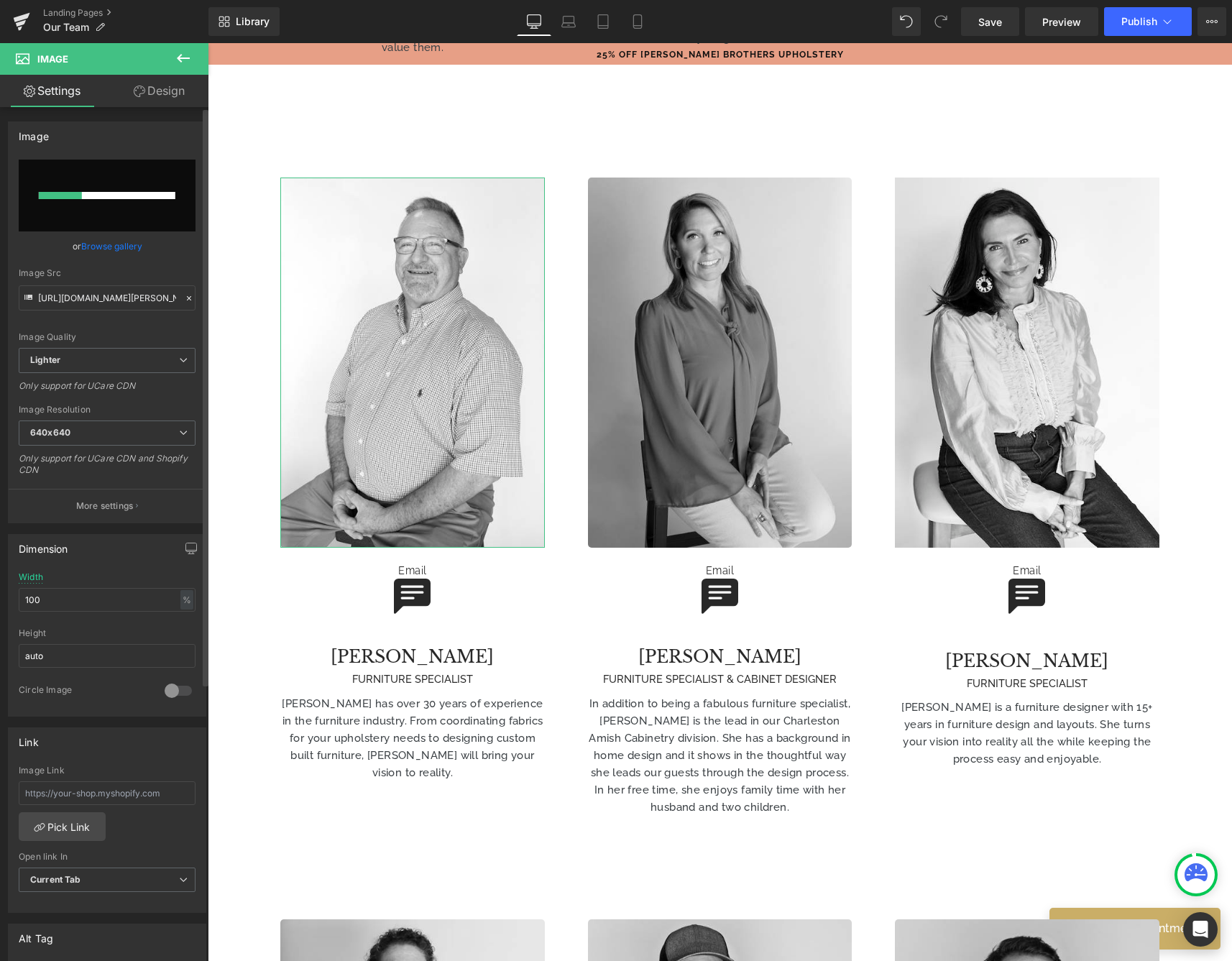
click at [106, 246] on link "Browse gallery" at bounding box center [112, 246] width 61 height 25
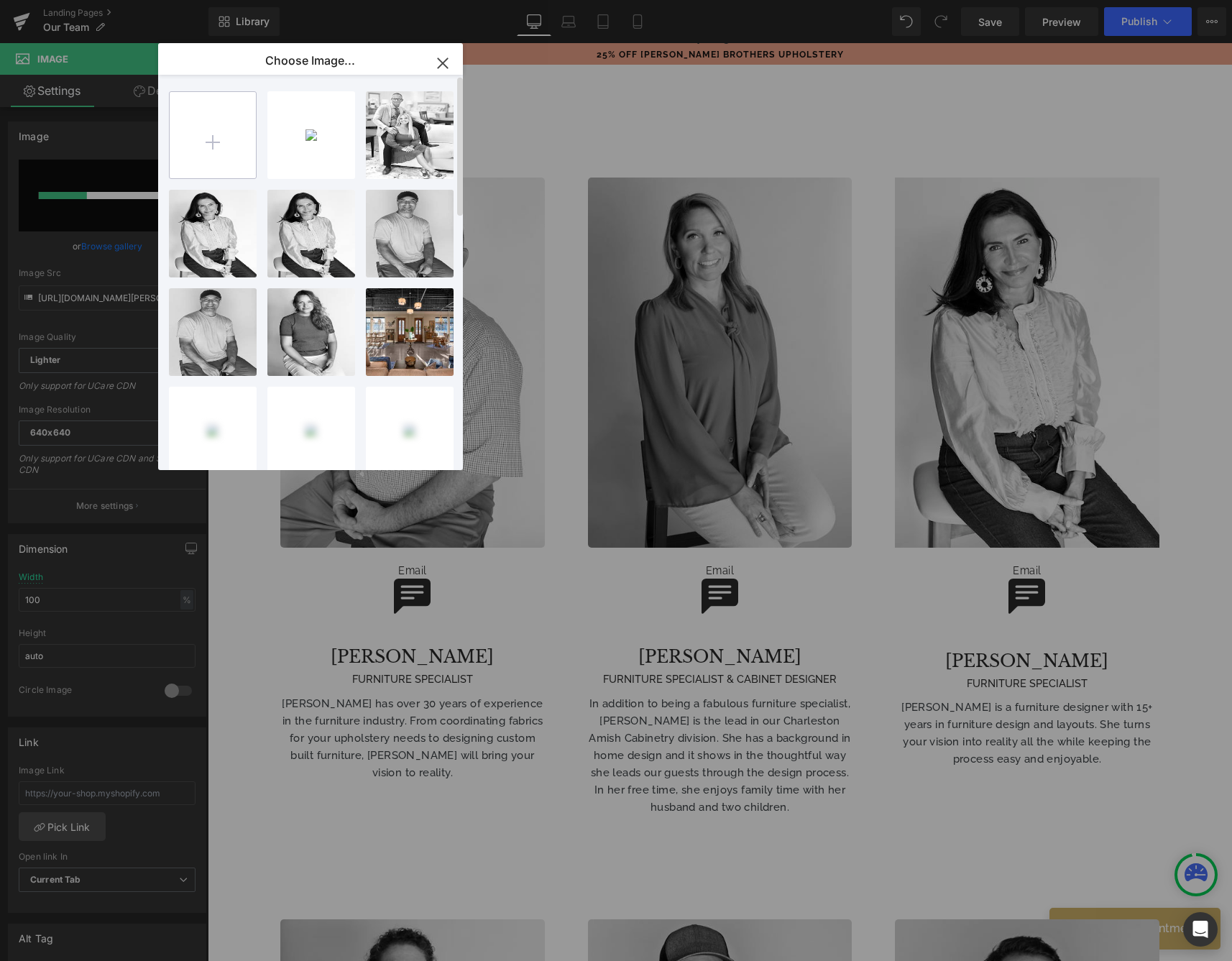
click at [210, 129] on input "file" at bounding box center [213, 135] width 87 height 87
type input "C:\fakepath\CRAIG copy.jpg"
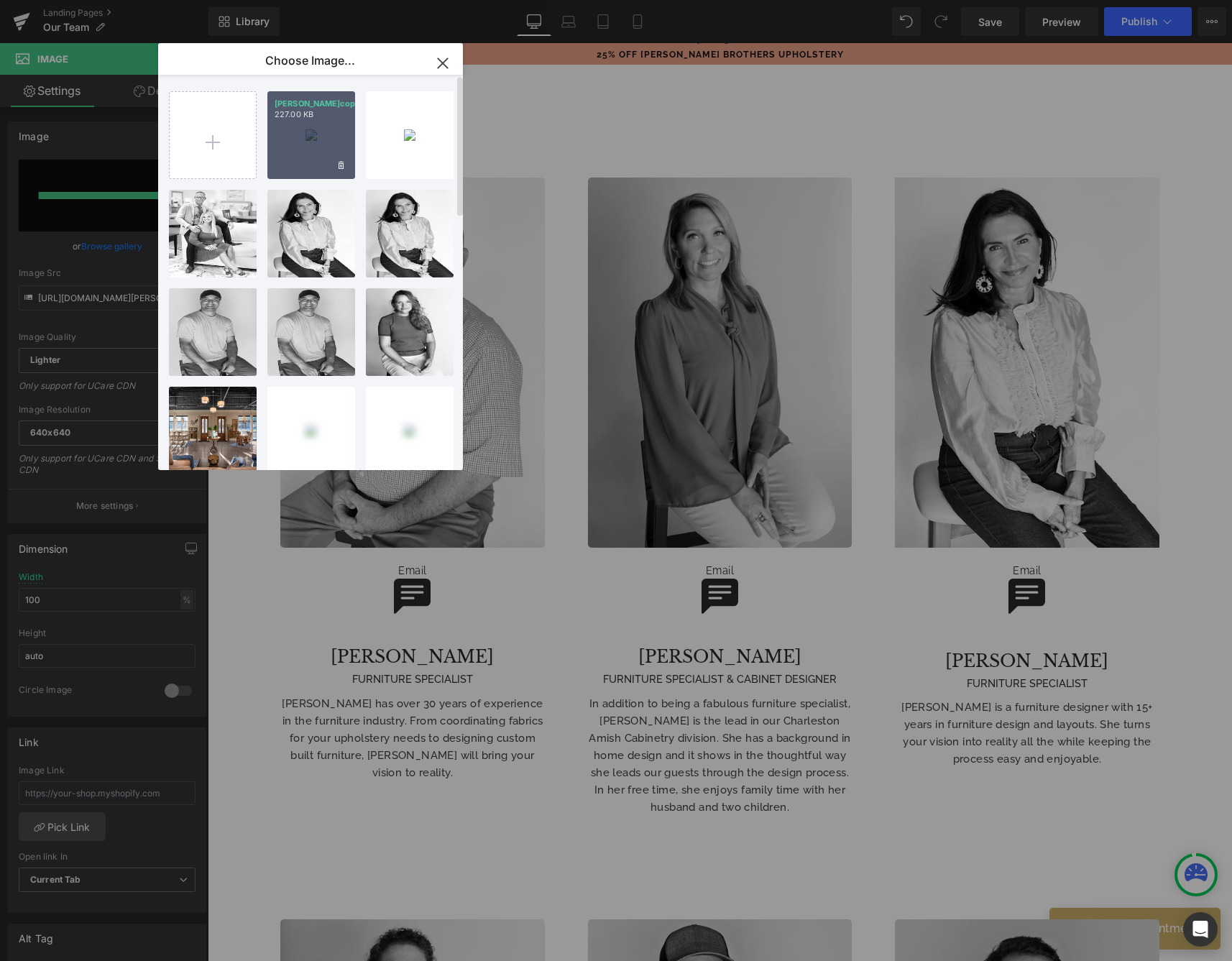
click at [325, 162] on div "CRAIG c...copy.jpg 227.00 KB" at bounding box center [310, 134] width 87 height 88
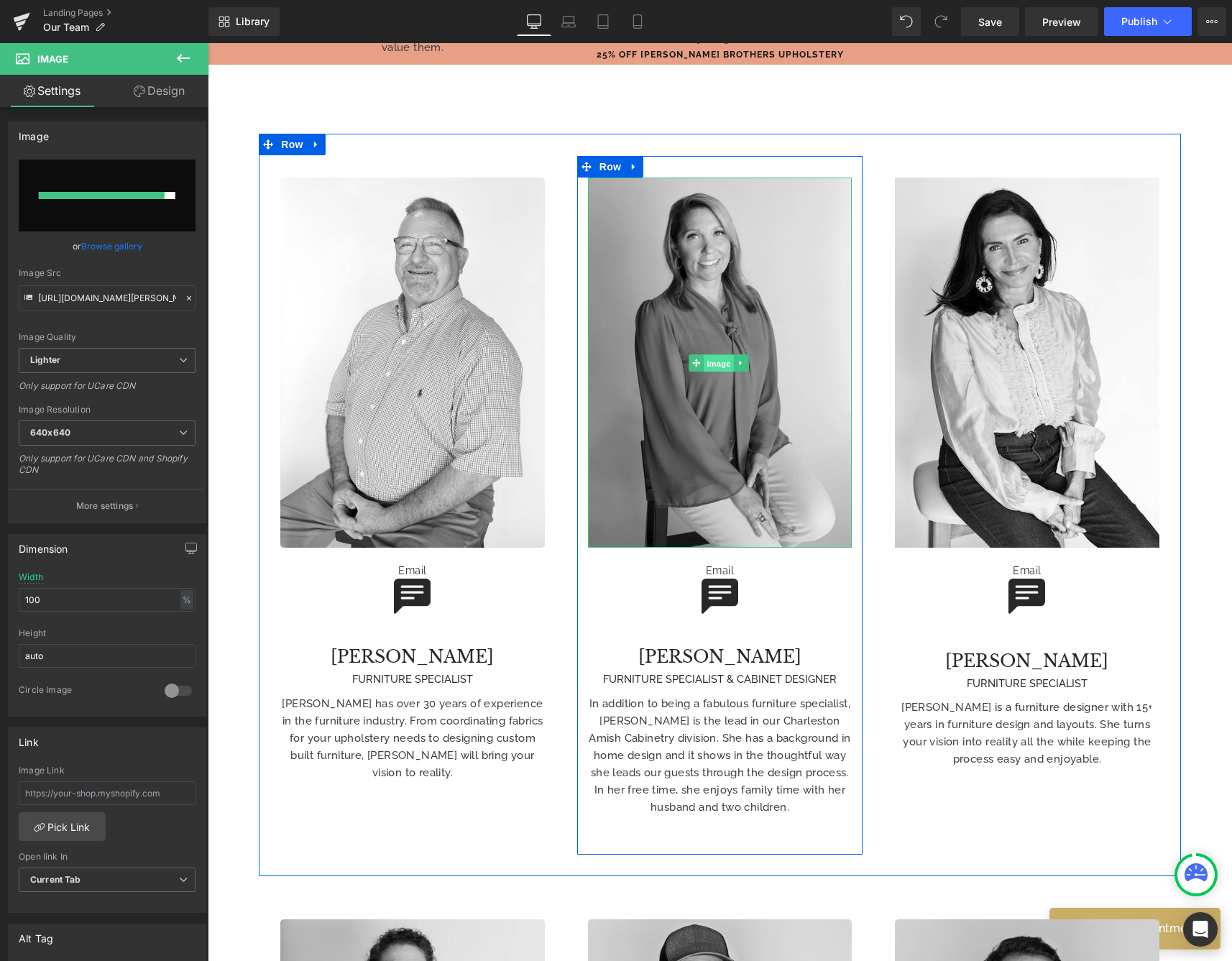
click at [713, 356] on span "Image" at bounding box center [718, 364] width 30 height 17
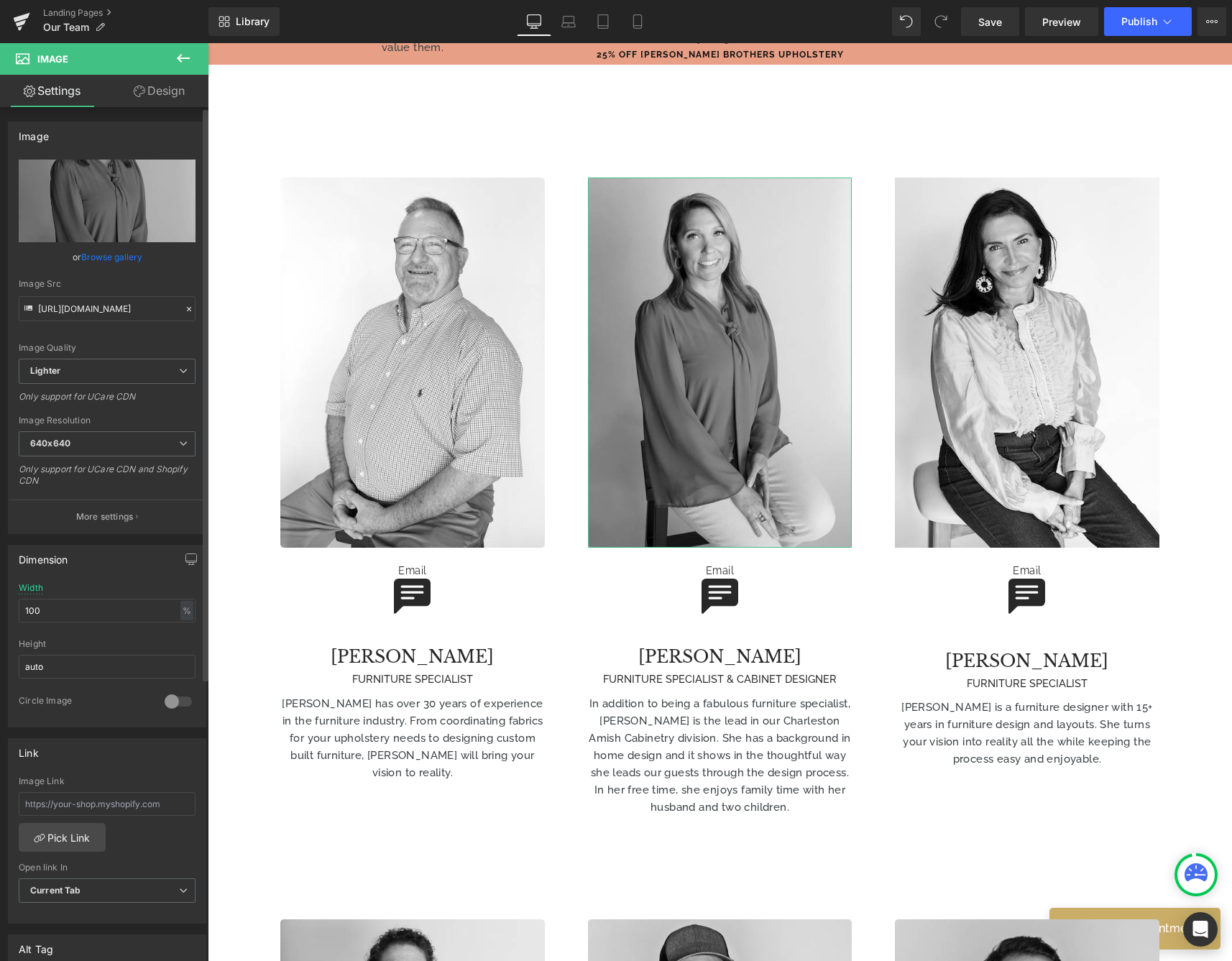
click at [114, 260] on link "Browse gallery" at bounding box center [112, 257] width 61 height 25
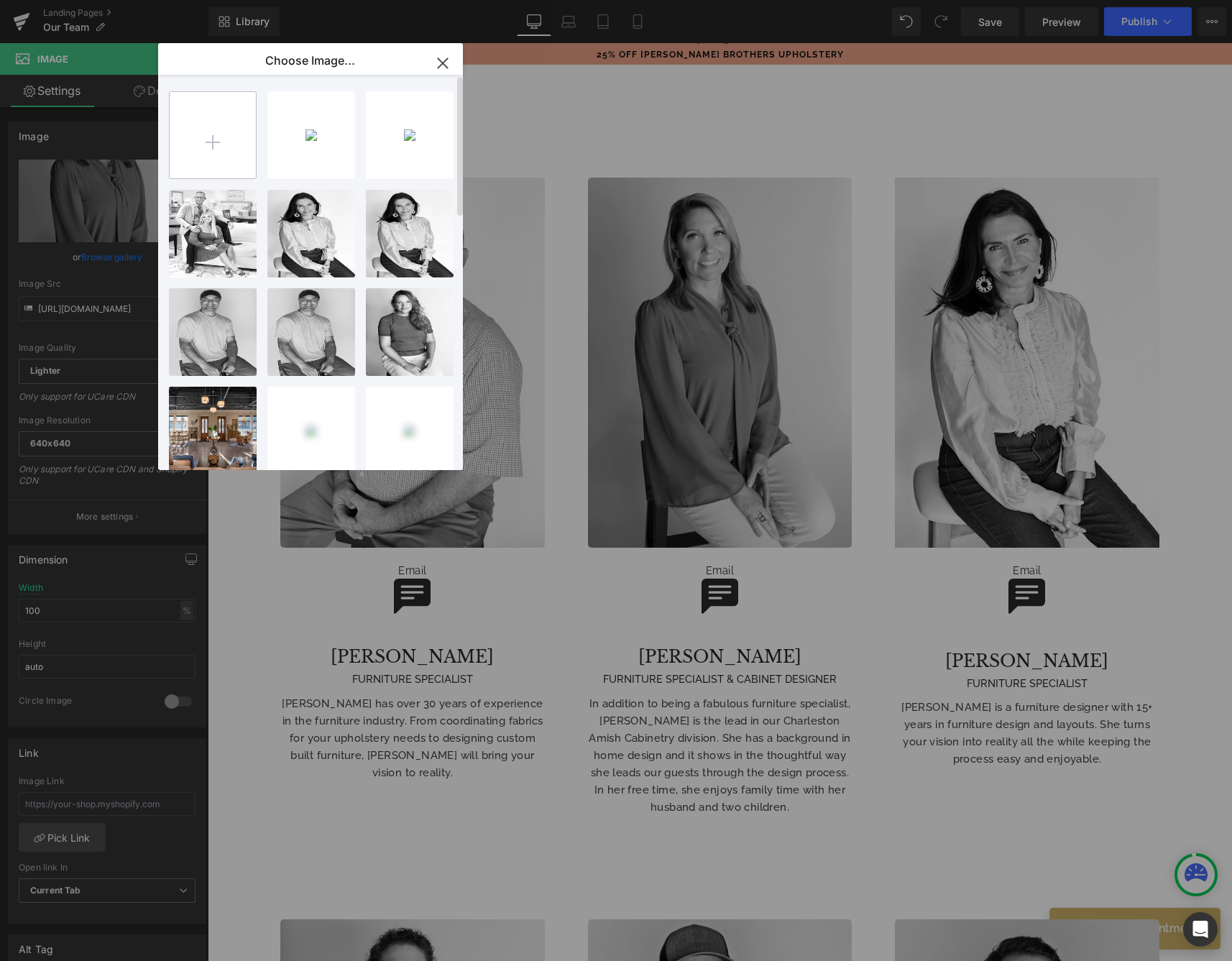
click at [180, 146] on input "file" at bounding box center [213, 135] width 87 height 87
type input "C:\fakepath\LAUREN copy.jpg"
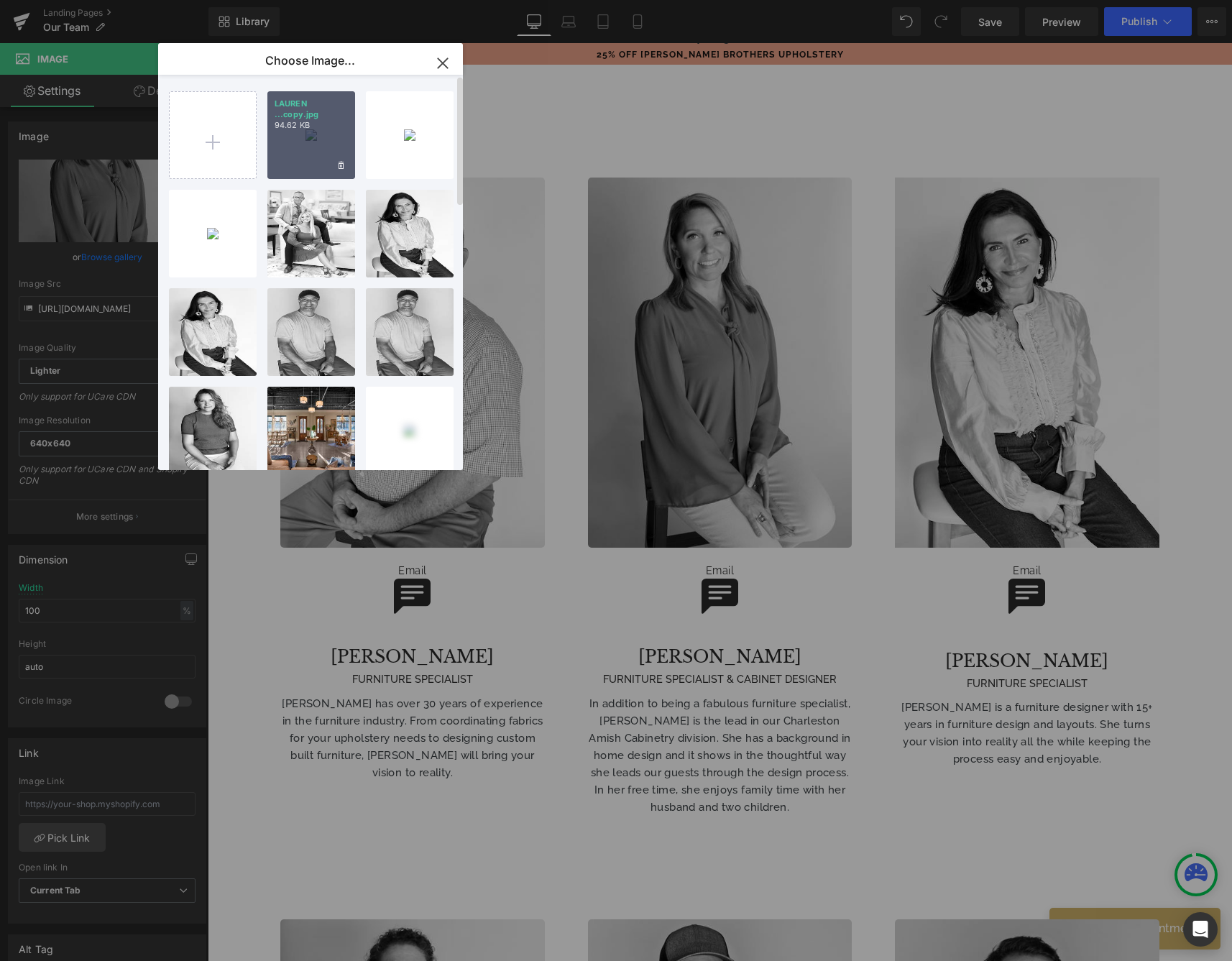
click at [324, 151] on div "LAUREN ...copy.jpg 94.62 KB" at bounding box center [310, 134] width 87 height 88
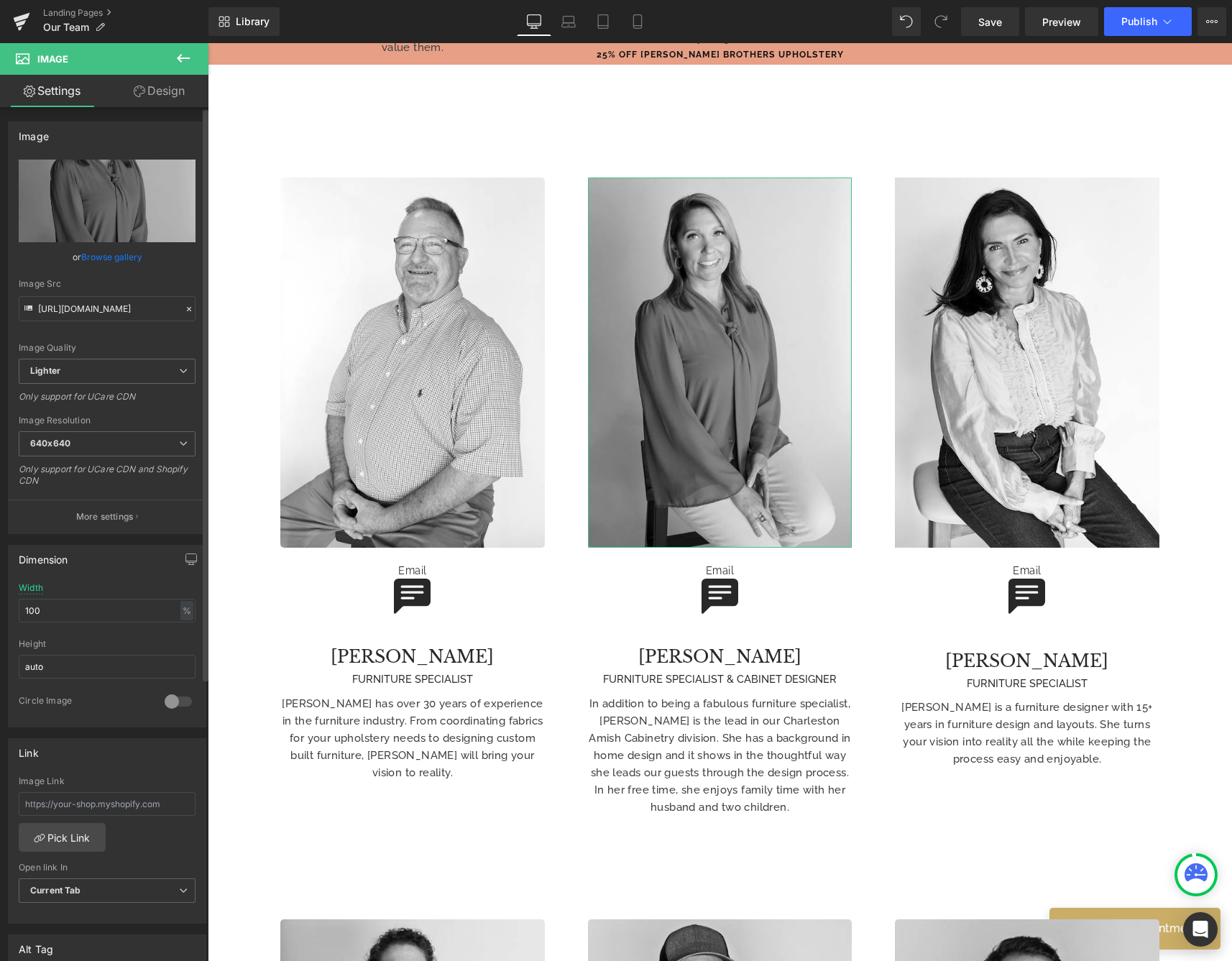
click at [106, 260] on link "Browse gallery" at bounding box center [112, 257] width 61 height 25
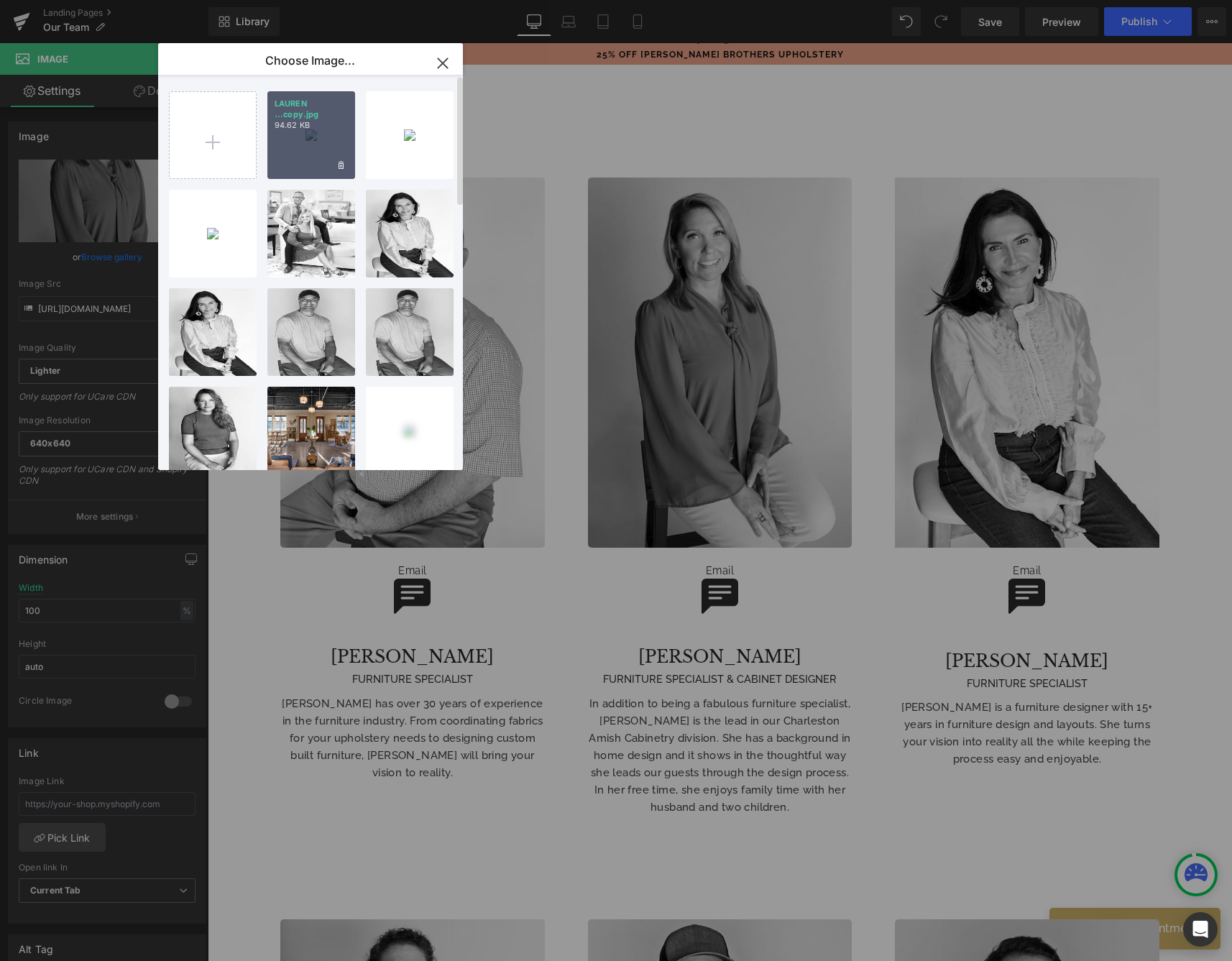
click at [319, 167] on div "LAUREN ...copy.jpg 94.62 KB" at bounding box center [310, 134] width 87 height 88
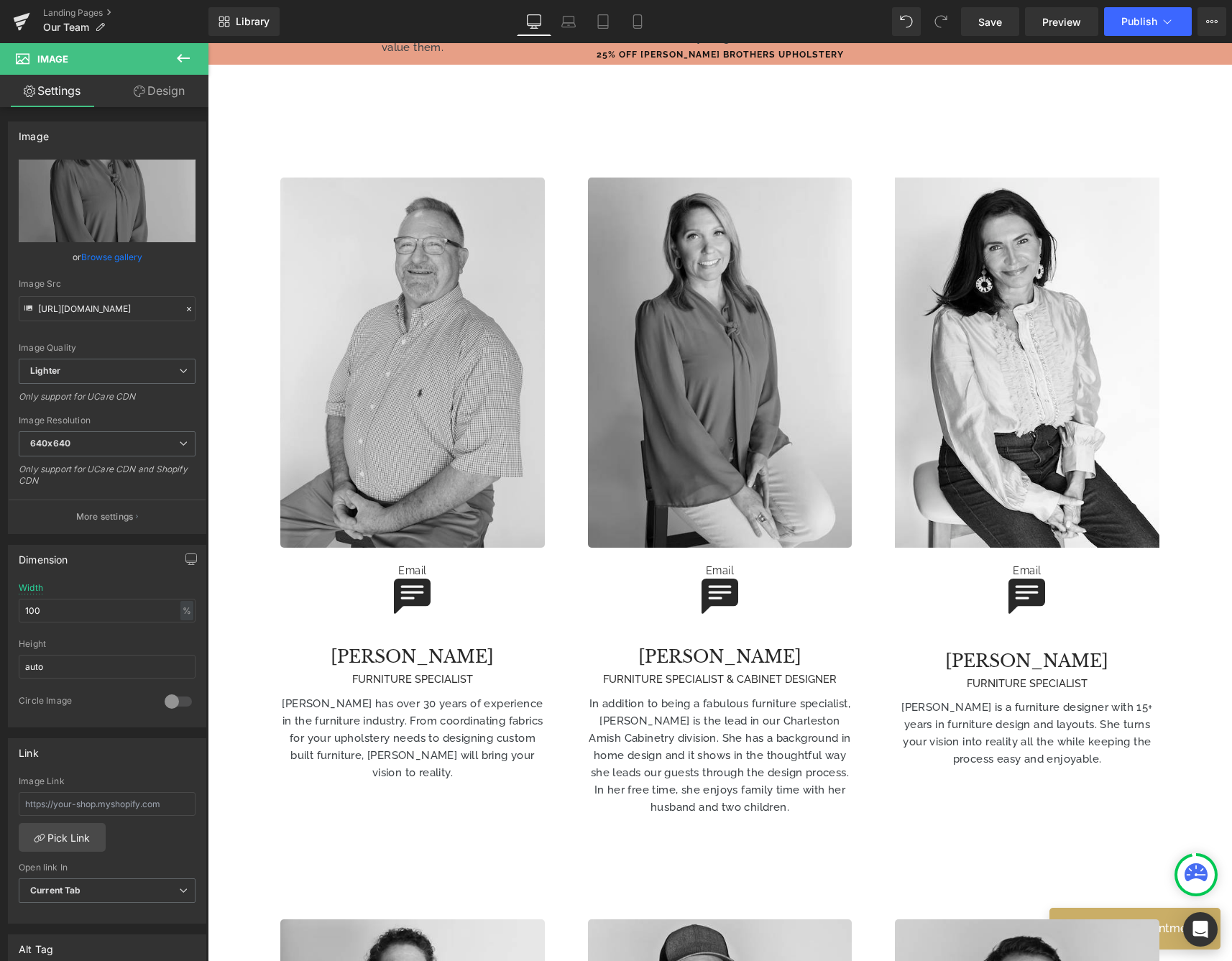
type input "https://ucarecdn.com/654e8f42-b59f-4640-8123-b1dd01f4abfd/-/format/auto/-/previ…"
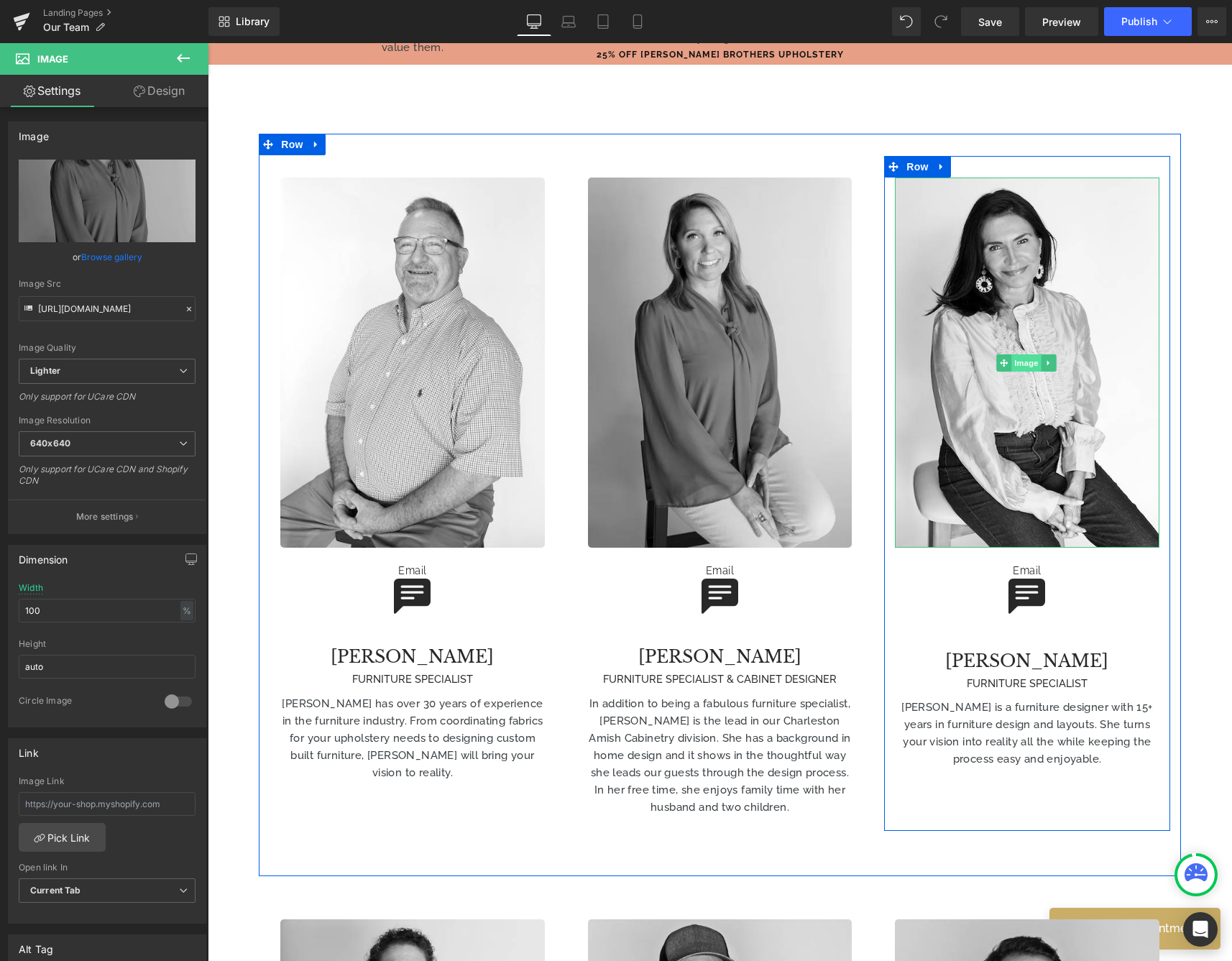
click at [1021, 355] on span "Image" at bounding box center [1025, 363] width 30 height 17
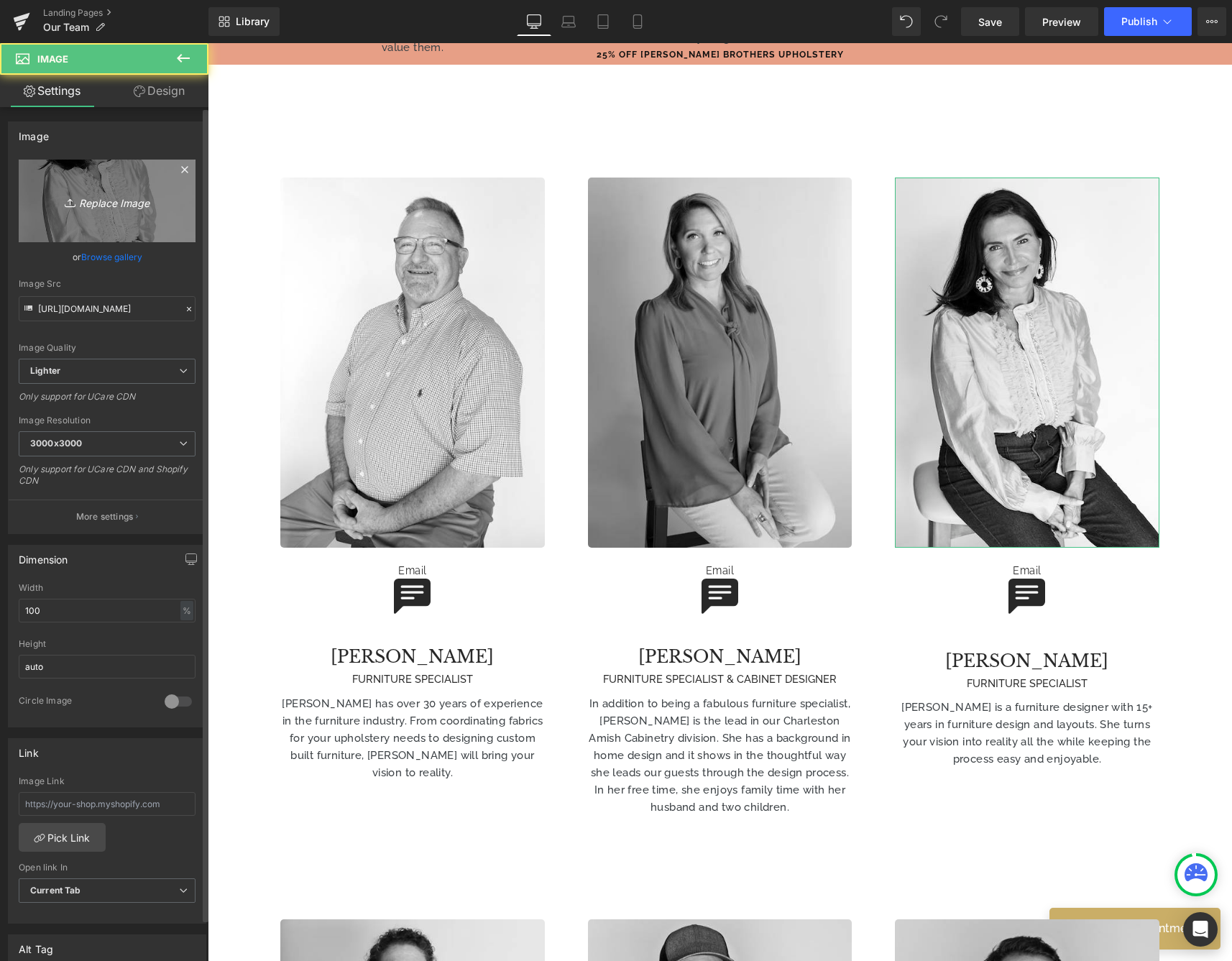
click at [65, 209] on icon at bounding box center [72, 203] width 14 height 14
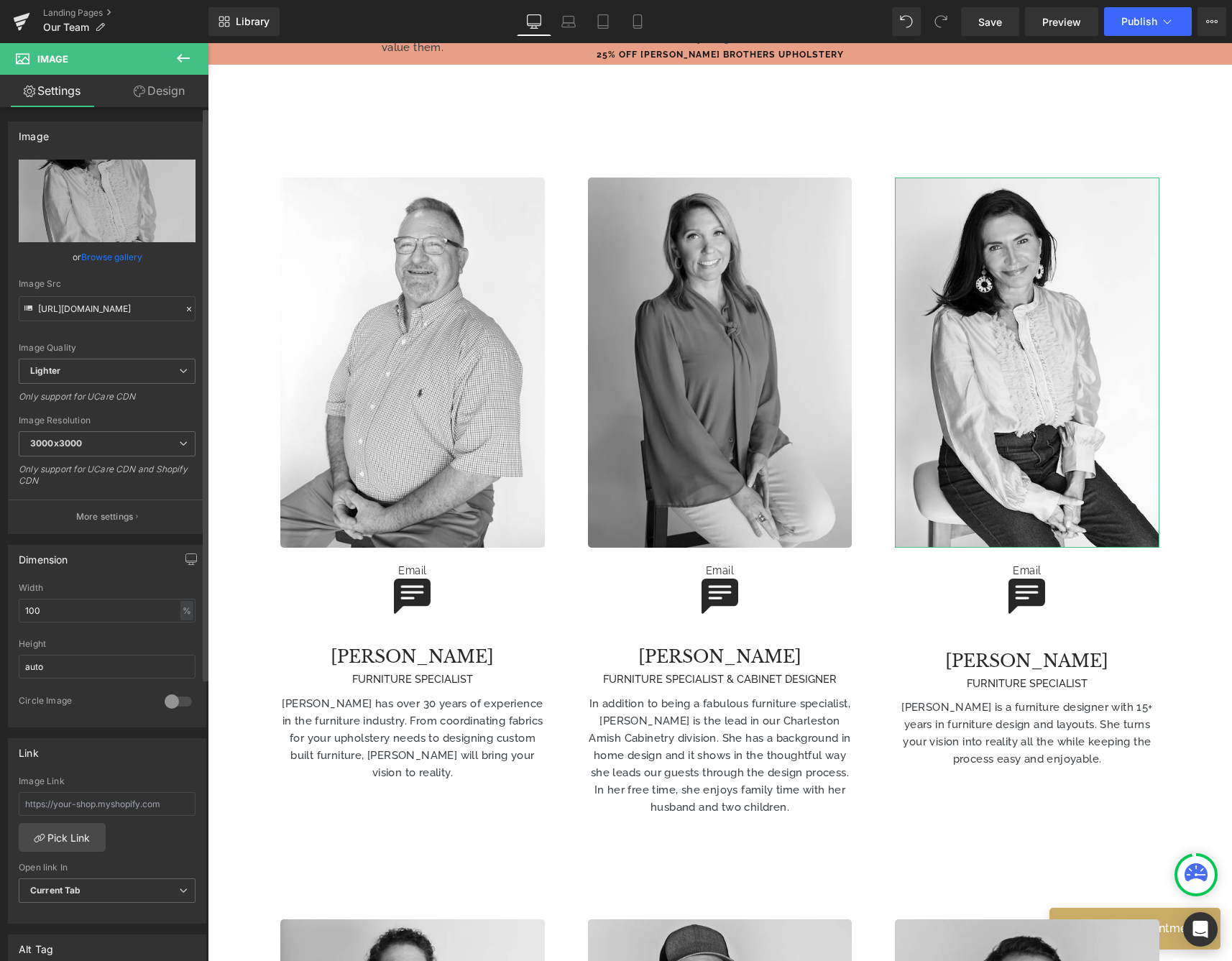
click at [119, 262] on link "Browse gallery" at bounding box center [112, 257] width 61 height 25
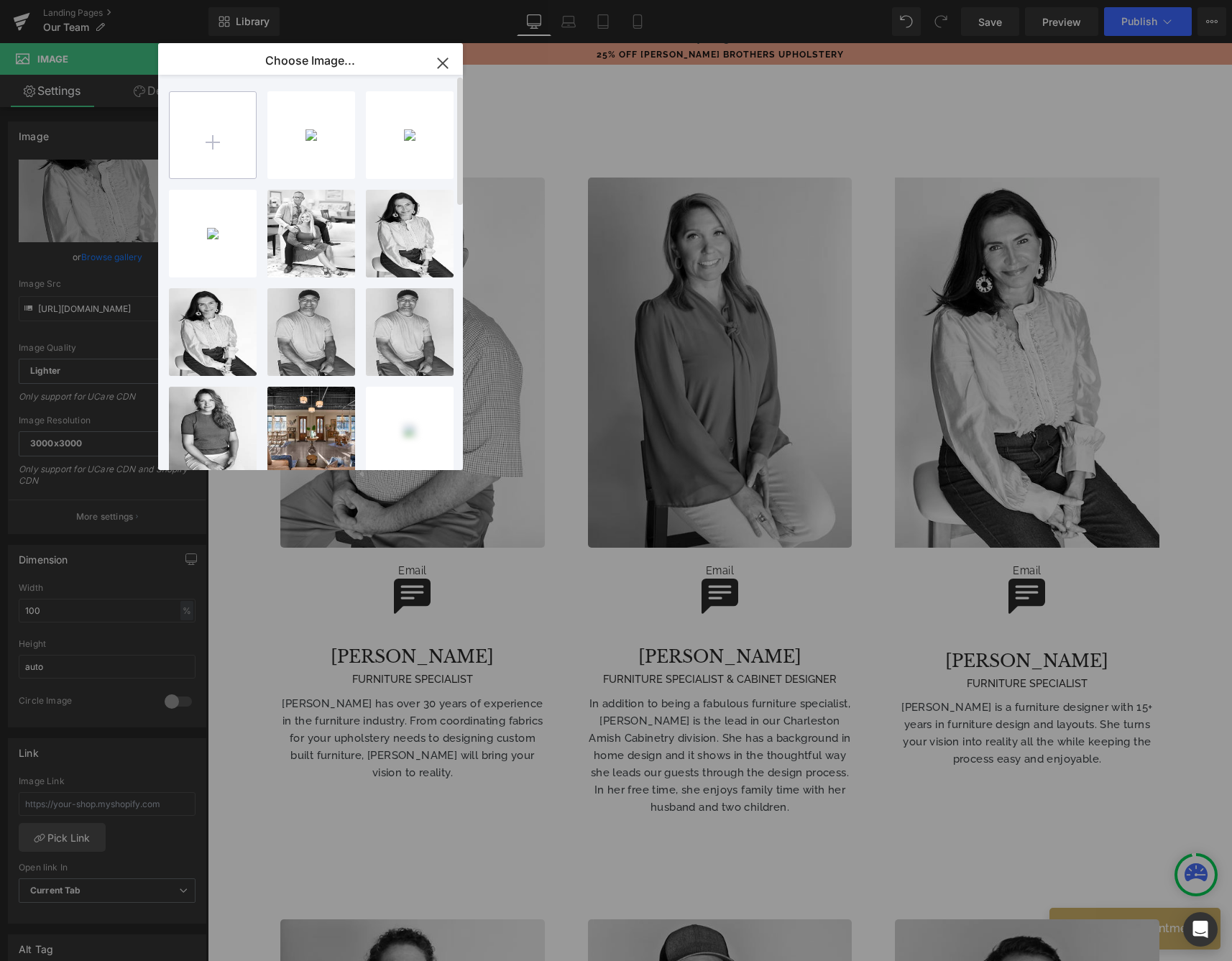
click at [241, 133] on input "file" at bounding box center [213, 135] width 87 height 87
type input "C:\fakepath\Nathalie 731 x 1024.tiff"
click at [200, 151] on input "file" at bounding box center [213, 135] width 87 height 87
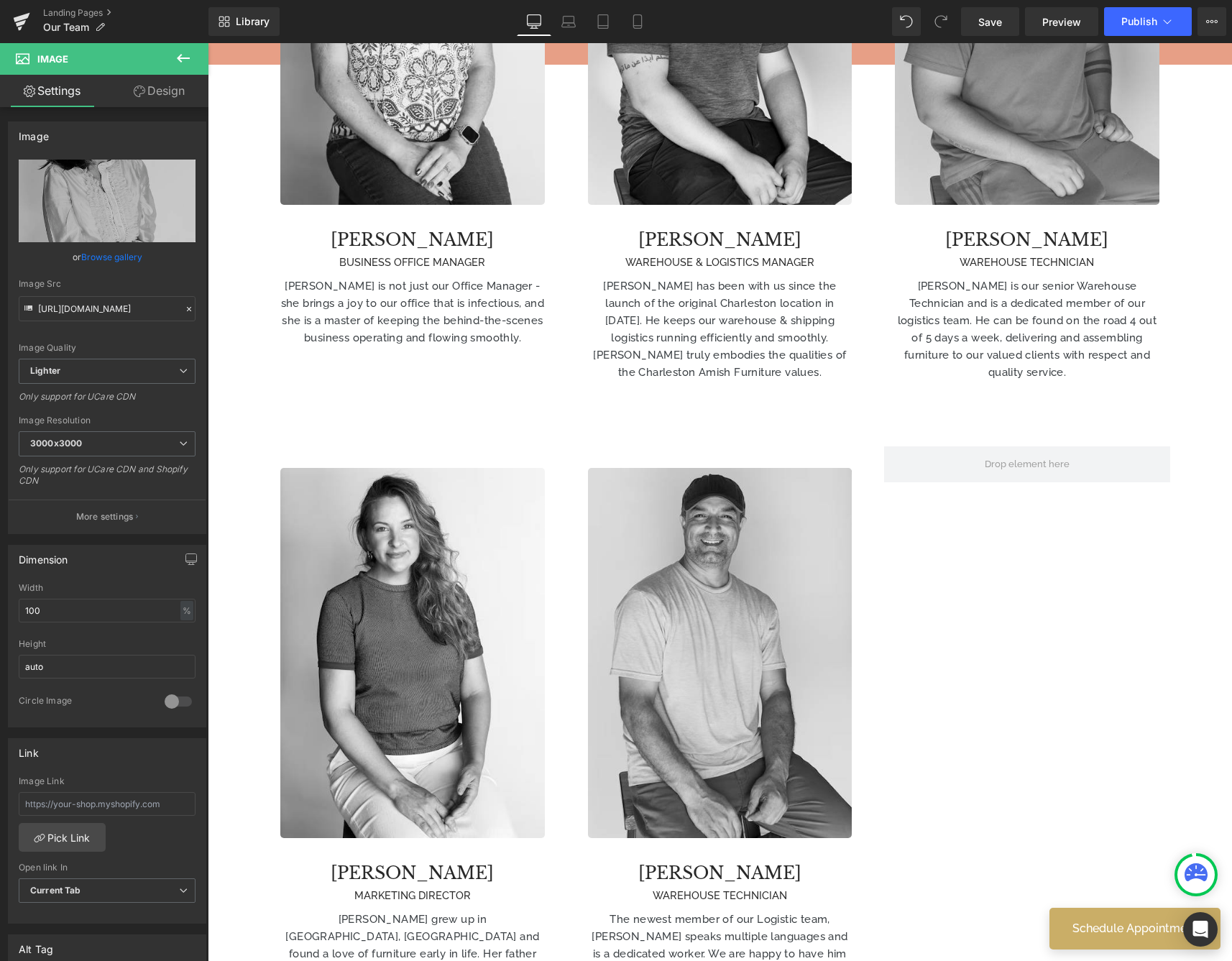
scroll to position [694, 0]
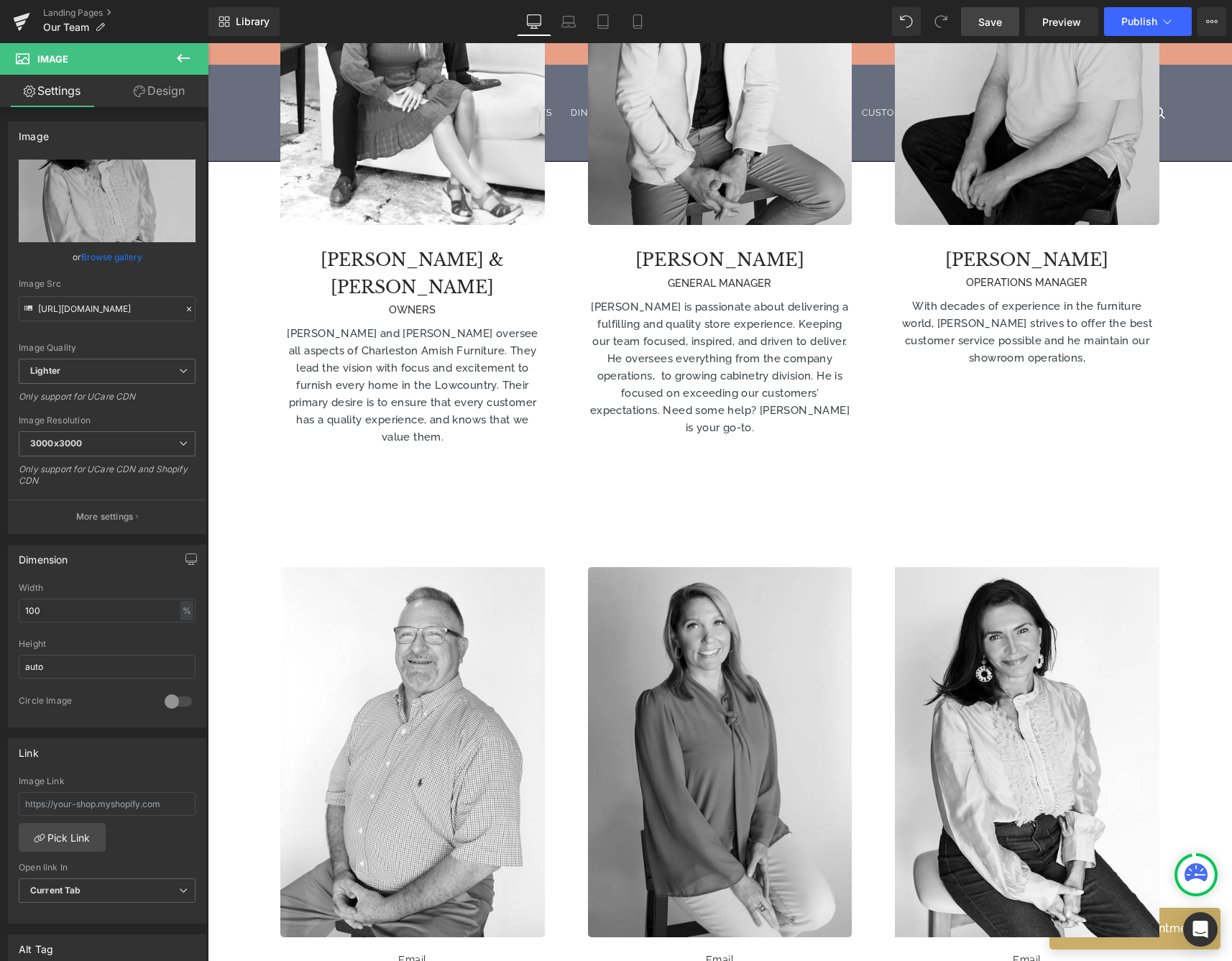
click at [998, 26] on span "Save" at bounding box center [990, 22] width 23 height 15
click at [1133, 1] on div "Library Desktop Desktop Laptop Tablet Mobile Save Preview Publish Scheduled Vie…" at bounding box center [720, 22] width 1024 height 43
click at [1133, 19] on span "Publish" at bounding box center [1139, 22] width 36 height 12
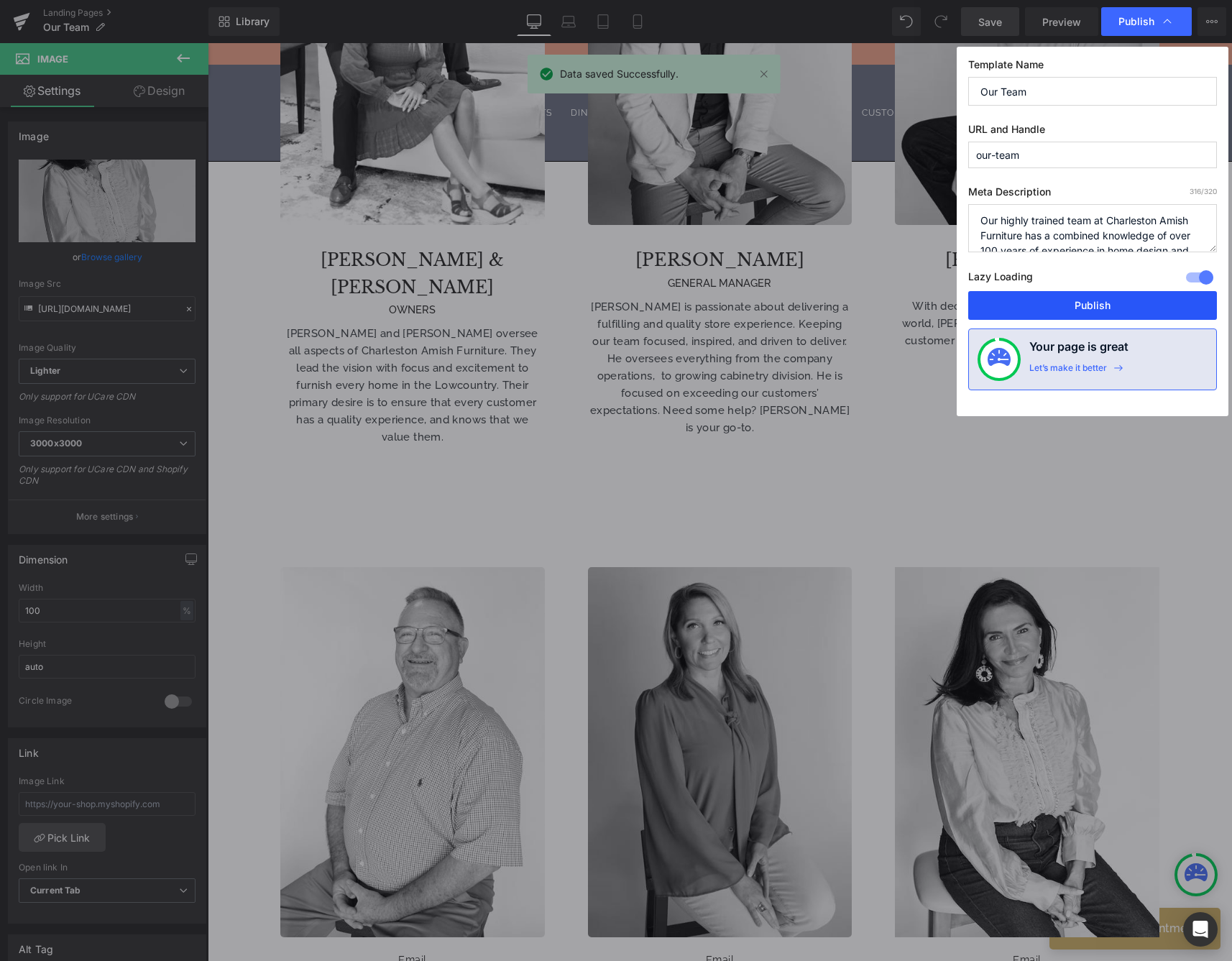
click at [1080, 306] on button "Publish" at bounding box center [1092, 306] width 249 height 29
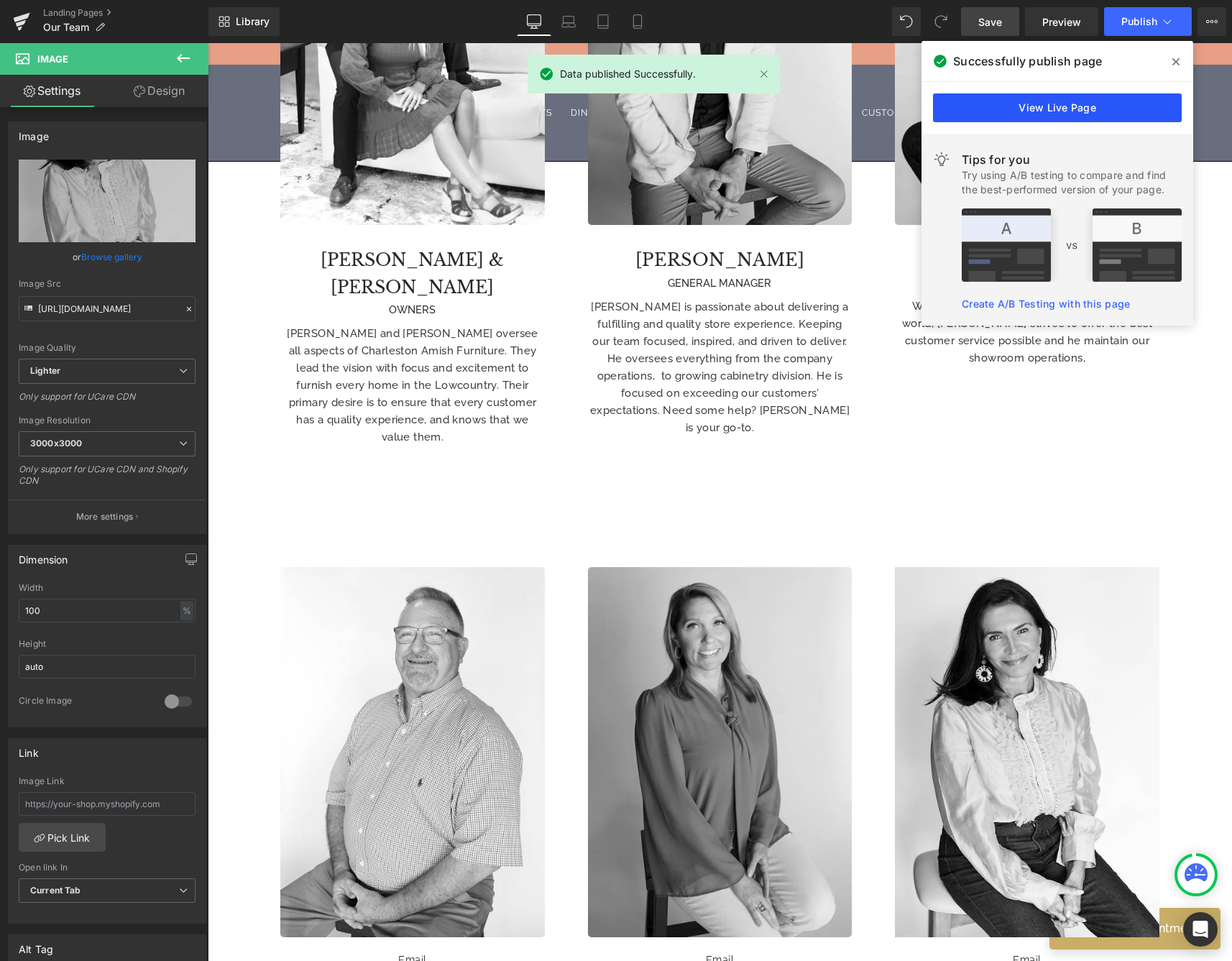
click at [1069, 107] on link "View Live Page" at bounding box center [1057, 108] width 249 height 29
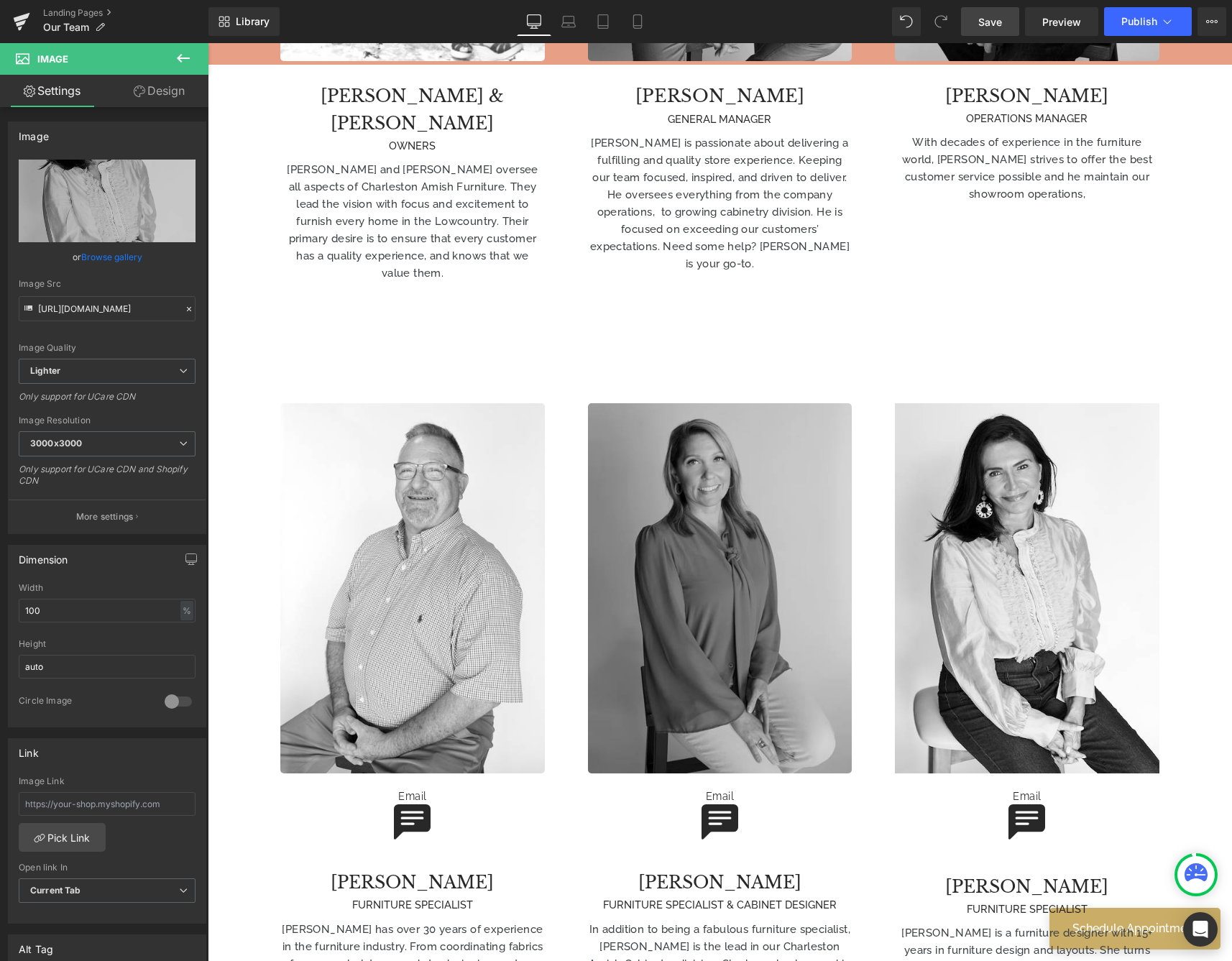
scroll to position [893, 0]
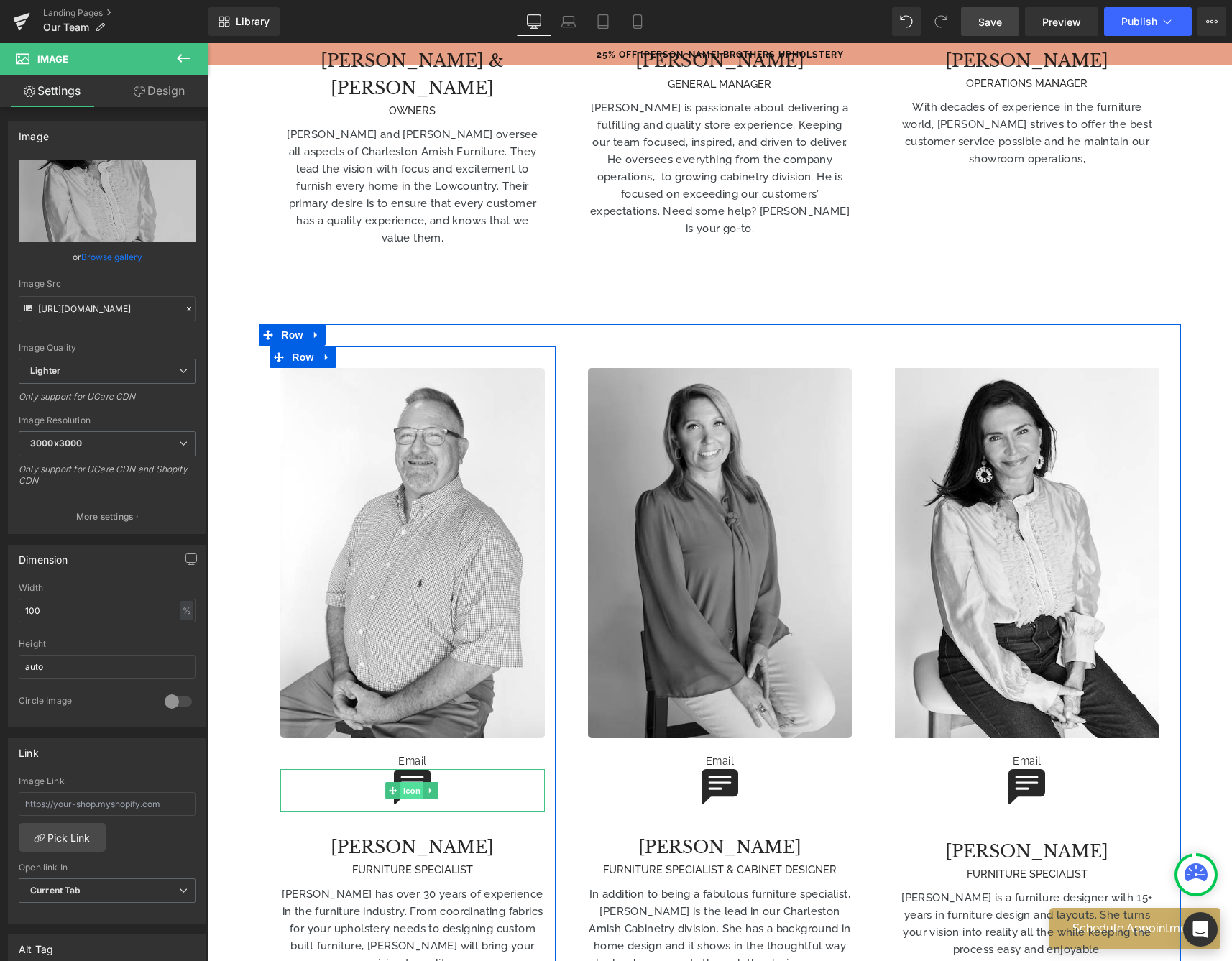
click at [412, 782] on span "Icon" at bounding box center [412, 790] width 23 height 17
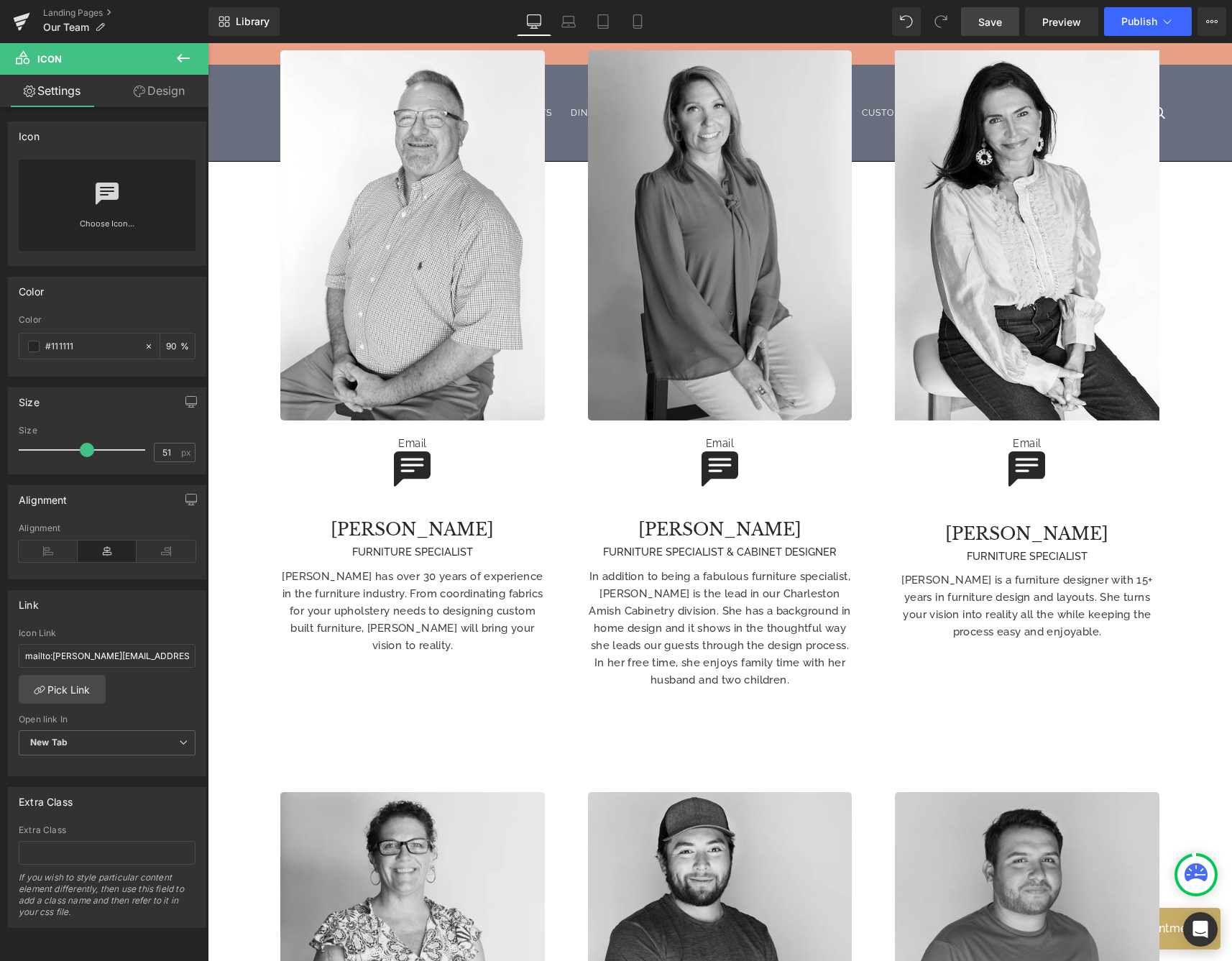
scroll to position [1058, 0]
